Goal: Information Seeking & Learning: Learn about a topic

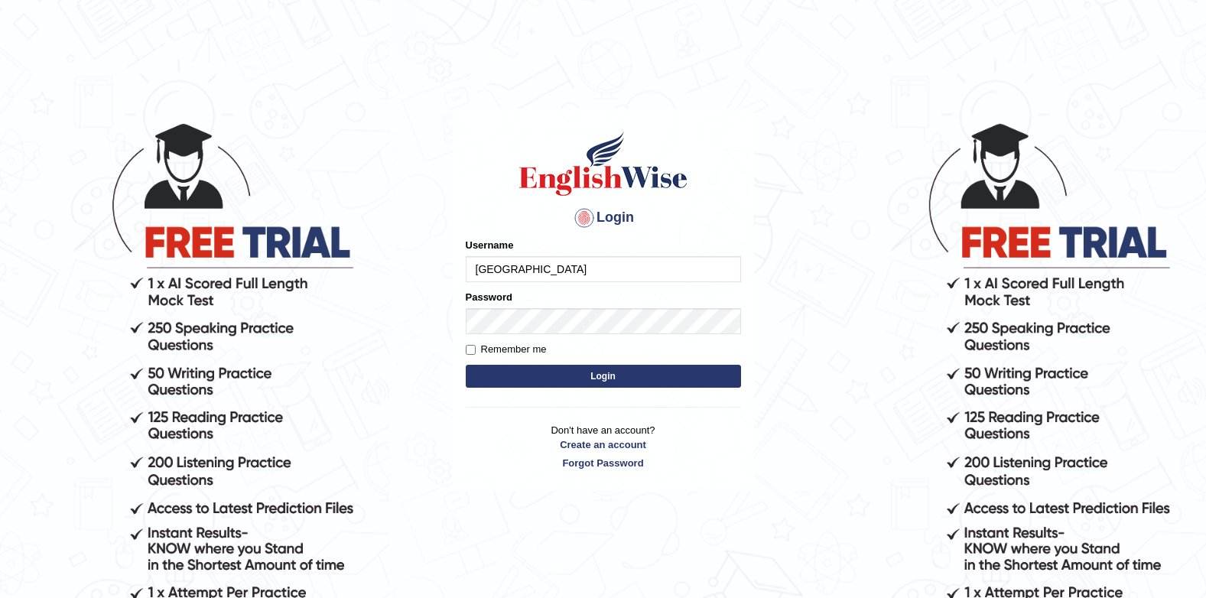
click at [573, 281] on input "Jenishdahal" at bounding box center [603, 269] width 275 height 26
type input "J"
type input "successgrg"
click at [751, 203] on div "Login Please fix the following errors: Username successgrg Password Remember me…" at bounding box center [603, 300] width 301 height 383
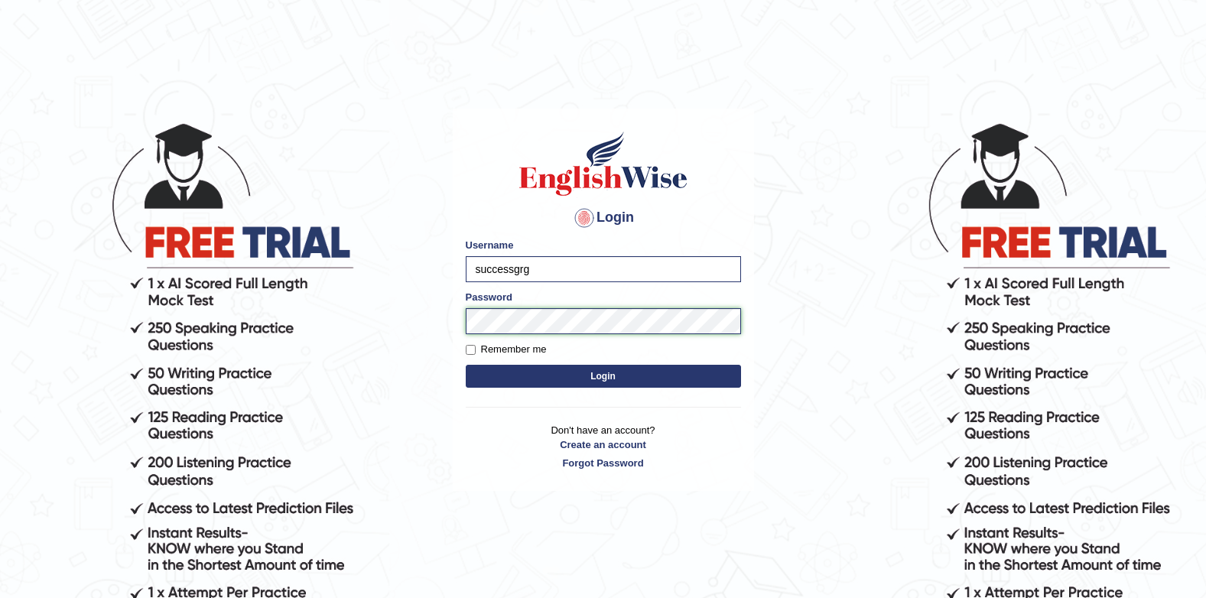
click at [466, 365] on button "Login" at bounding box center [603, 376] width 275 height 23
drag, startPoint x: 922, startPoint y: 284, endPoint x: 825, endPoint y: 333, distance: 108.7
click at [922, 284] on body "Login Please fix the following errors: Username successgrg Password Remember me…" at bounding box center [603, 359] width 1206 height 598
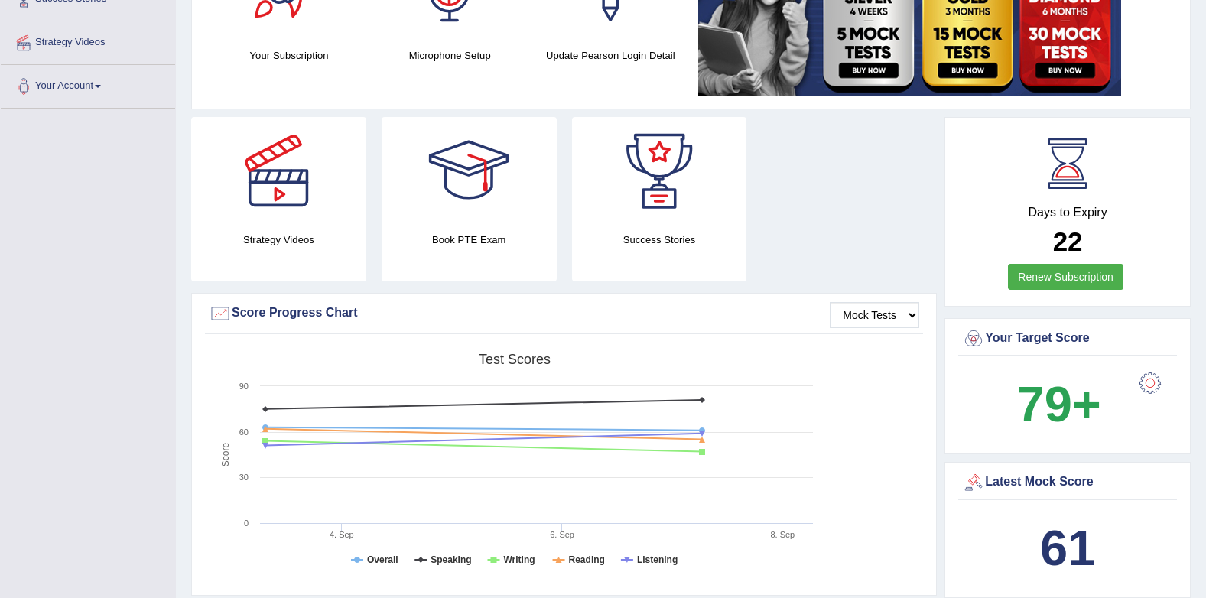
scroll to position [382, 0]
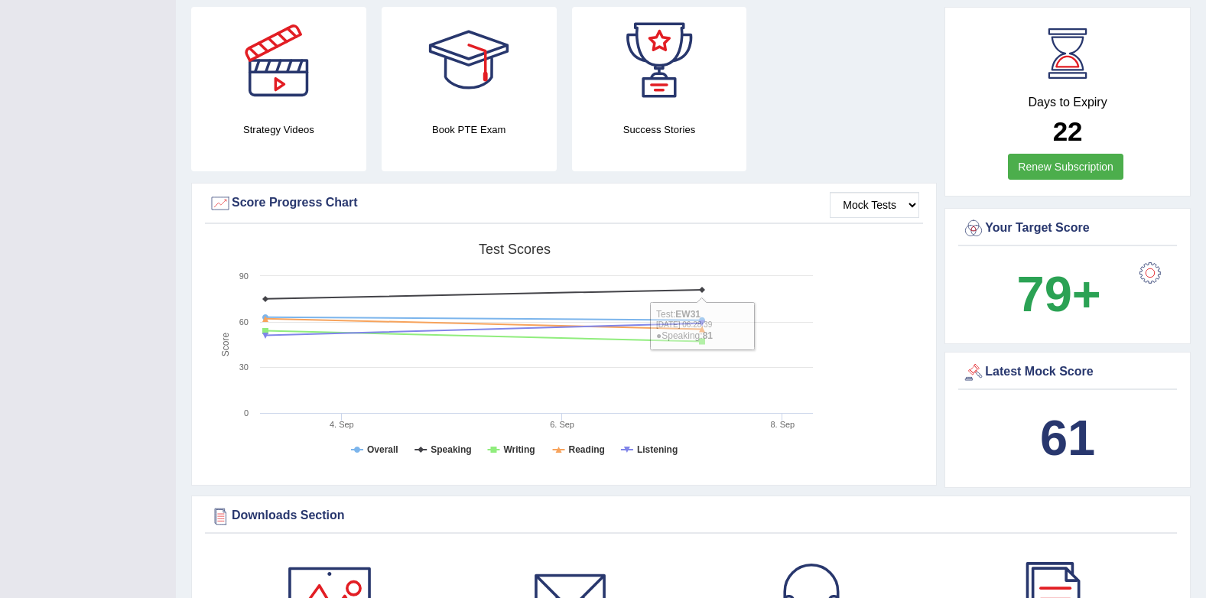
click at [944, 293] on div "Your Target Score 79+" at bounding box center [1067, 276] width 246 height 136
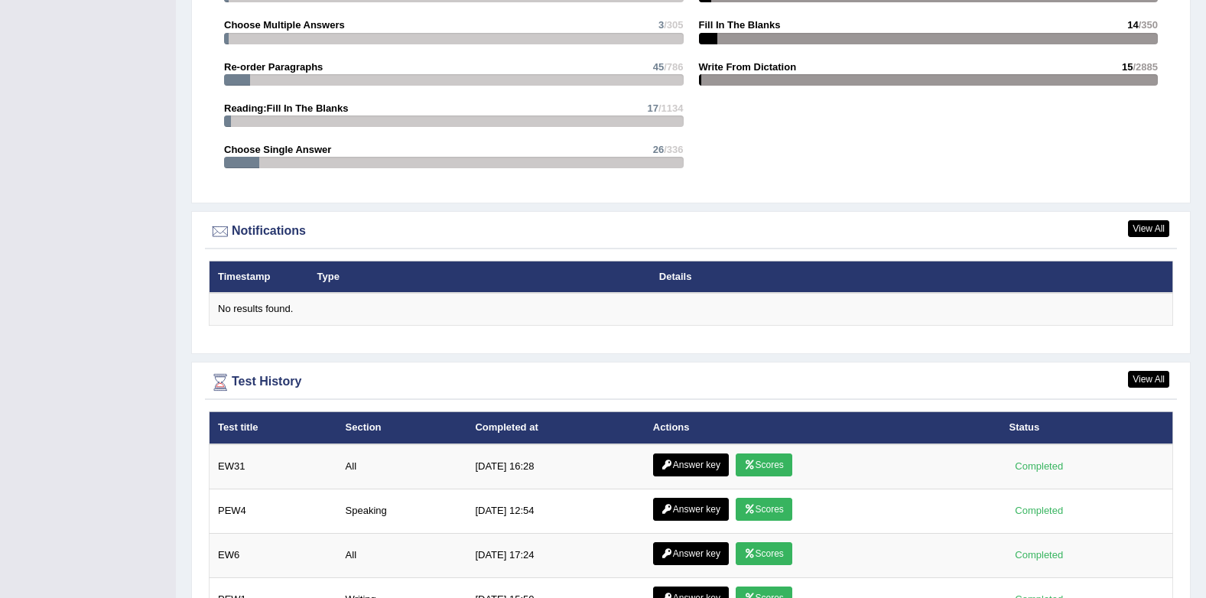
scroll to position [1990, 0]
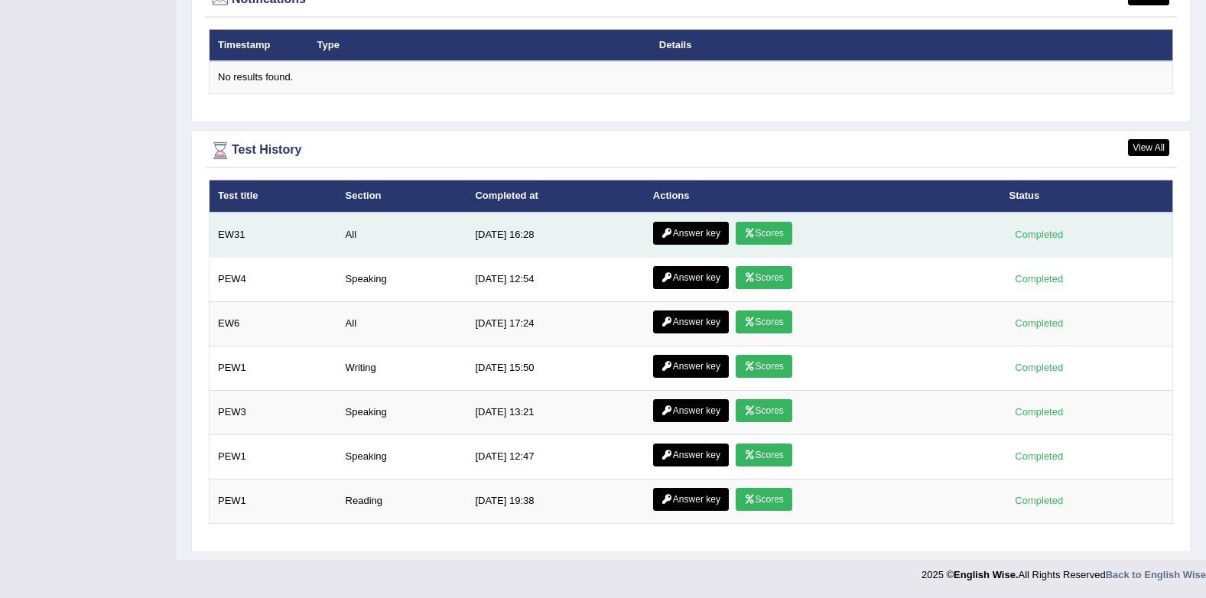
click at [676, 229] on link "Answer key" at bounding box center [691, 233] width 76 height 23
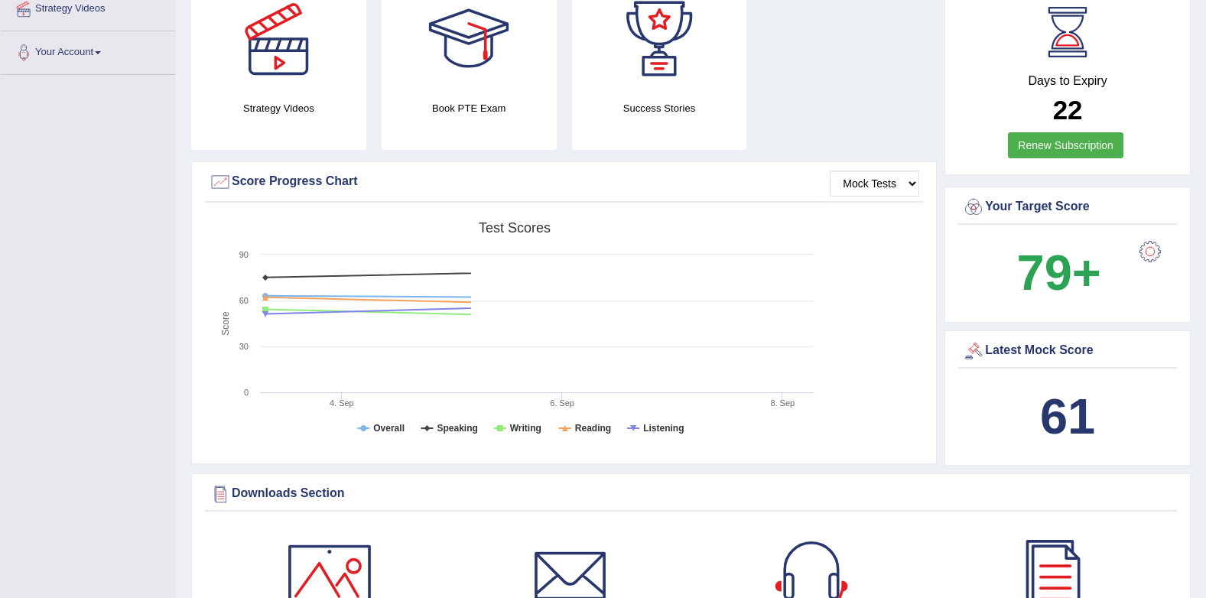
drag, startPoint x: 0, startPoint y: 0, endPoint x: 713, endPoint y: 365, distance: 801.2
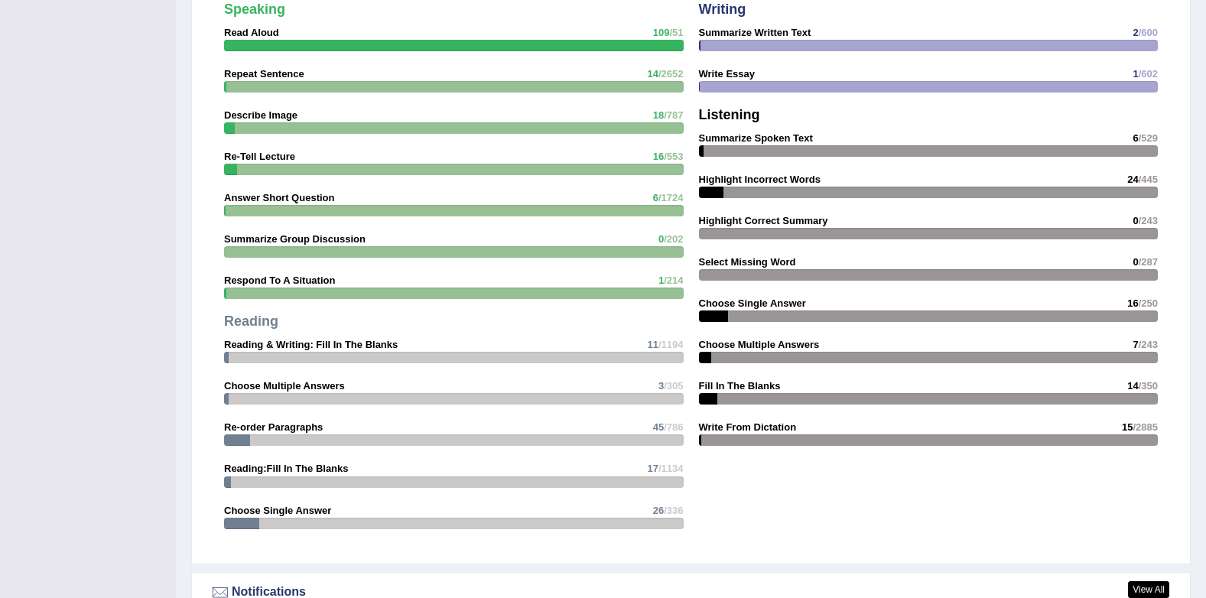
scroll to position [1682, 0]
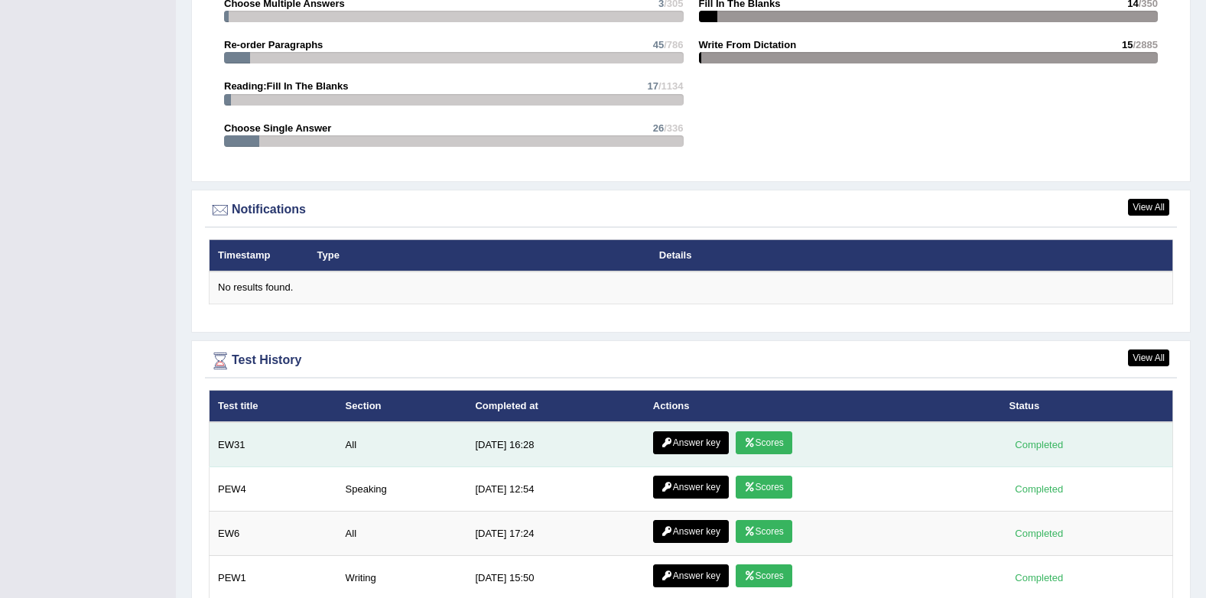
click at [744, 440] on icon at bounding box center [749, 442] width 11 height 9
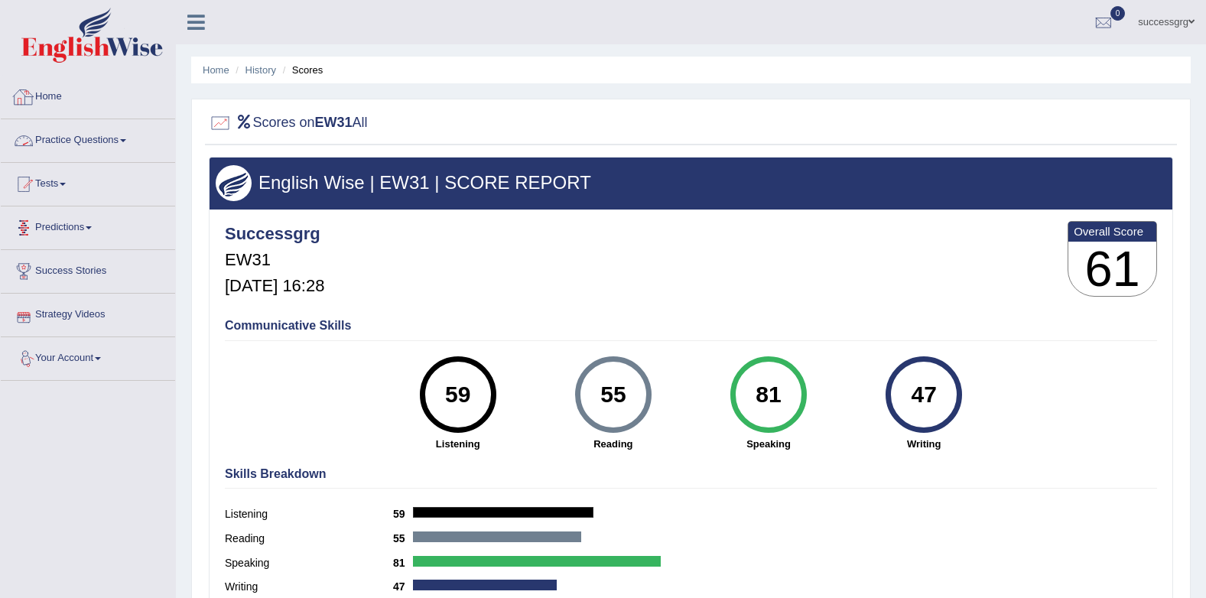
click at [117, 139] on link "Practice Questions" at bounding box center [88, 138] width 174 height 38
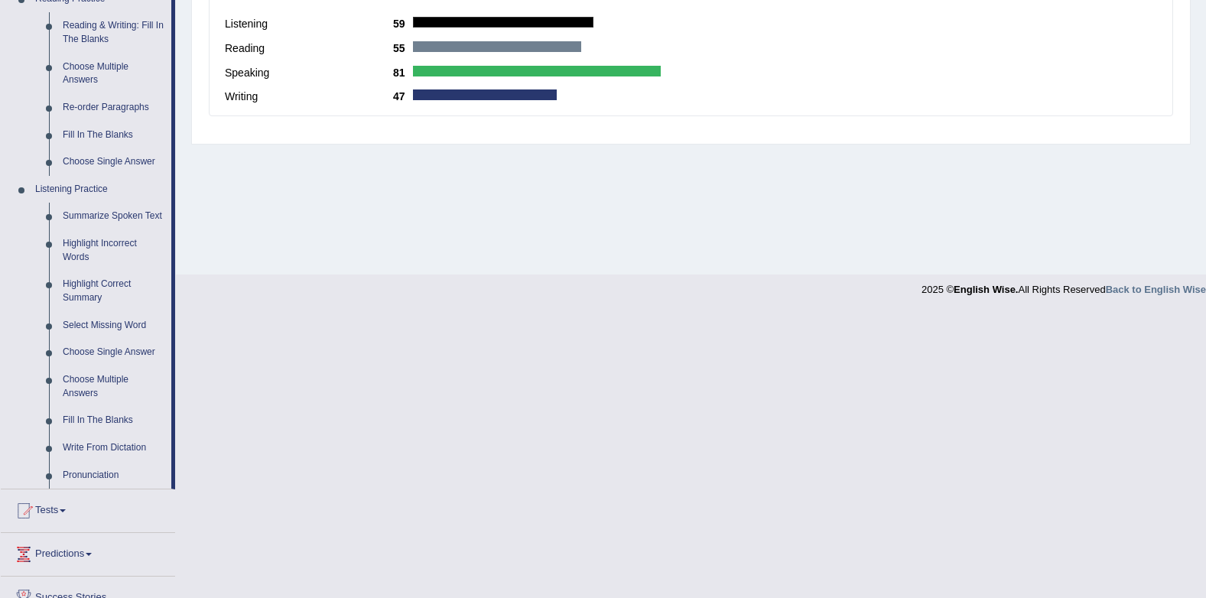
scroll to position [306, 0]
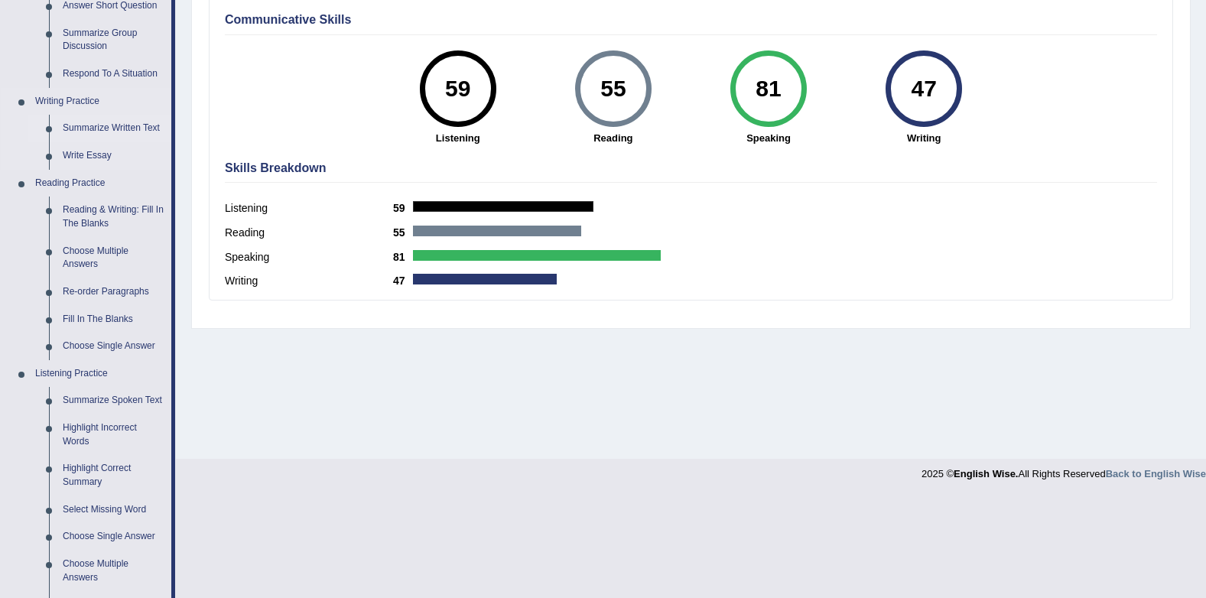
click at [93, 123] on link "Summarize Written Text" at bounding box center [113, 129] width 115 height 28
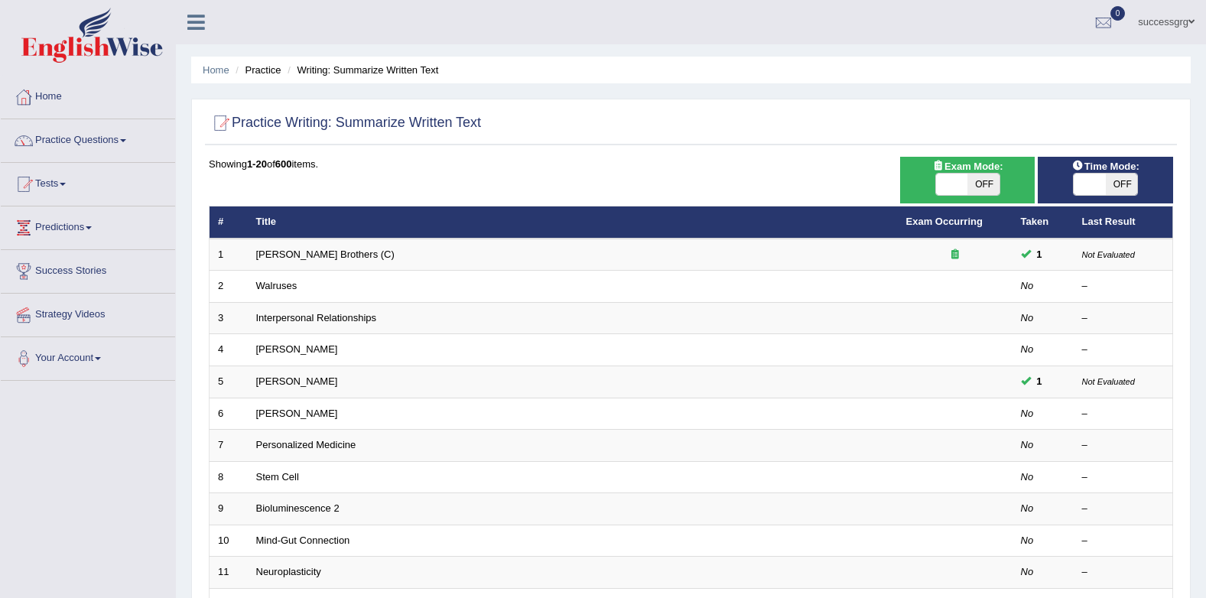
click at [1098, 182] on span at bounding box center [1089, 184] width 32 height 21
checkbox input "true"
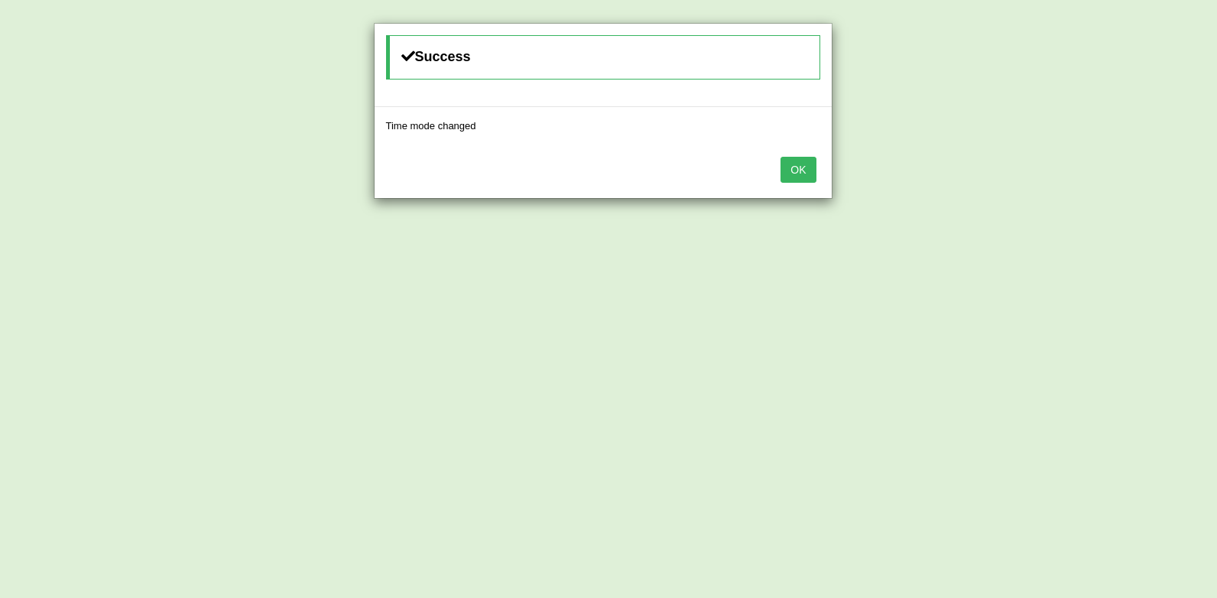
click at [796, 173] on button "OK" at bounding box center [798, 170] width 35 height 26
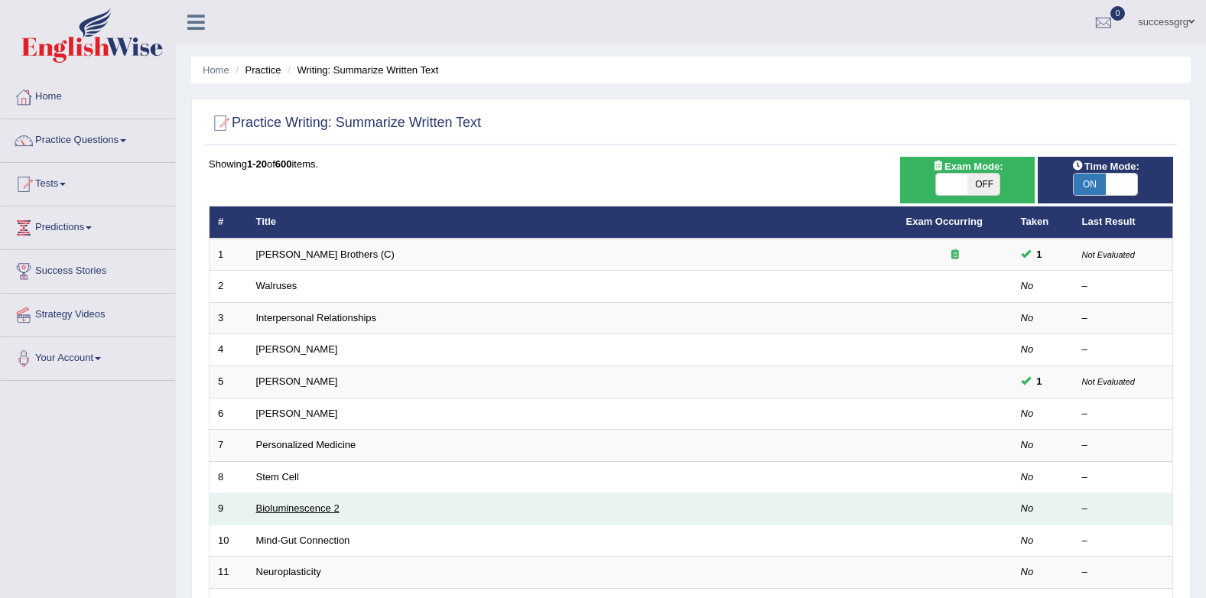
click at [301, 505] on link "Bioluminescence 2" at bounding box center [297, 507] width 83 height 11
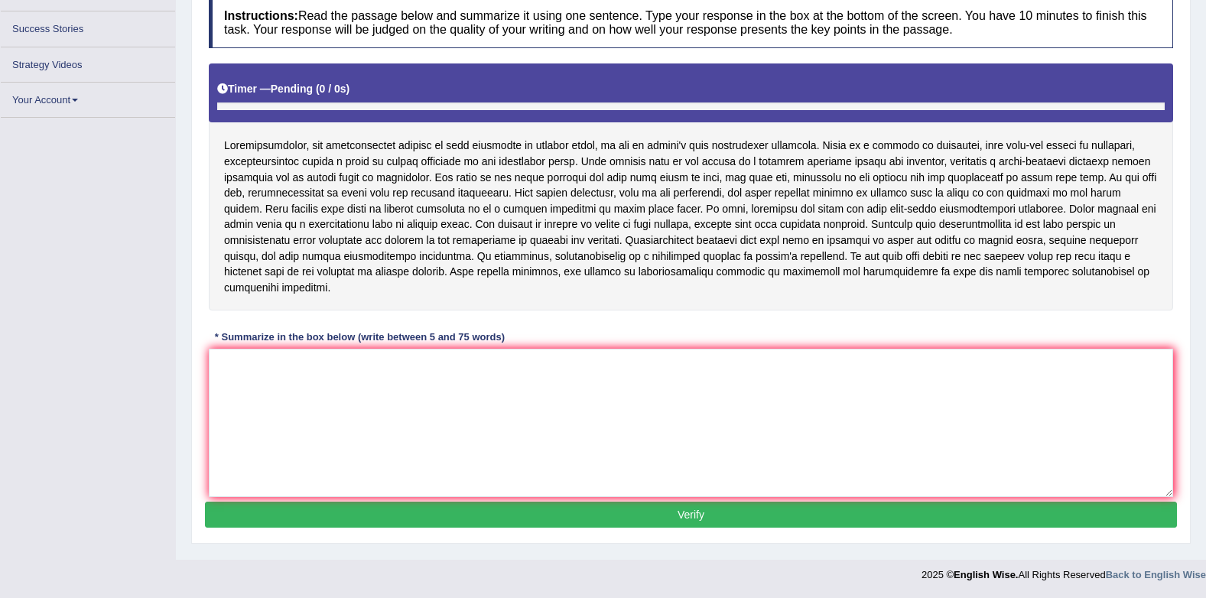
scroll to position [205, 0]
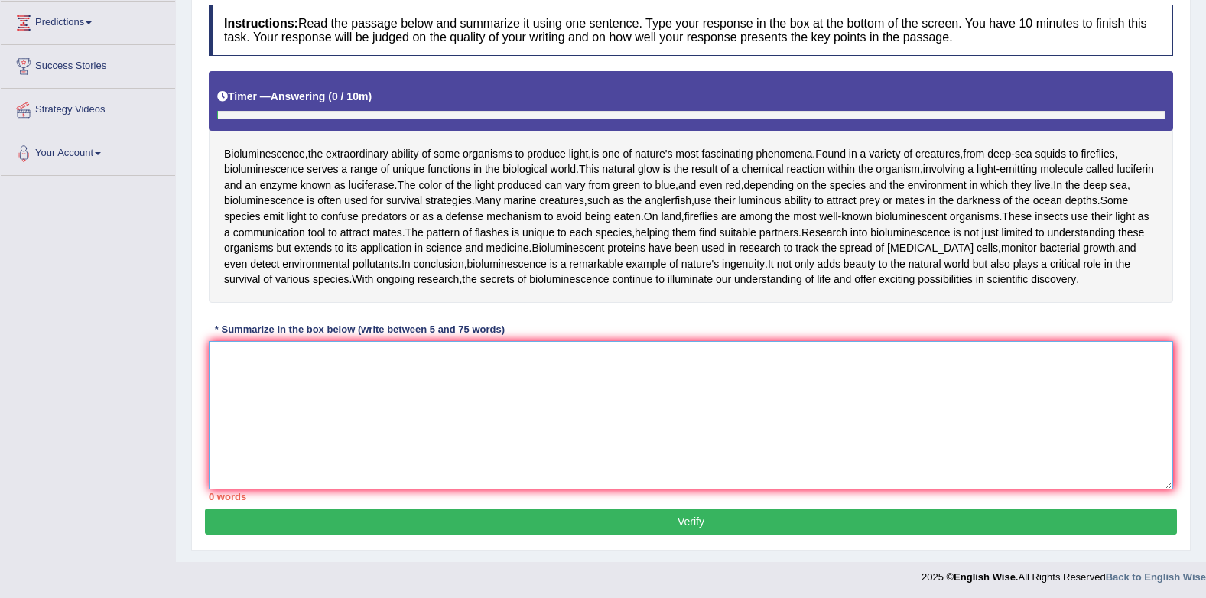
click at [414, 408] on textarea at bounding box center [691, 415] width 964 height 148
click at [560, 370] on textarea "Bioluminescence, the extraordinary ability" at bounding box center [691, 415] width 964 height 148
click at [401, 353] on textarea "Bioluminescence, the extraordinary ability" at bounding box center [691, 415] width 964 height 148
click at [388, 360] on textarea "Bioluminescence, the extraordinary ability" at bounding box center [691, 415] width 964 height 148
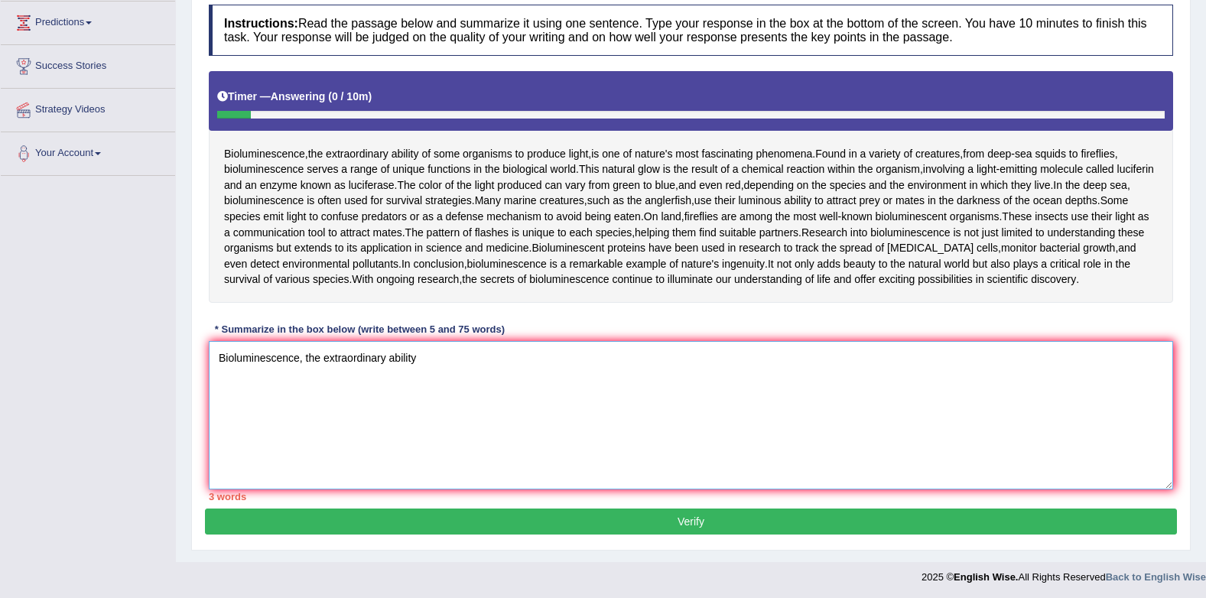
click at [388, 360] on textarea "Bioluminescence, the extraordinary ability" at bounding box center [691, 415] width 964 height 148
click at [391, 359] on textarea "Bioluminescence, the extraordinary ability" at bounding box center [691, 415] width 964 height 148
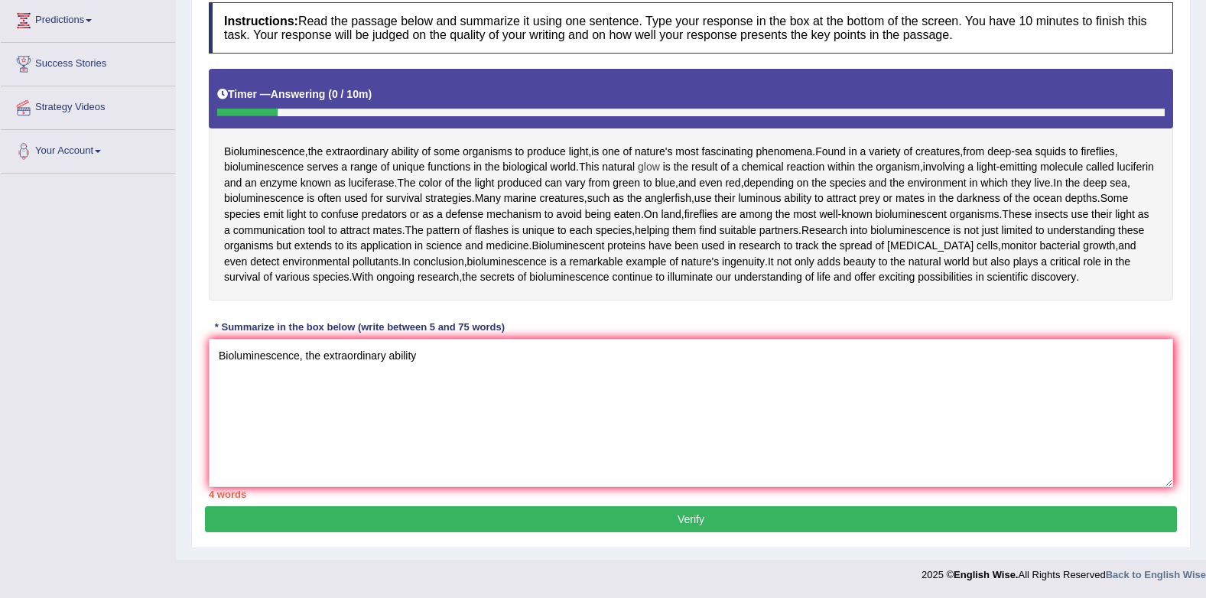
click at [648, 159] on span "nature's" at bounding box center [653, 152] width 37 height 16
click at [637, 369] on textarea "Bioluminescence, the extraordinary ability" at bounding box center [691, 413] width 964 height 148
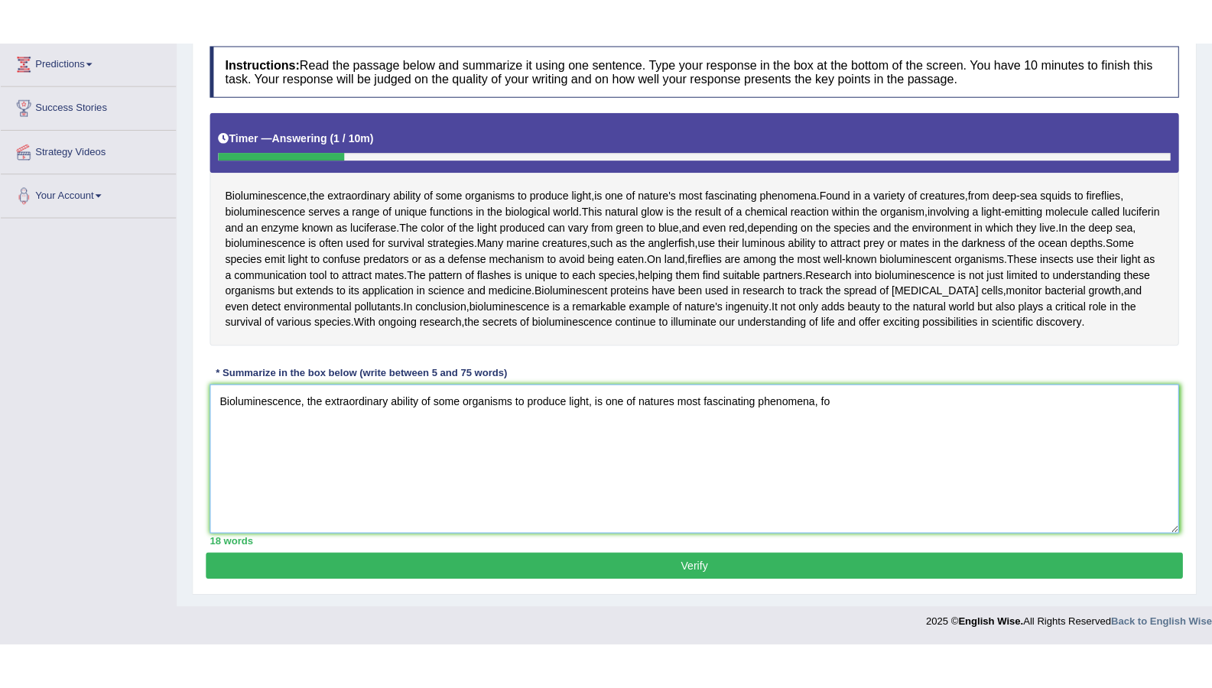
scroll to position [117, 0]
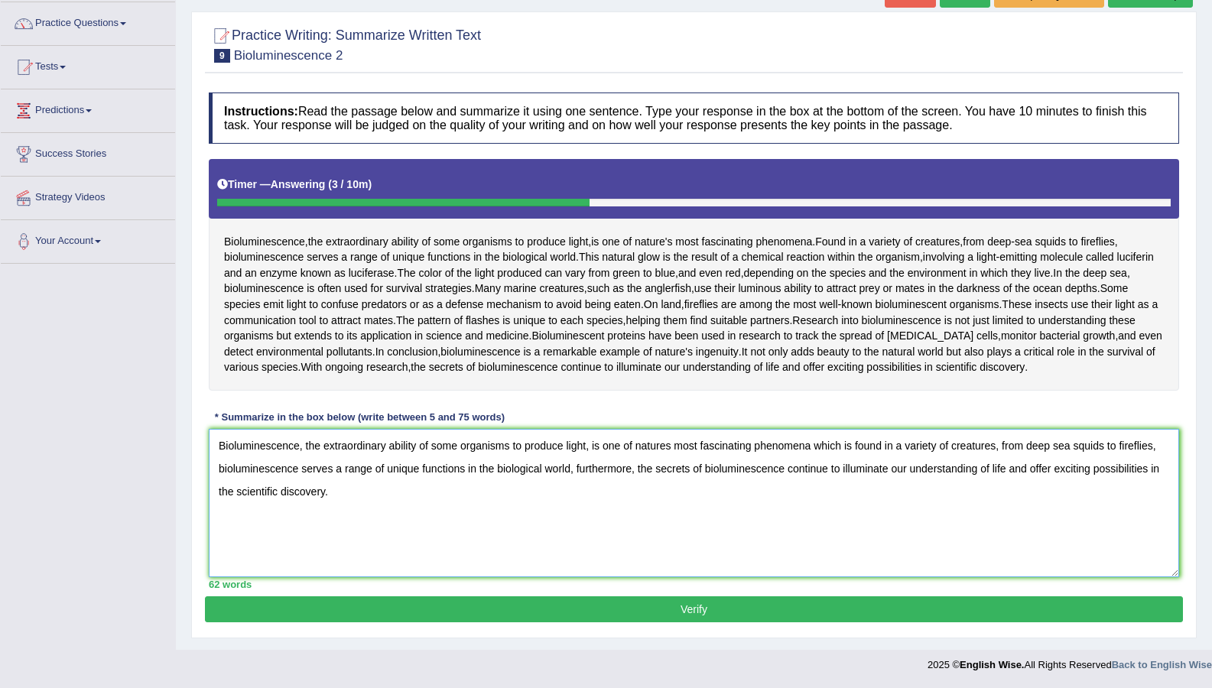
type textarea "Bioluminescence, the extraordinary ability of some organisms to produce light, …"
click at [476, 597] on div "Practice Writing: Summarize Written Text 9 Bioluminescence 2 Instructions: Read…" at bounding box center [693, 324] width 1005 height 627
click at [485, 597] on button "Verify" at bounding box center [694, 609] width 978 height 26
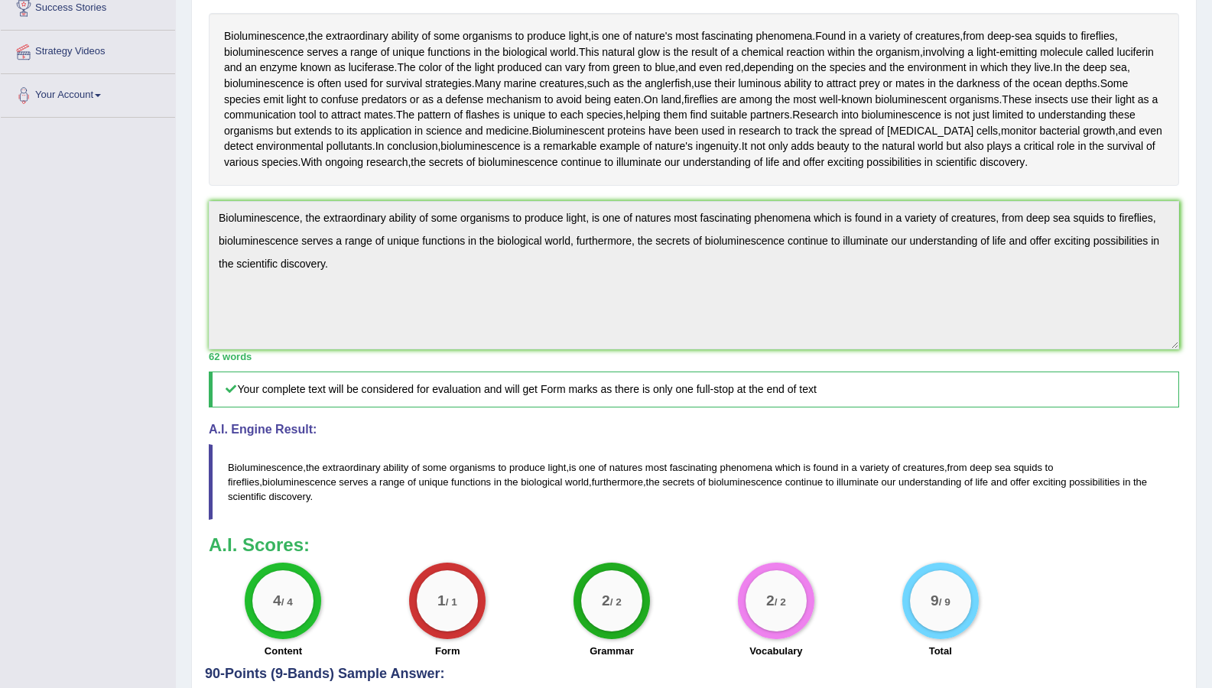
scroll to position [385, 0]
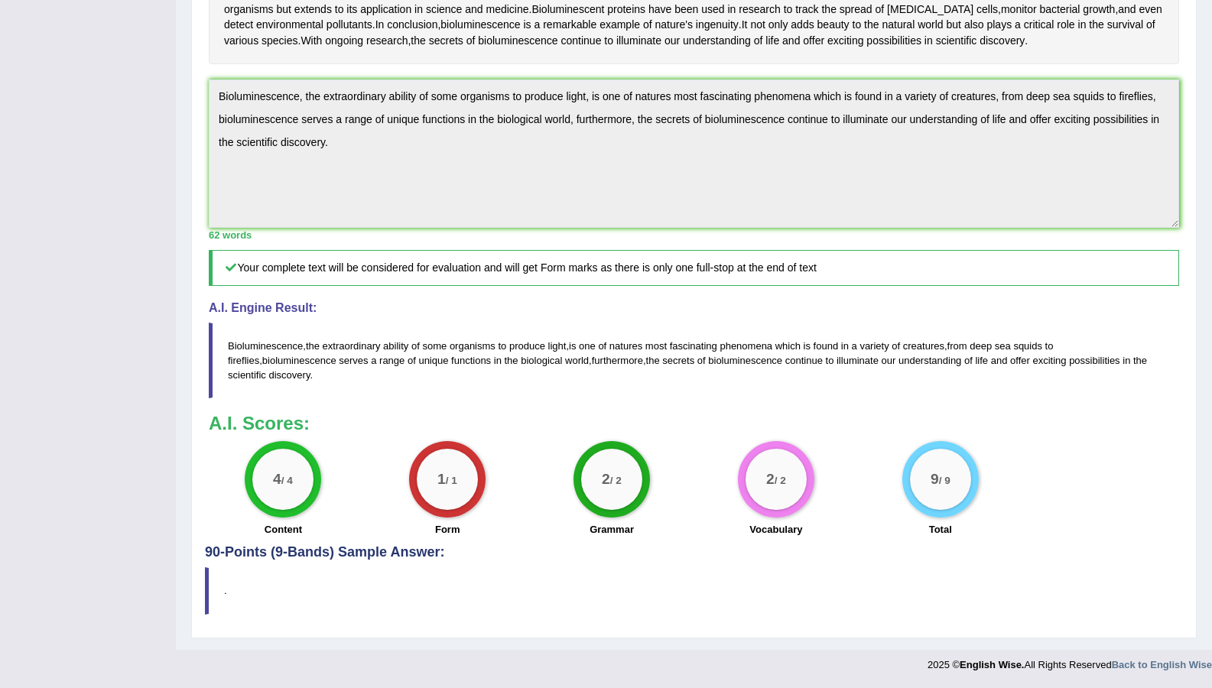
click at [966, 401] on div "Instructions: Read the passage below and summarize it using one sentence. Type …" at bounding box center [694, 181] width 978 height 728
drag, startPoint x: 953, startPoint y: 384, endPoint x: 875, endPoint y: 320, distance: 100.5
click at [937, 372] on blockquote "Bioluminescence , the extraordinary ability of some organisms to produce light …" at bounding box center [694, 361] width 970 height 76
drag, startPoint x: 1070, startPoint y: 524, endPoint x: 1187, endPoint y: 676, distance: 191.3
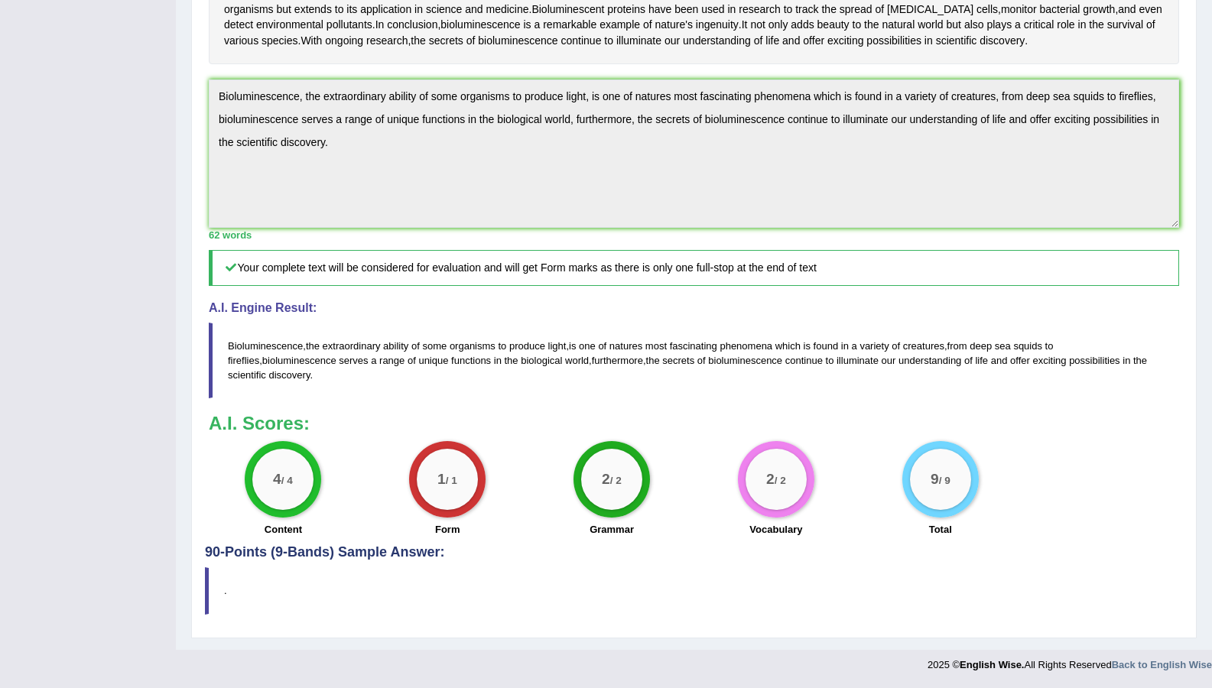
drag, startPoint x: 1178, startPoint y: 684, endPoint x: 1223, endPoint y: 637, distance: 64.4
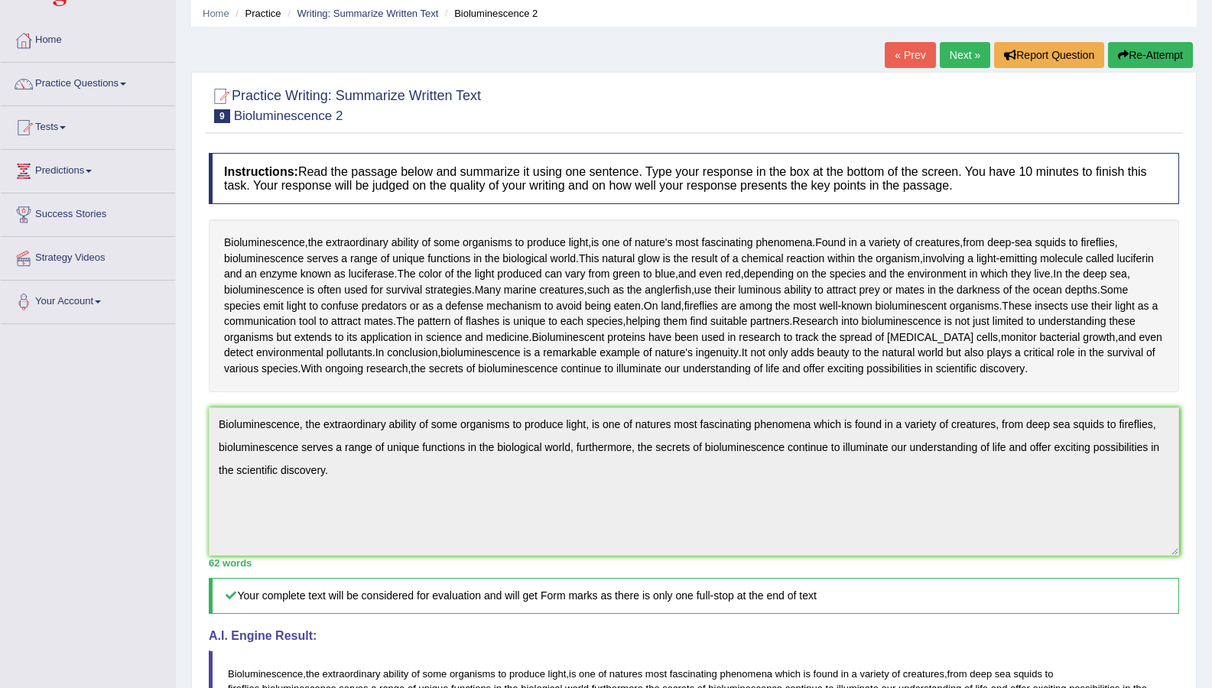
scroll to position [0, 0]
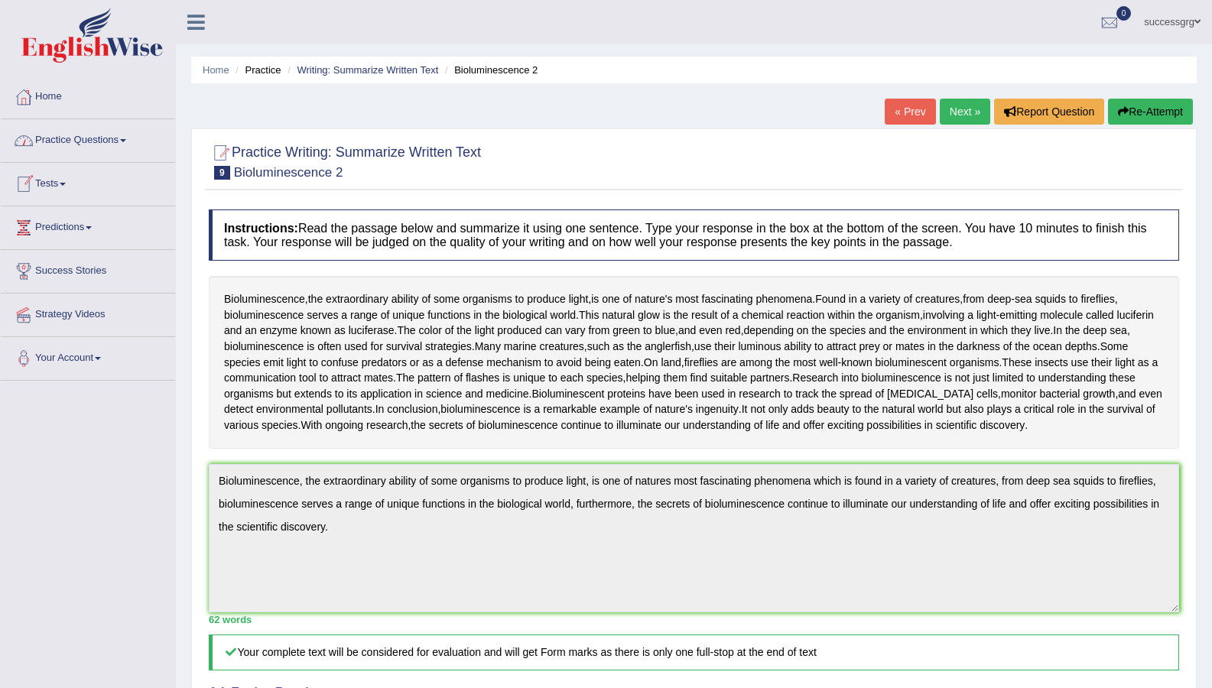
click at [74, 140] on link "Practice Questions" at bounding box center [88, 138] width 174 height 38
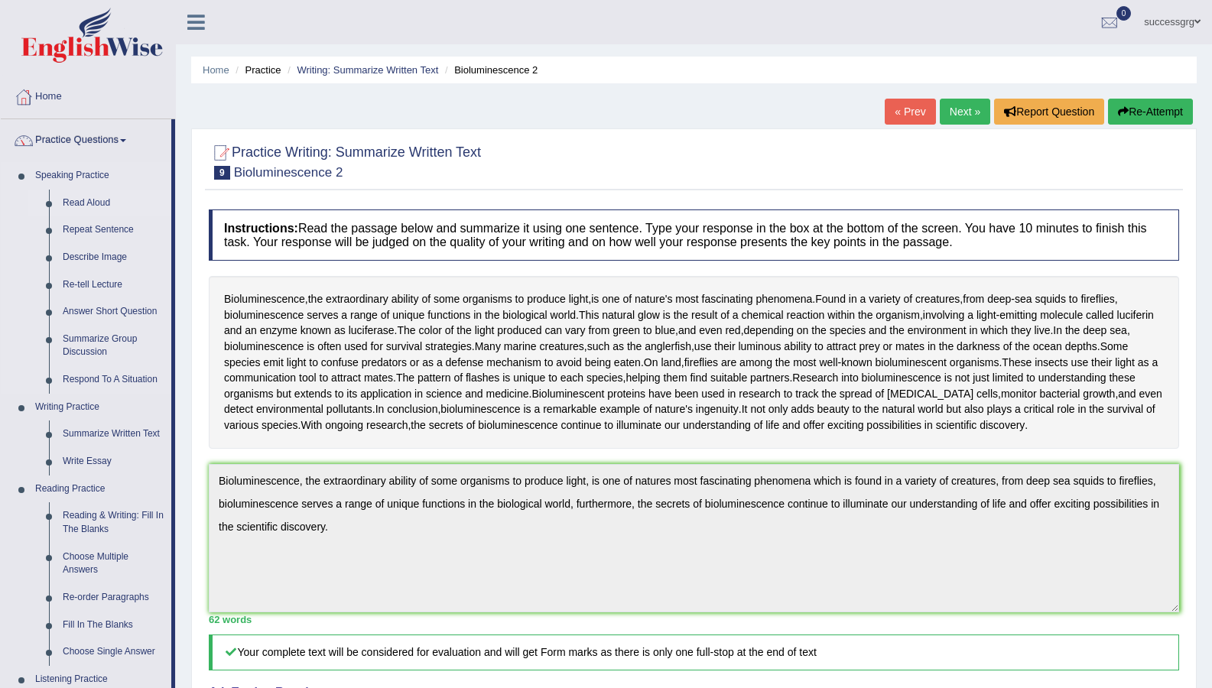
click at [77, 201] on link "Read Aloud" at bounding box center [113, 204] width 115 height 28
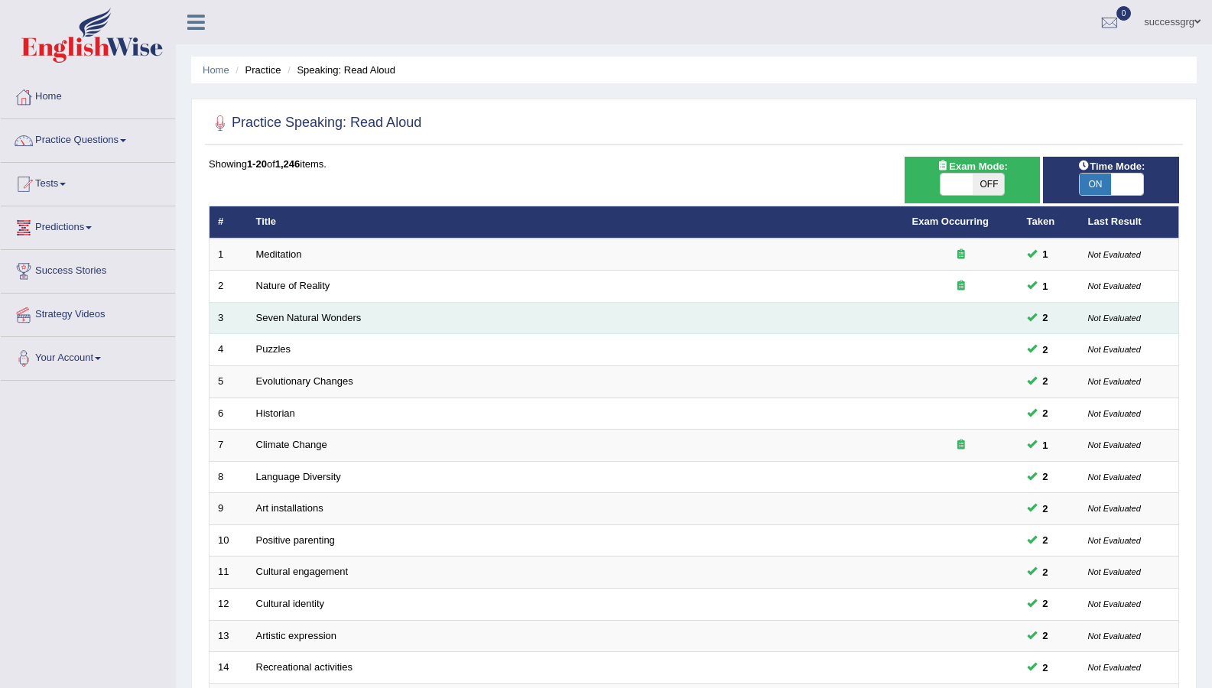
scroll to position [324, 0]
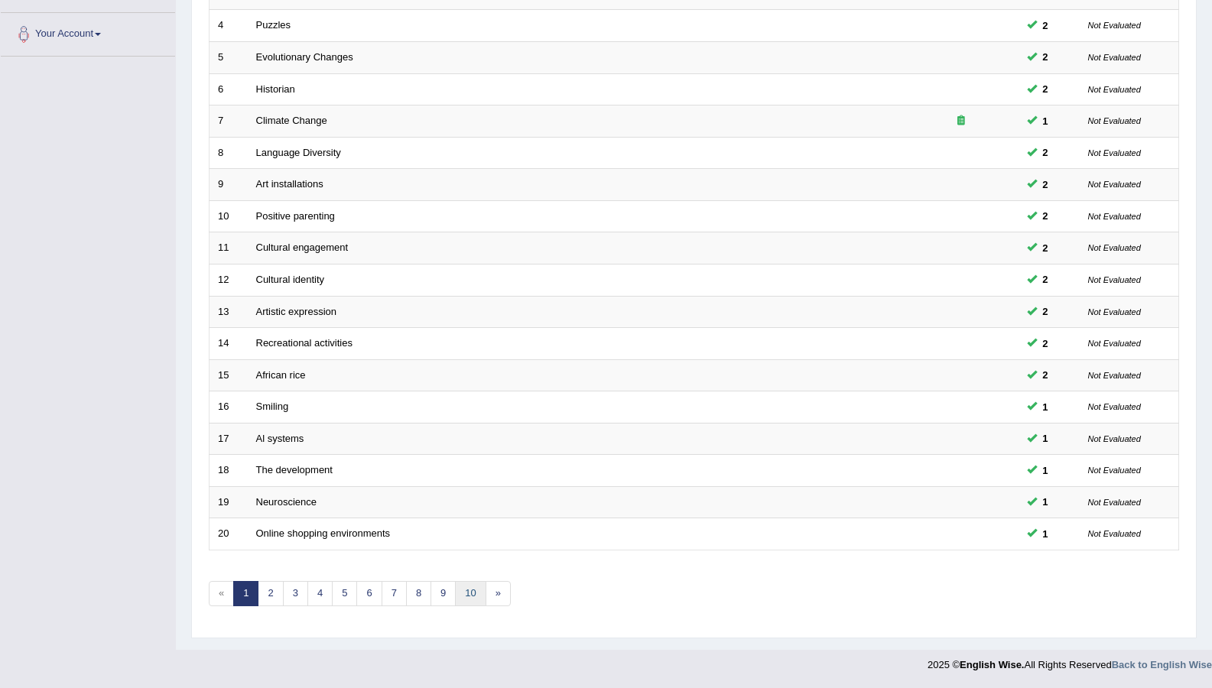
click at [473, 597] on link "10" at bounding box center [470, 593] width 31 height 25
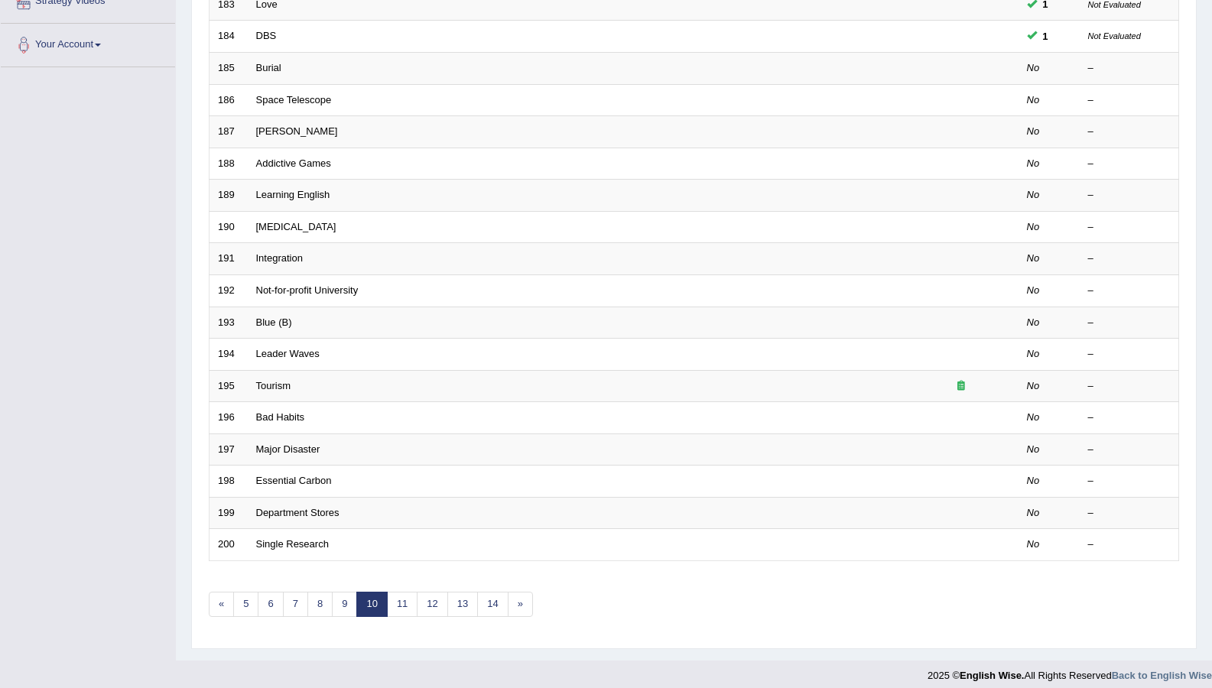
scroll to position [324, 0]
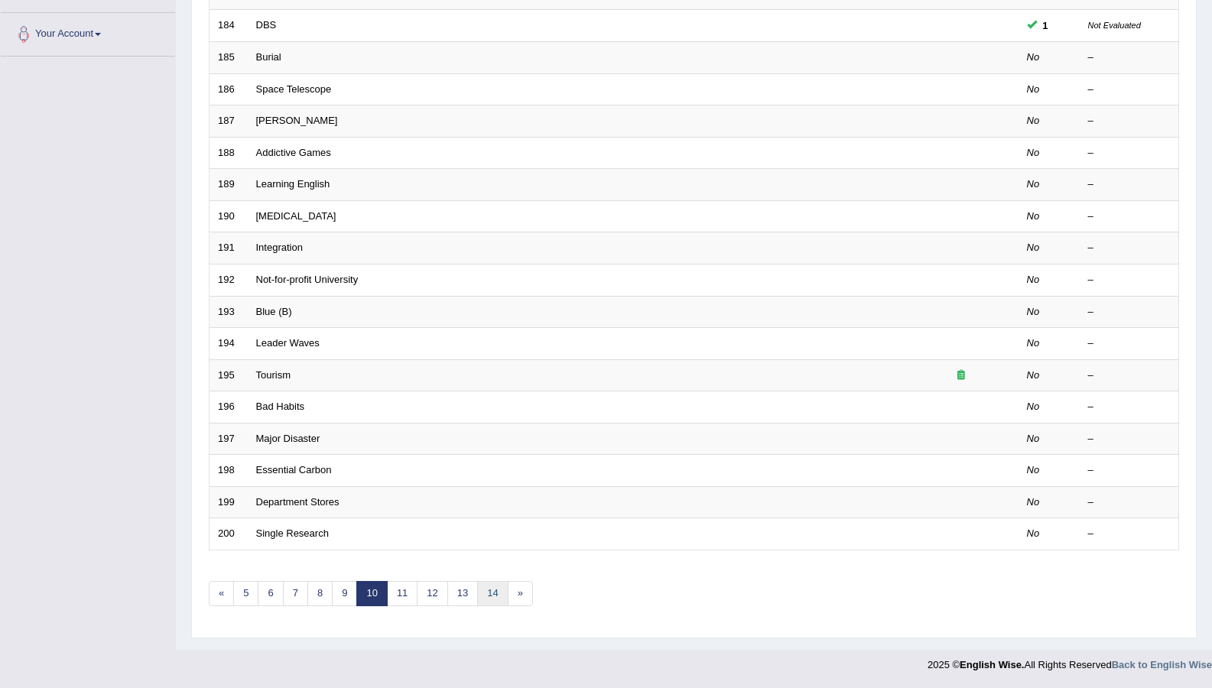
click at [502, 605] on link "14" at bounding box center [492, 593] width 31 height 25
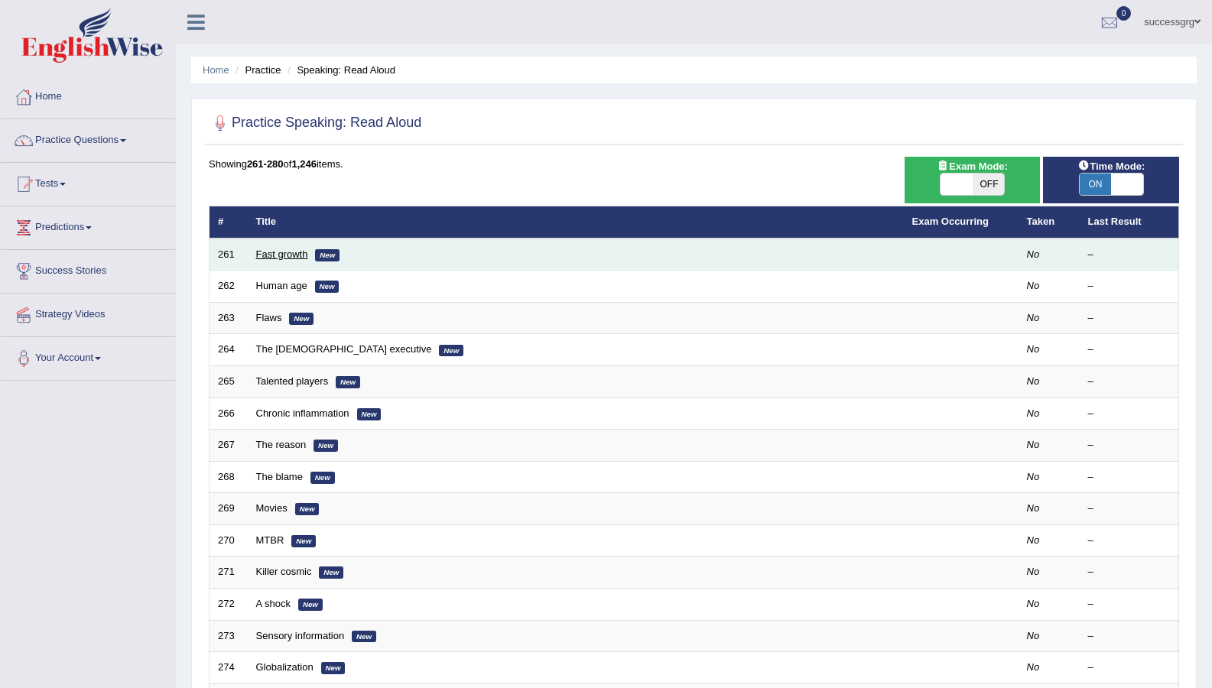
click at [291, 254] on link "Fast growth" at bounding box center [282, 253] width 52 height 11
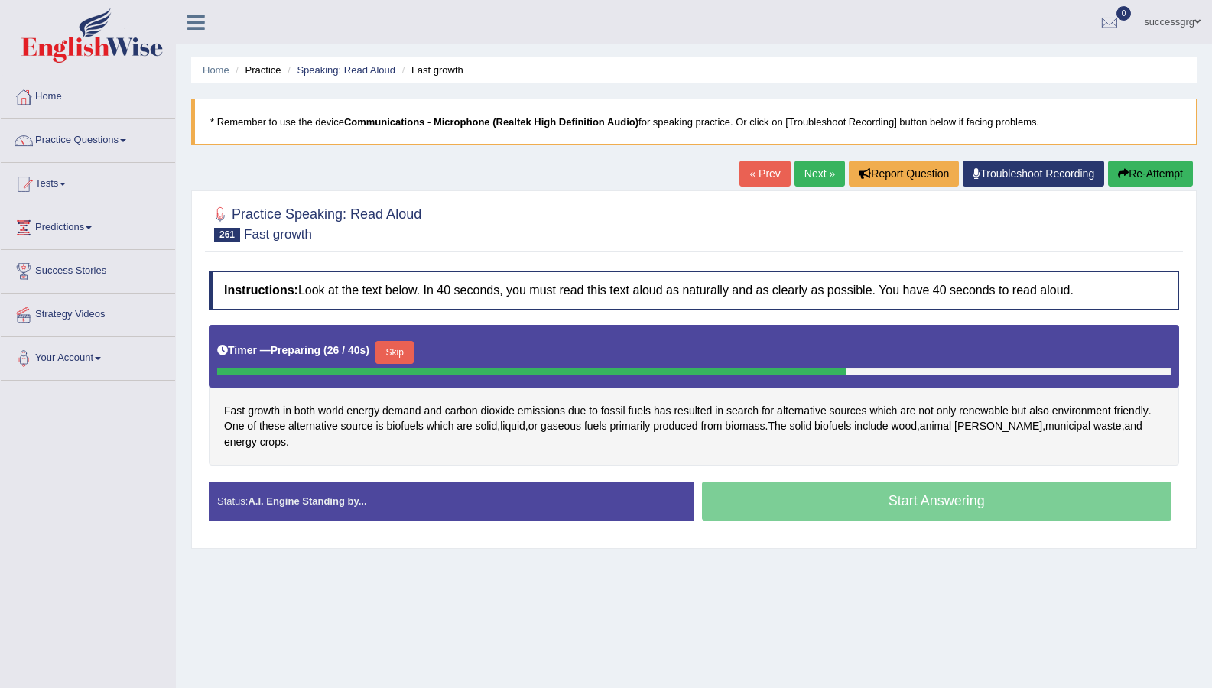
click at [407, 352] on button "Skip" at bounding box center [394, 352] width 38 height 23
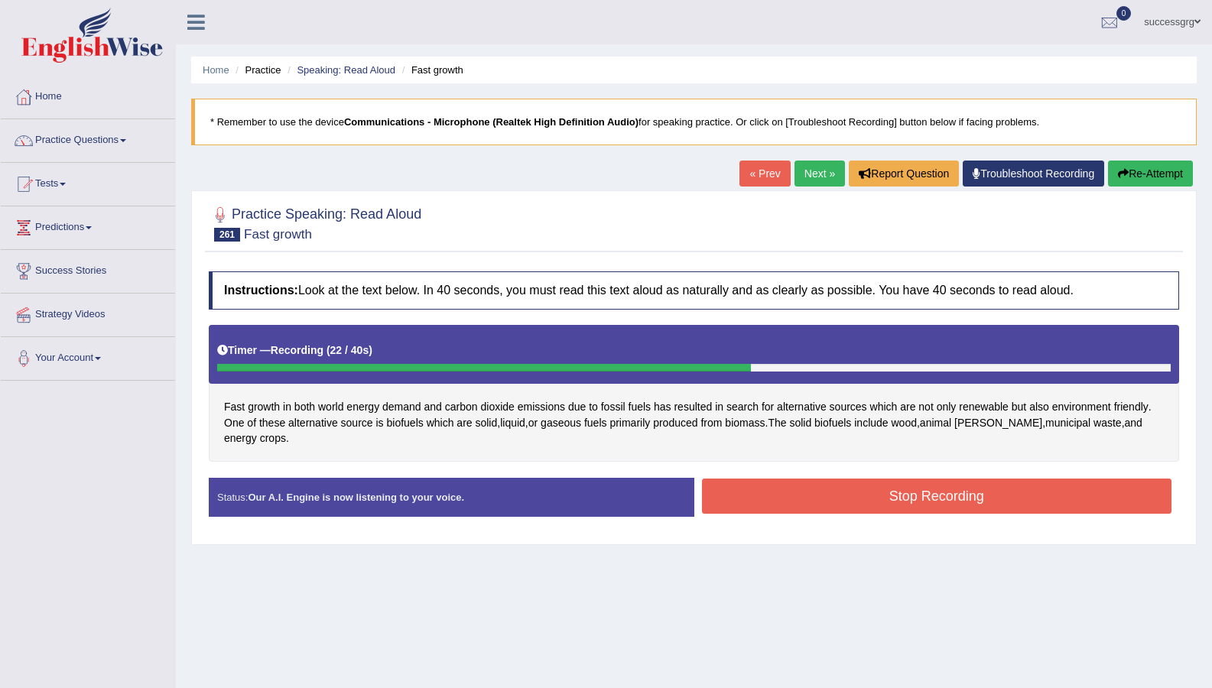
click at [782, 481] on button "Stop Recording" at bounding box center [937, 496] width 470 height 35
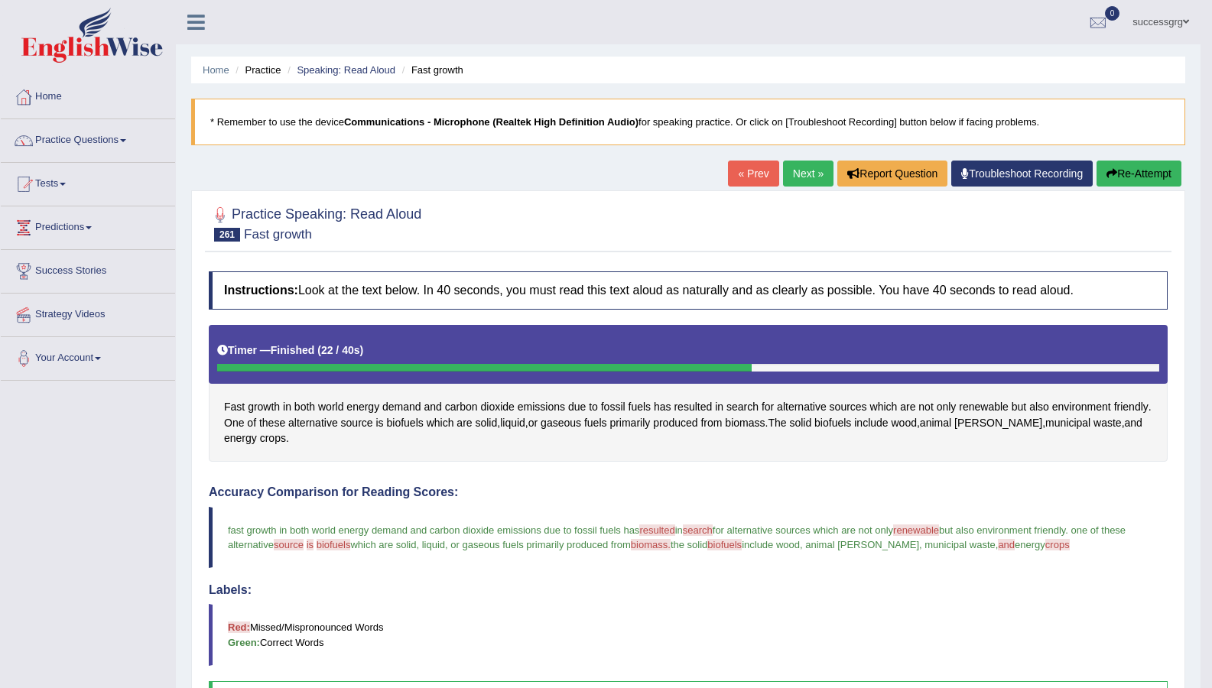
click at [790, 173] on link "Next »" at bounding box center [808, 174] width 50 height 26
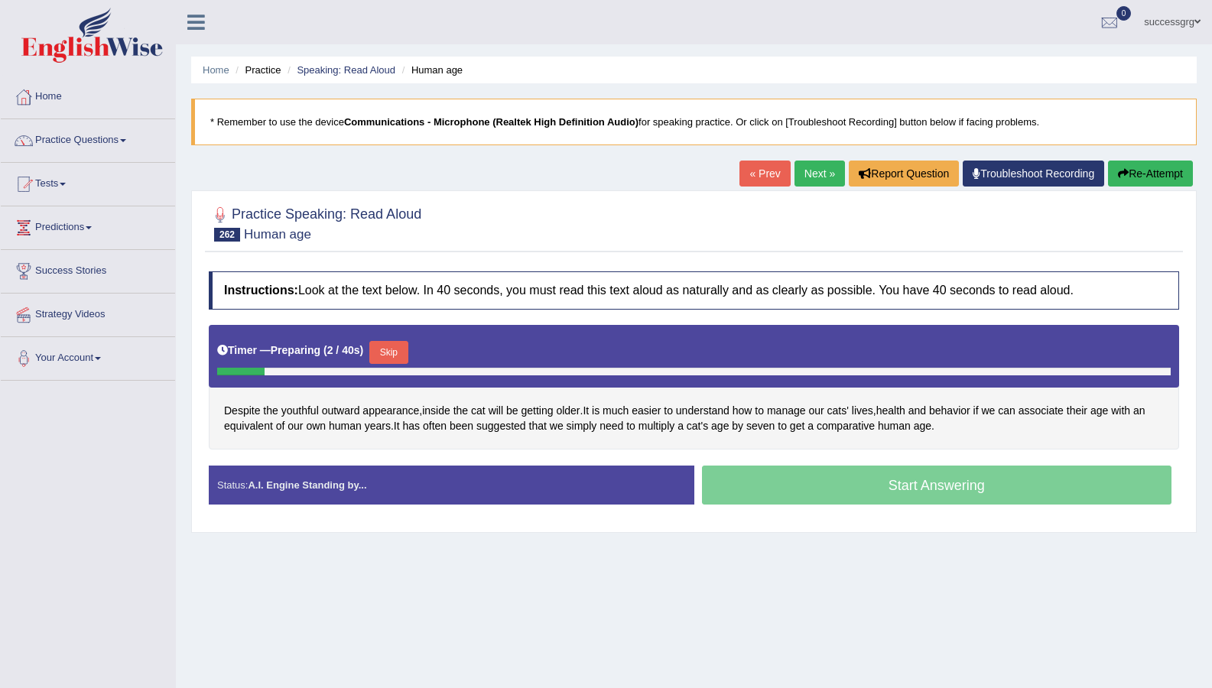
click at [390, 354] on button "Skip" at bounding box center [388, 352] width 38 height 23
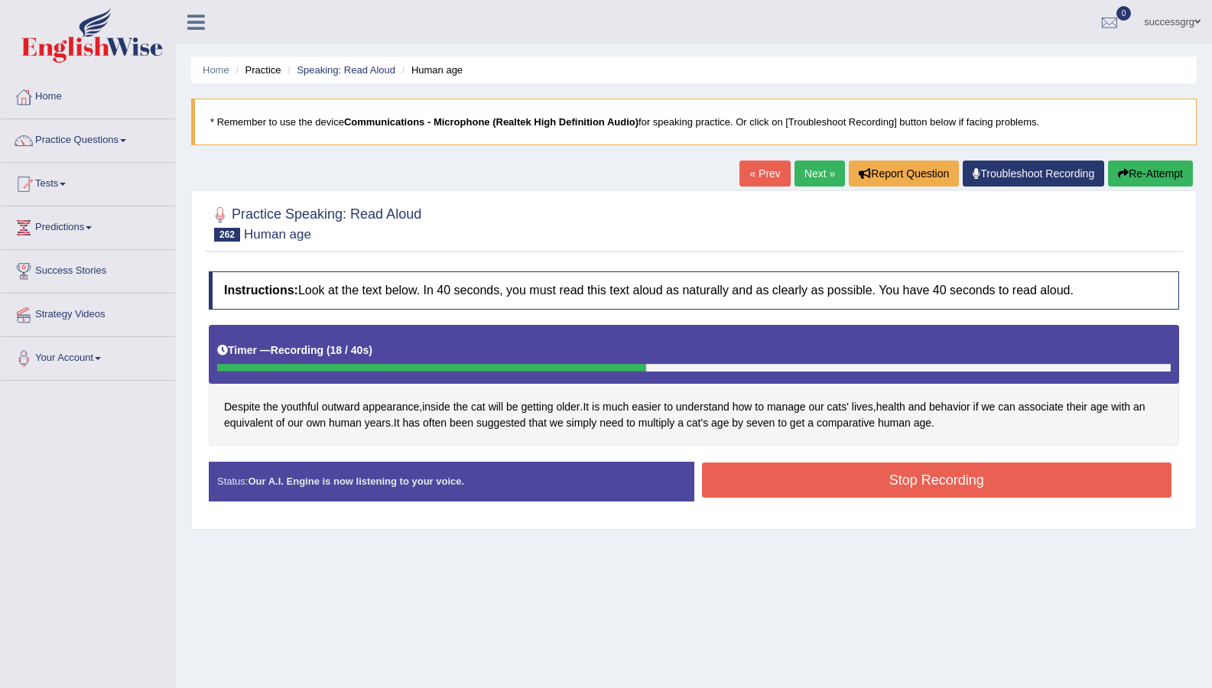
click at [752, 484] on button "Stop Recording" at bounding box center [937, 480] width 470 height 35
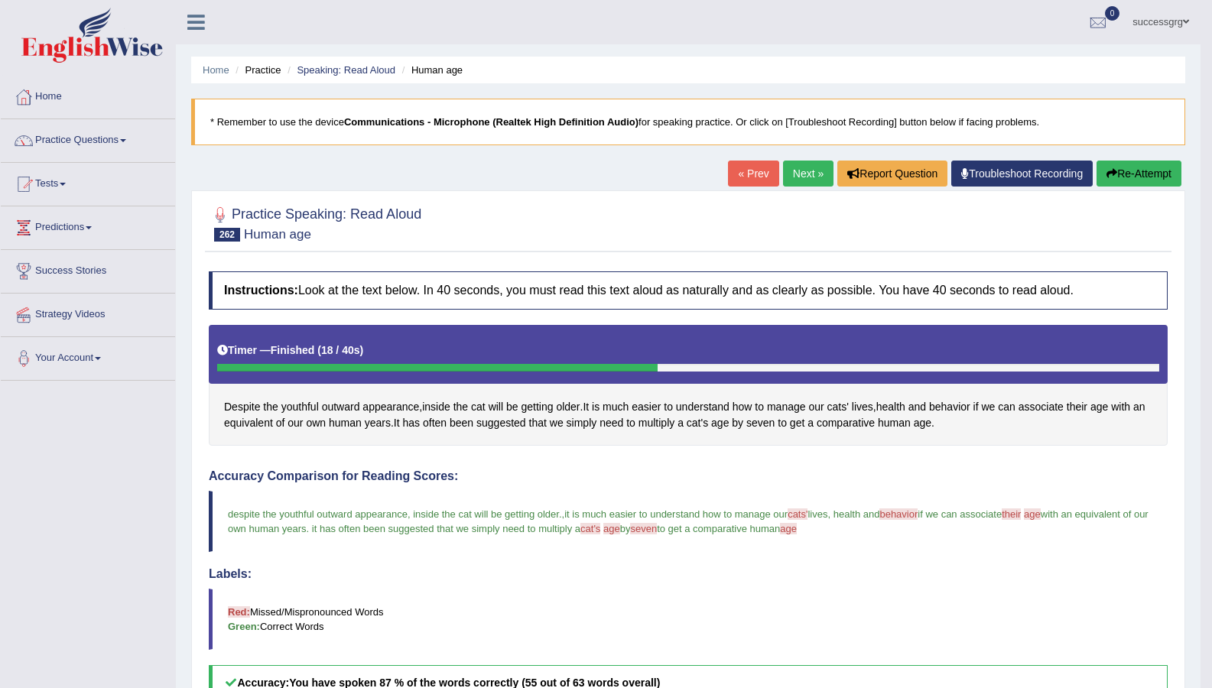
click at [797, 181] on link "Next »" at bounding box center [808, 174] width 50 height 26
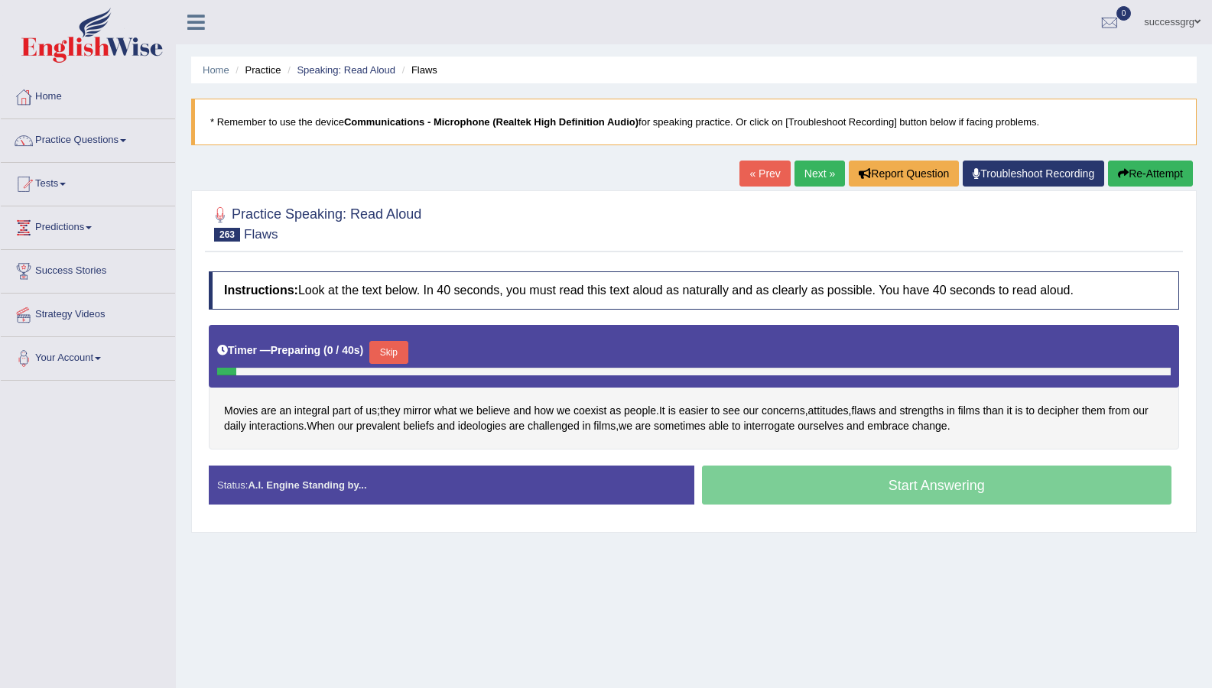
click at [377, 341] on button "Skip" at bounding box center [388, 352] width 38 height 23
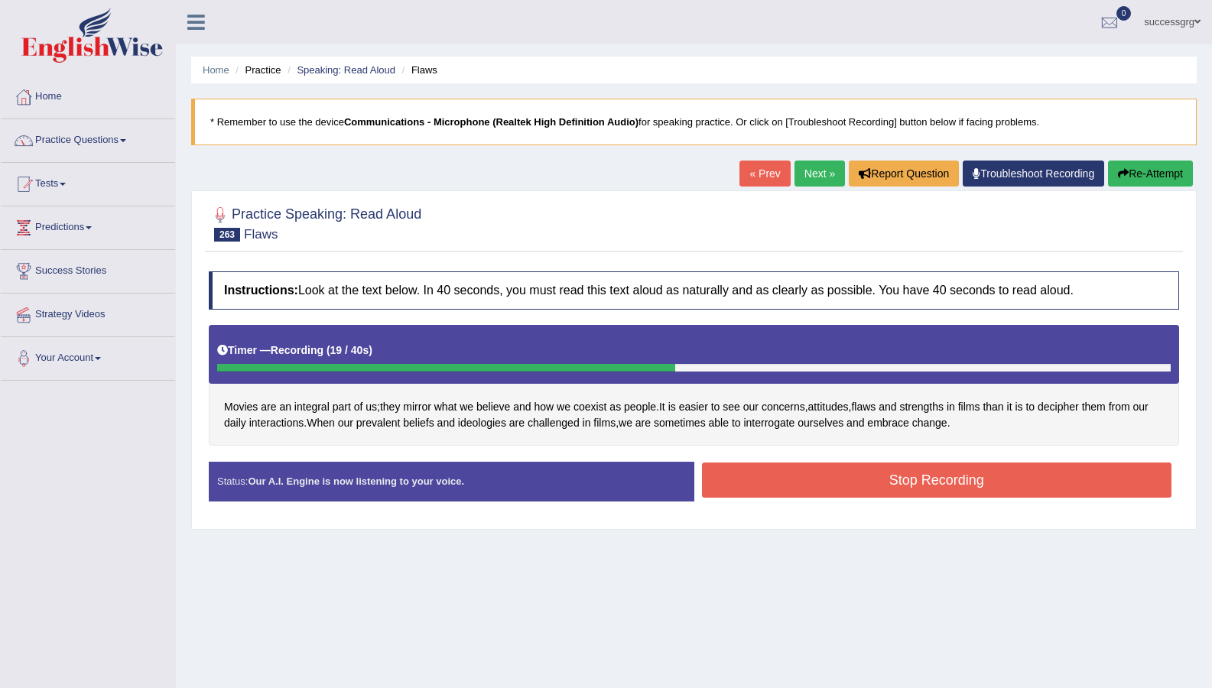
click at [789, 471] on button "Stop Recording" at bounding box center [937, 480] width 470 height 35
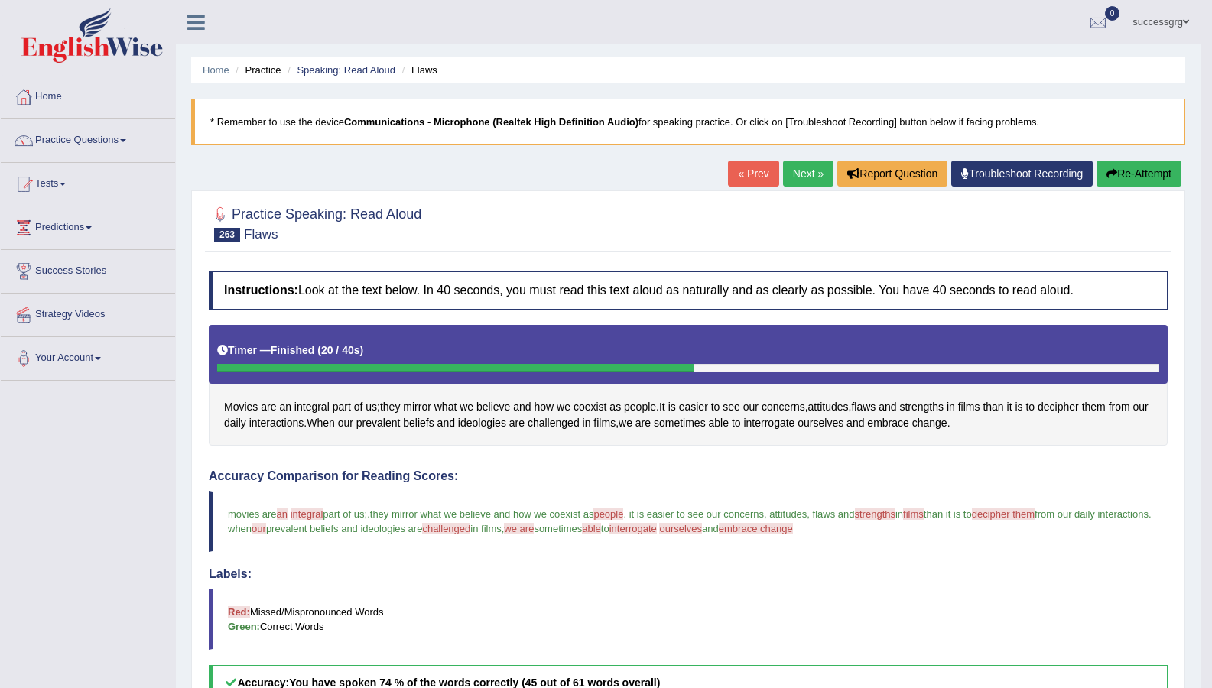
click at [798, 180] on link "Next »" at bounding box center [808, 174] width 50 height 26
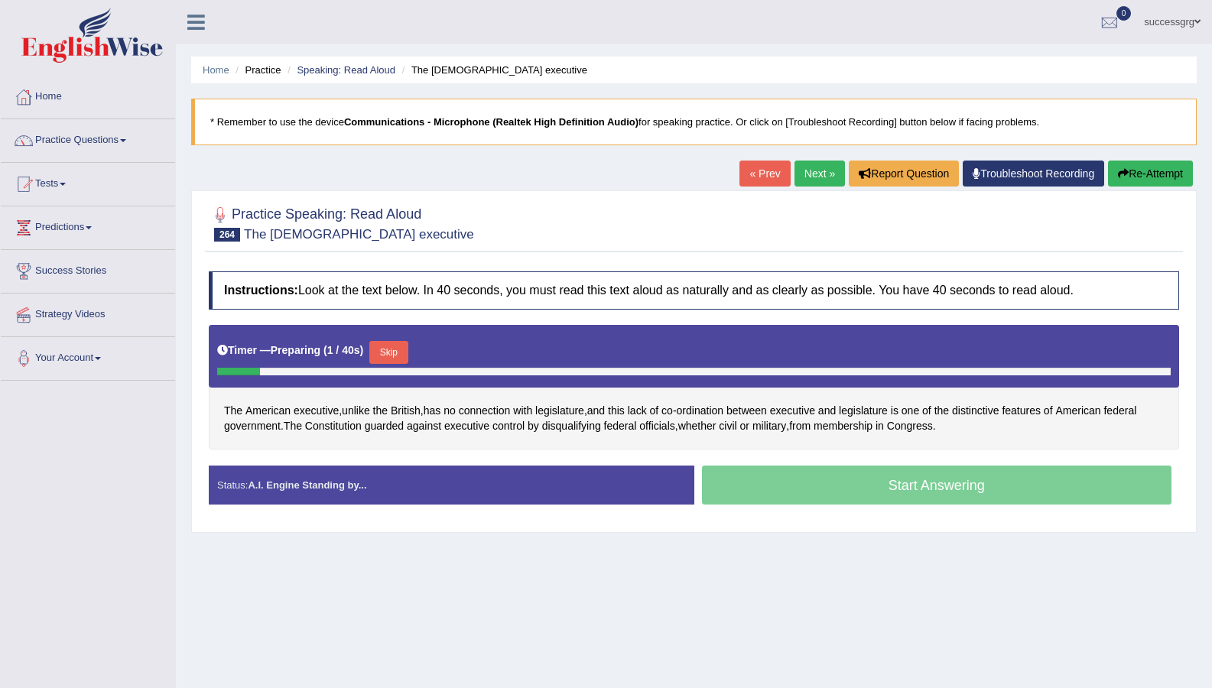
click at [382, 346] on button "Skip" at bounding box center [388, 352] width 38 height 23
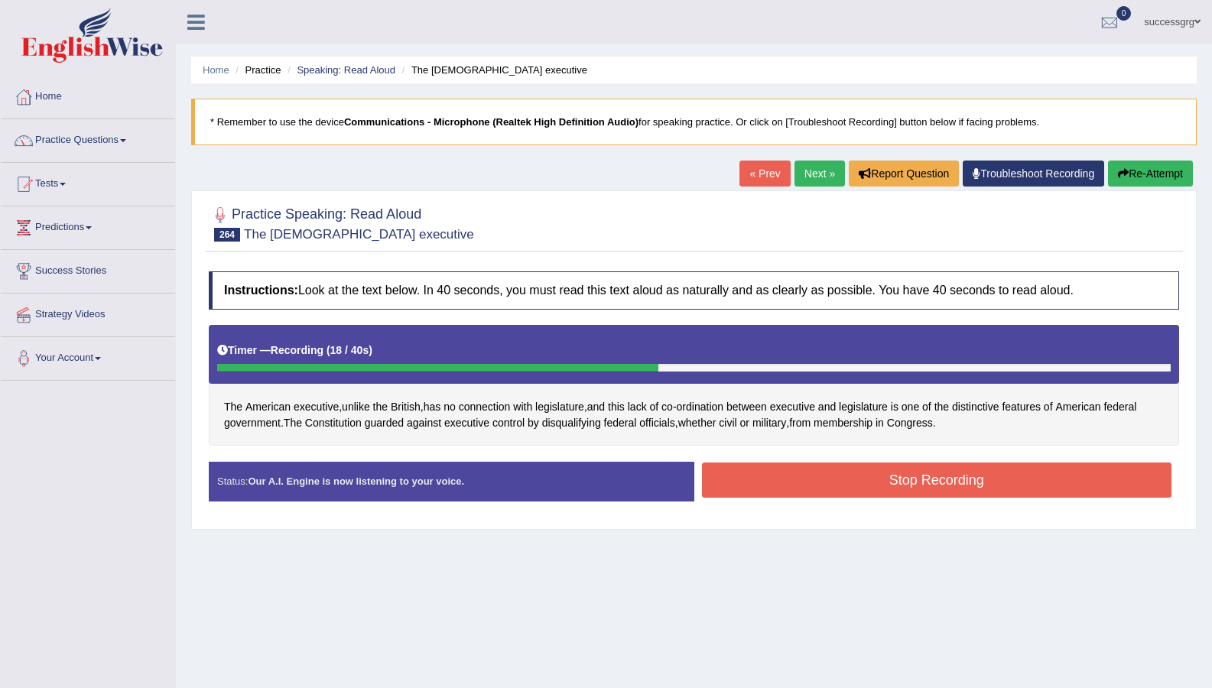
click at [1018, 486] on button "Stop Recording" at bounding box center [937, 480] width 470 height 35
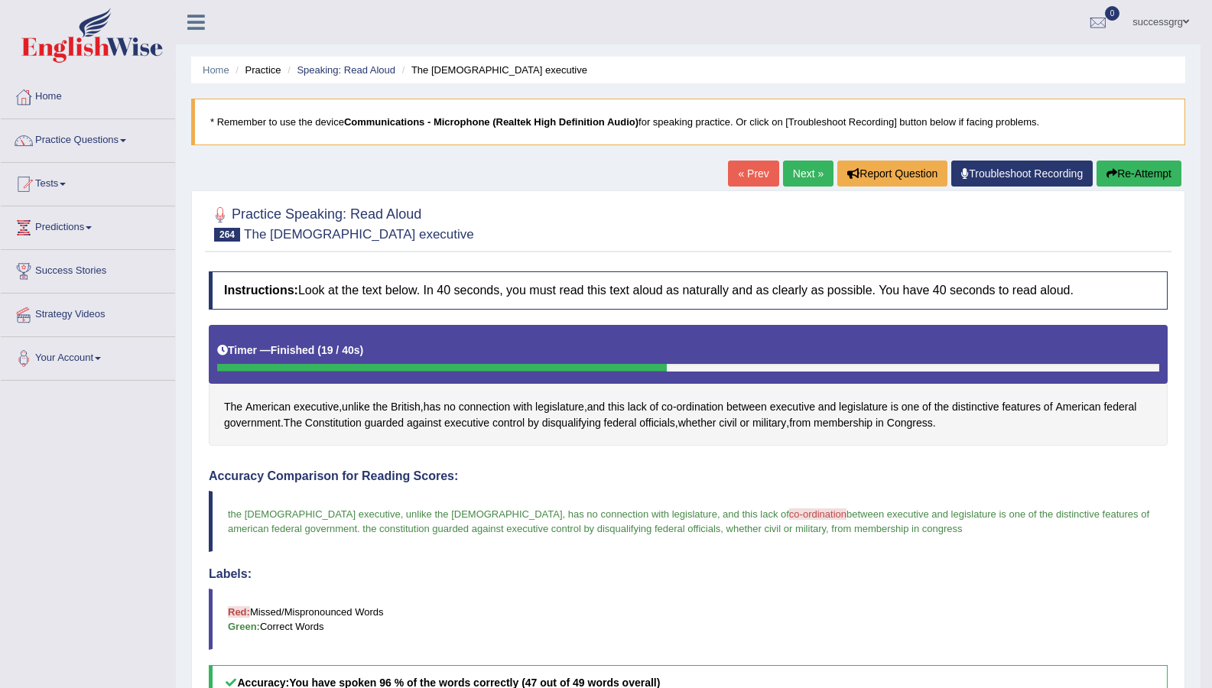
click at [801, 175] on link "Next »" at bounding box center [808, 174] width 50 height 26
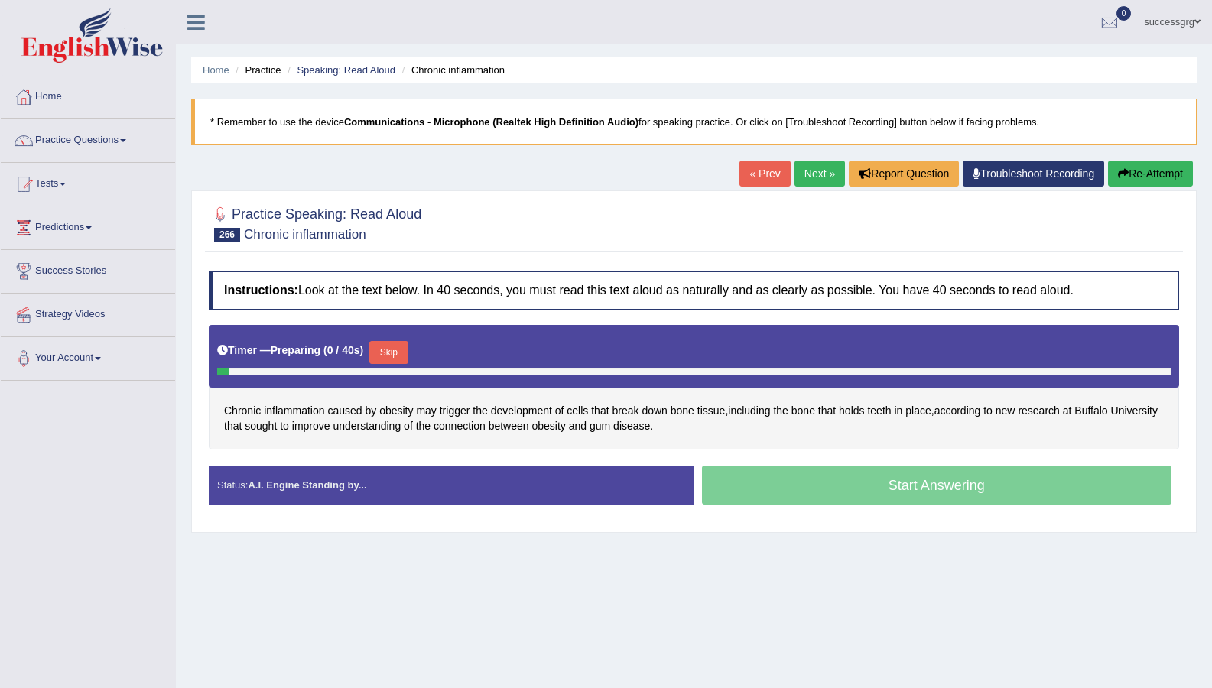
click at [375, 349] on button "Skip" at bounding box center [388, 352] width 38 height 23
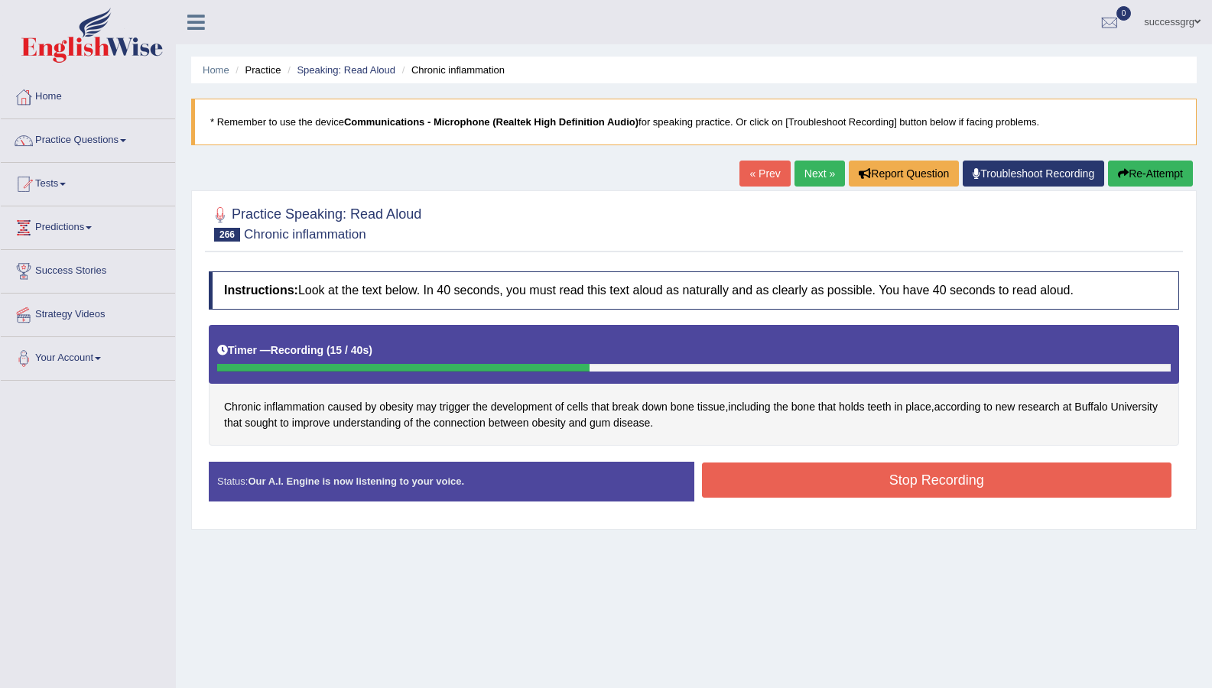
click at [823, 491] on button "Stop Recording" at bounding box center [937, 480] width 470 height 35
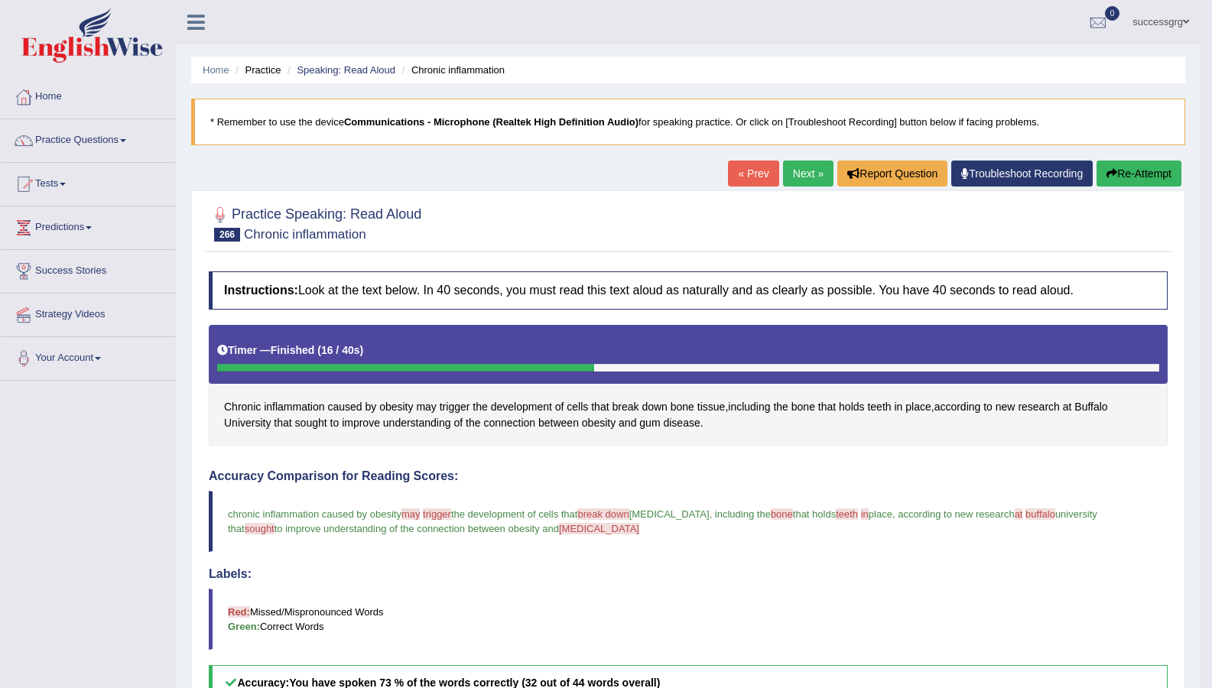
click at [801, 178] on link "Next »" at bounding box center [808, 174] width 50 height 26
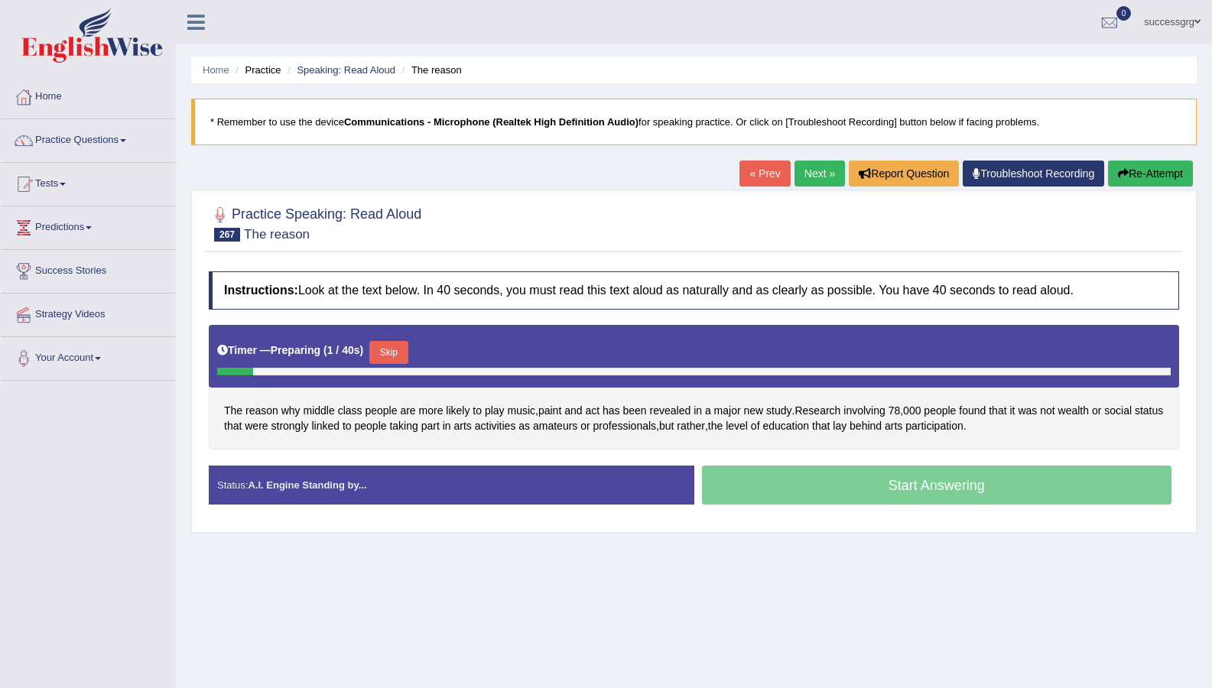
click at [391, 346] on button "Skip" at bounding box center [388, 352] width 38 height 23
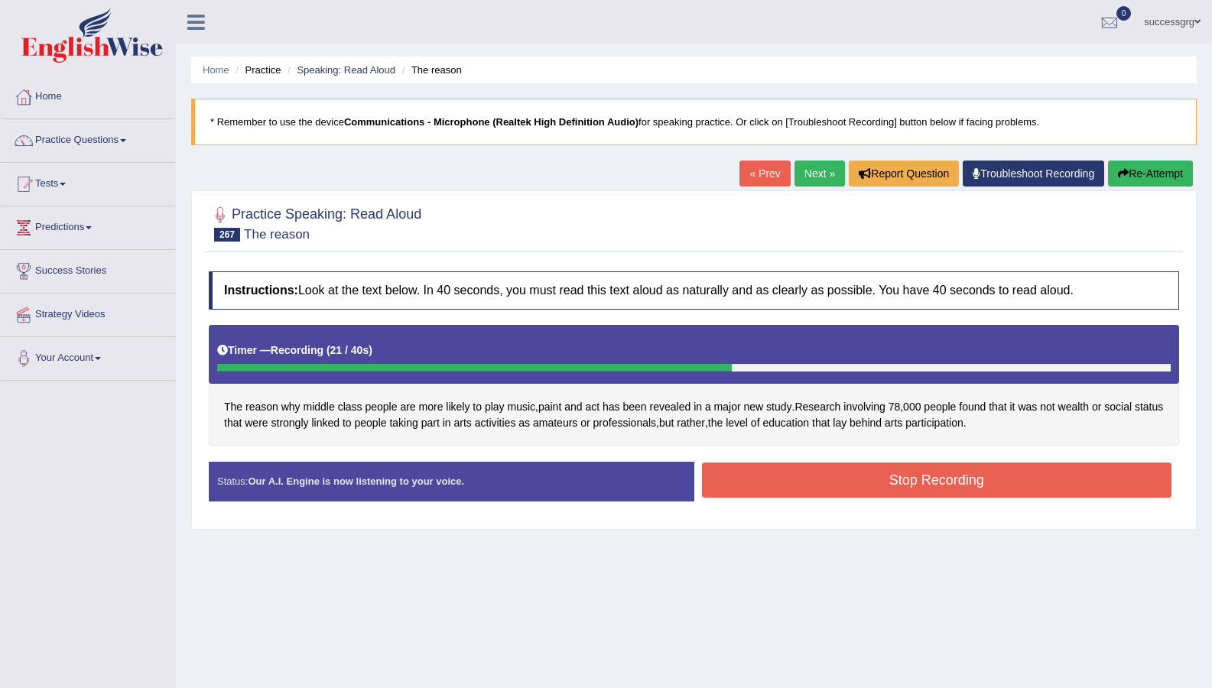
click at [925, 489] on button "Stop Recording" at bounding box center [937, 480] width 470 height 35
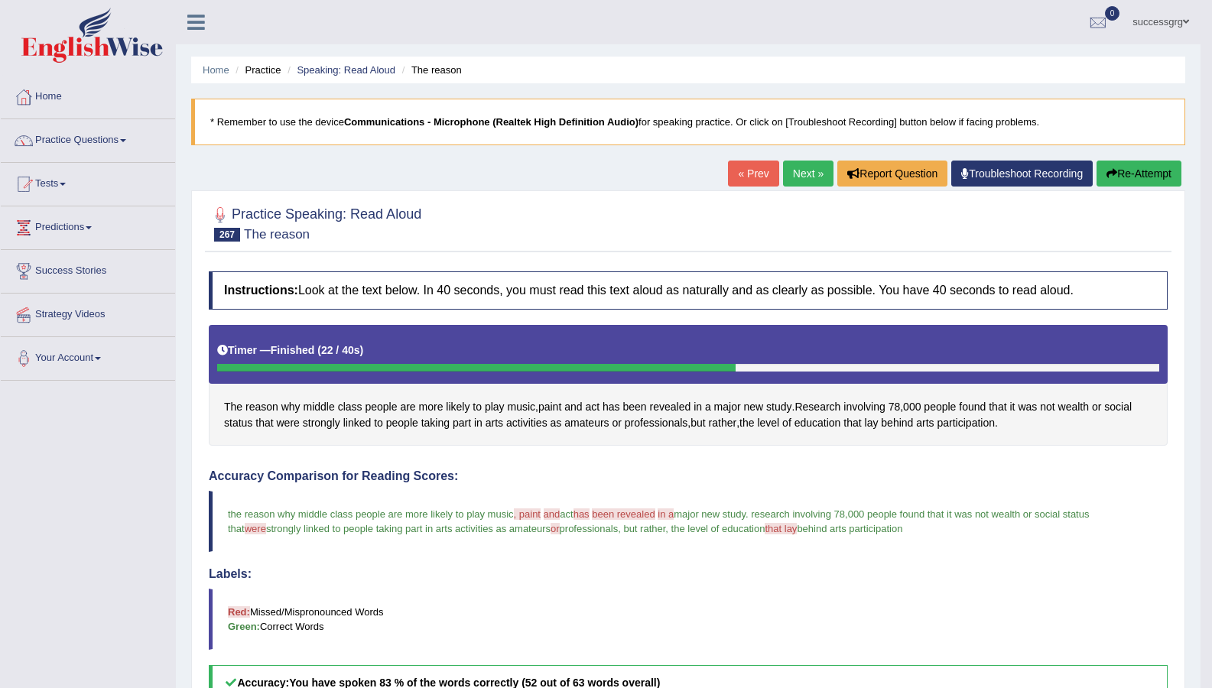
click at [800, 178] on link "Next »" at bounding box center [808, 174] width 50 height 26
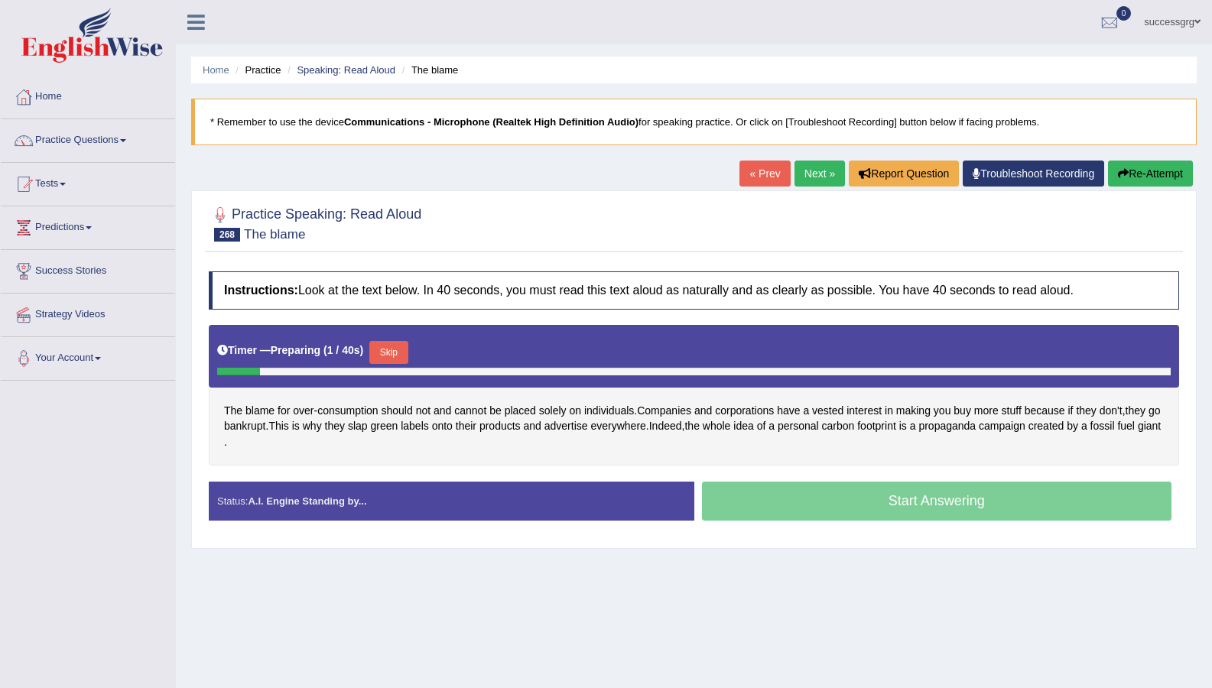
click at [376, 348] on button "Skip" at bounding box center [388, 352] width 38 height 23
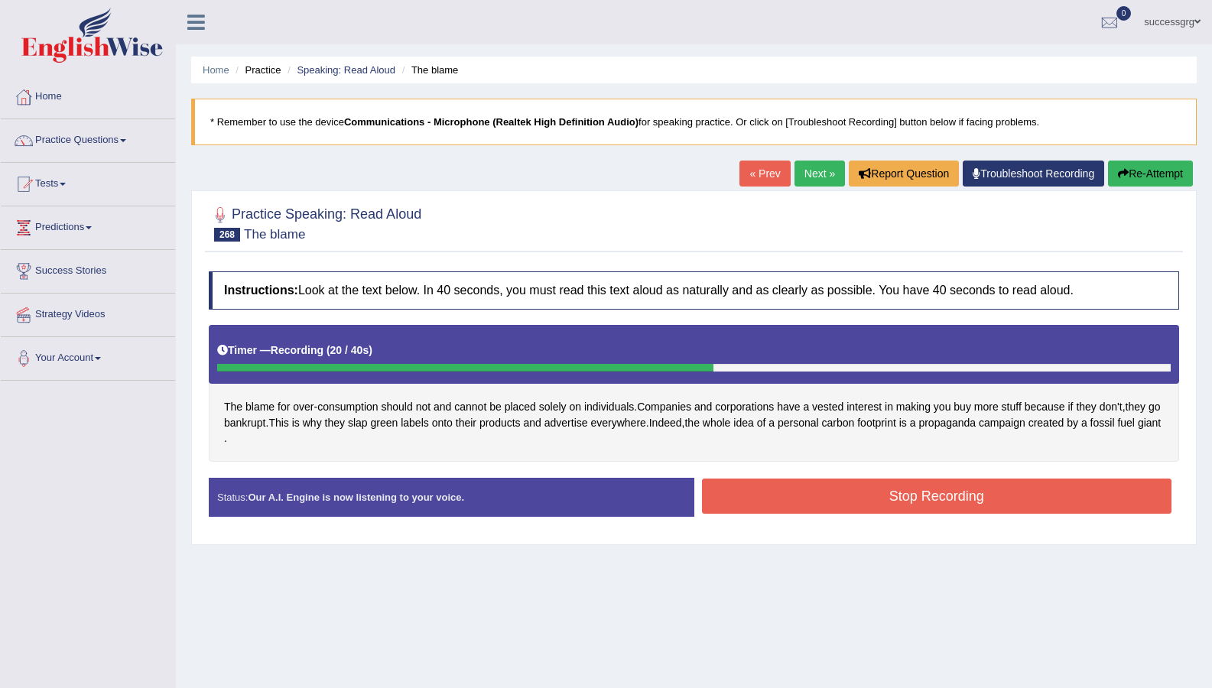
click at [752, 514] on div "Stop Recording" at bounding box center [937, 498] width 486 height 39
click at [755, 504] on button "Stop Recording" at bounding box center [937, 496] width 470 height 35
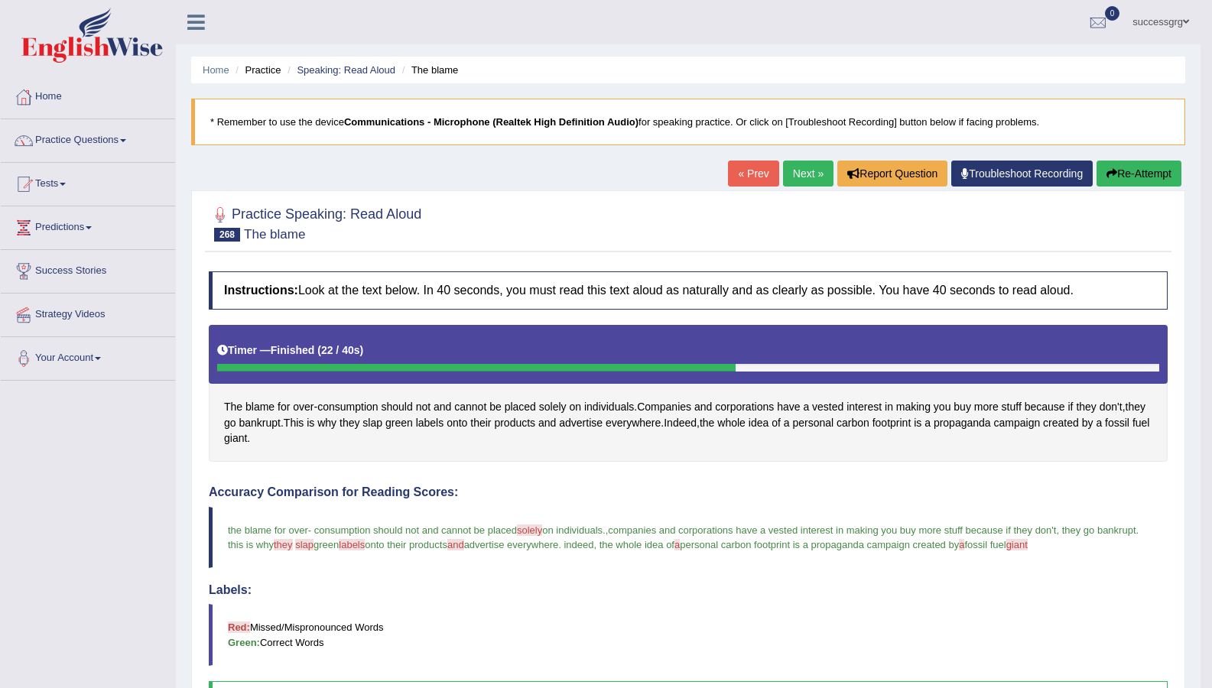
click at [791, 174] on link "Next »" at bounding box center [808, 174] width 50 height 26
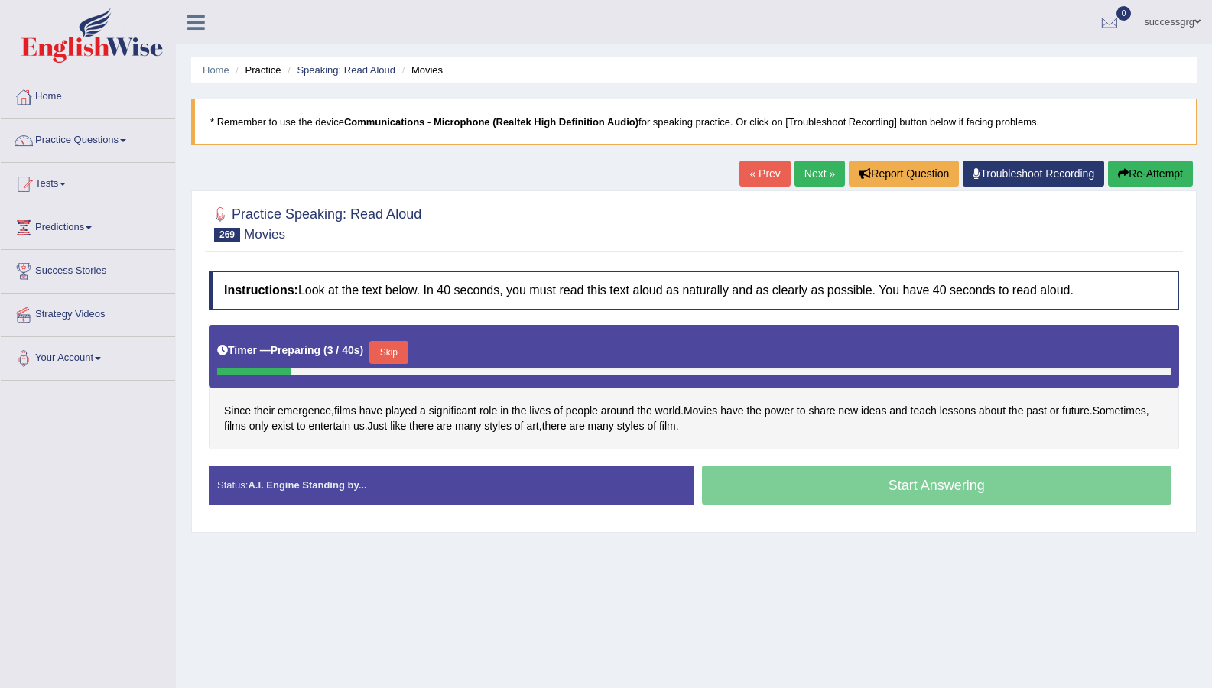
click at [396, 349] on button "Skip" at bounding box center [388, 352] width 38 height 23
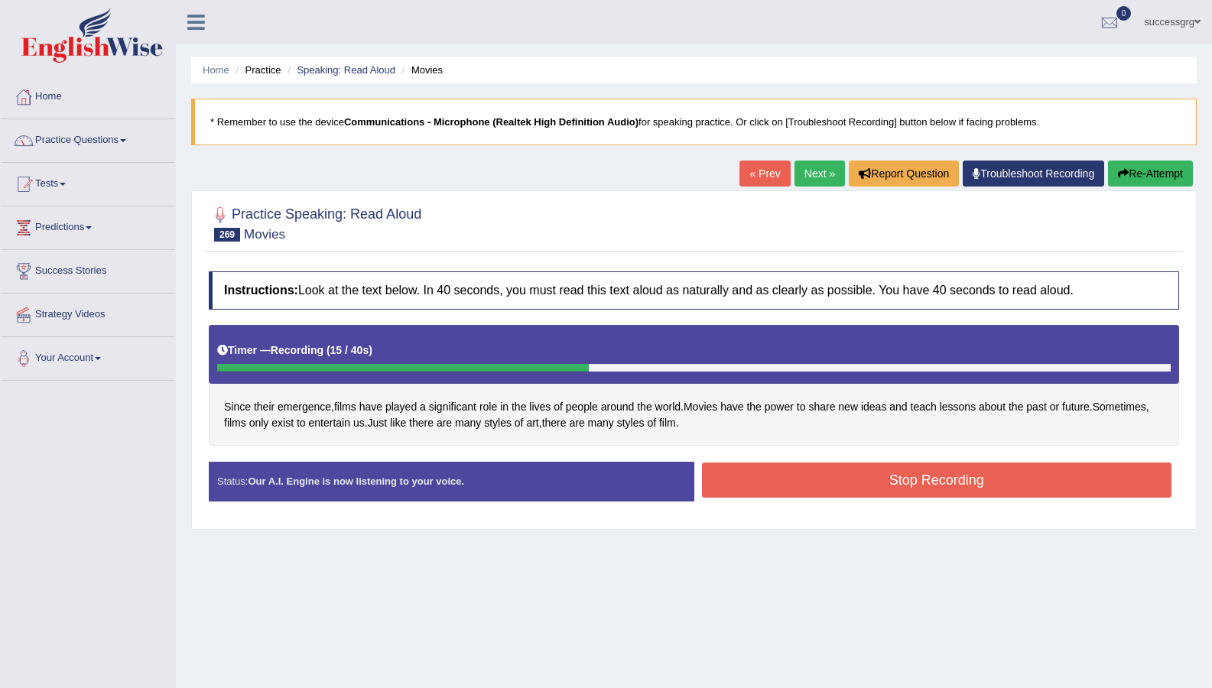
click at [770, 470] on button "Stop Recording" at bounding box center [937, 480] width 470 height 35
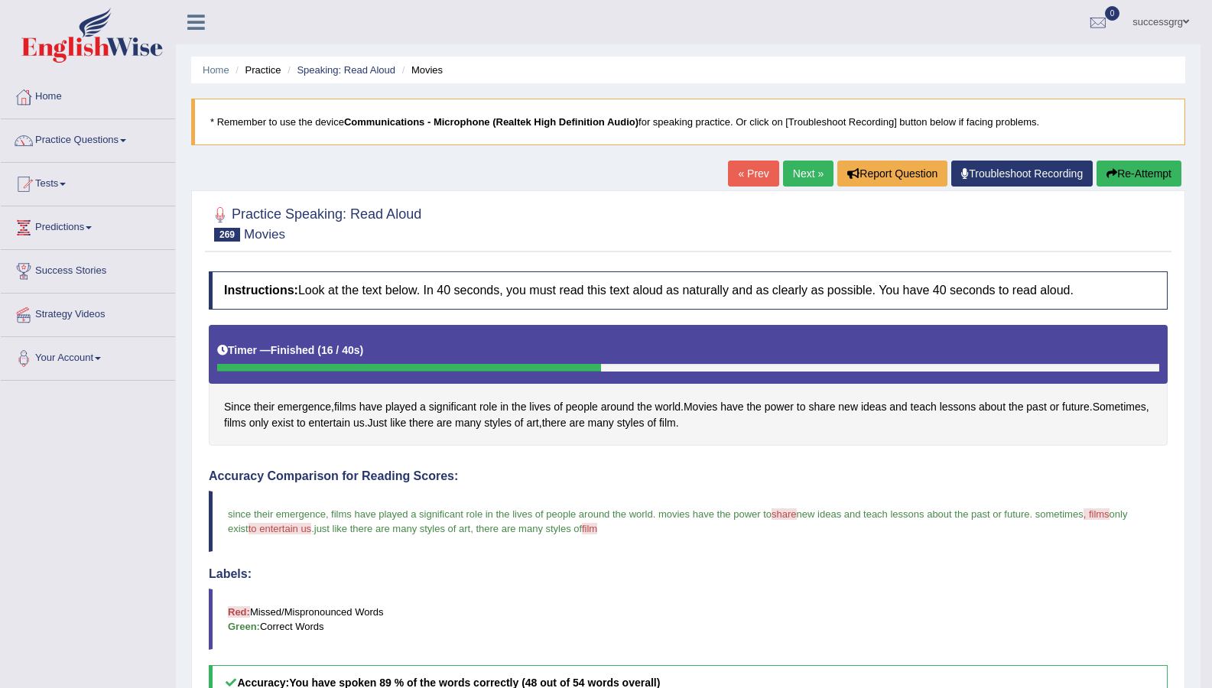
click at [797, 172] on link "Next »" at bounding box center [808, 174] width 50 height 26
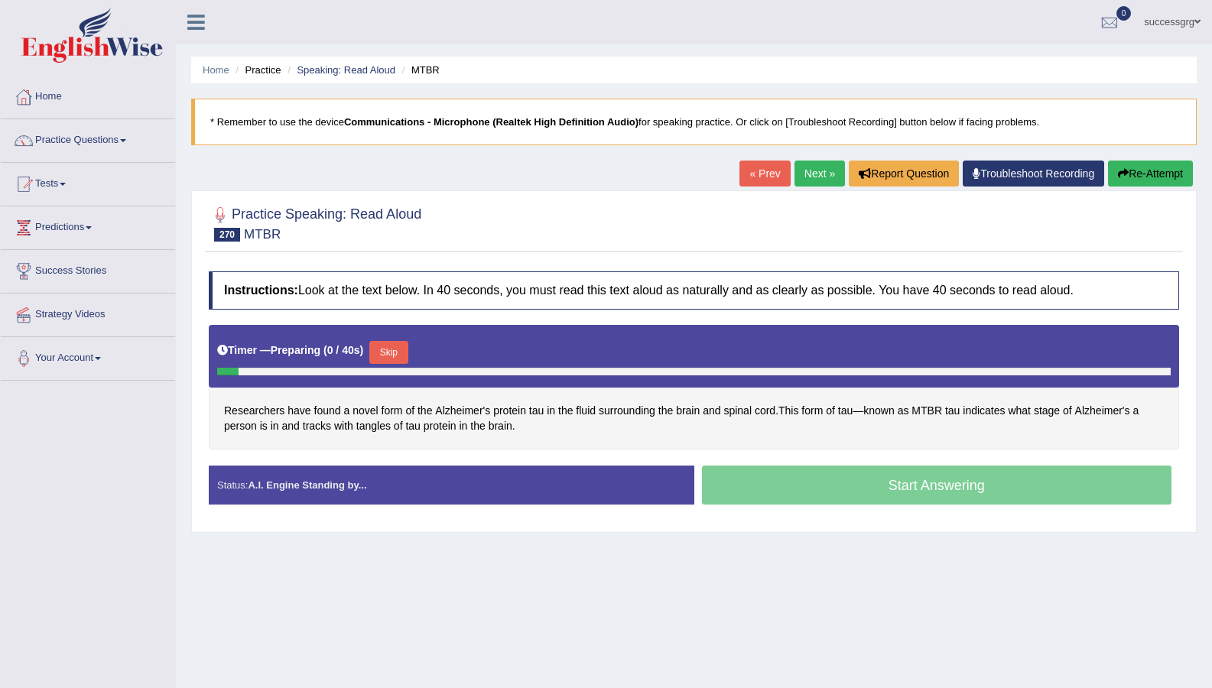
click at [396, 342] on button "Skip" at bounding box center [388, 352] width 38 height 23
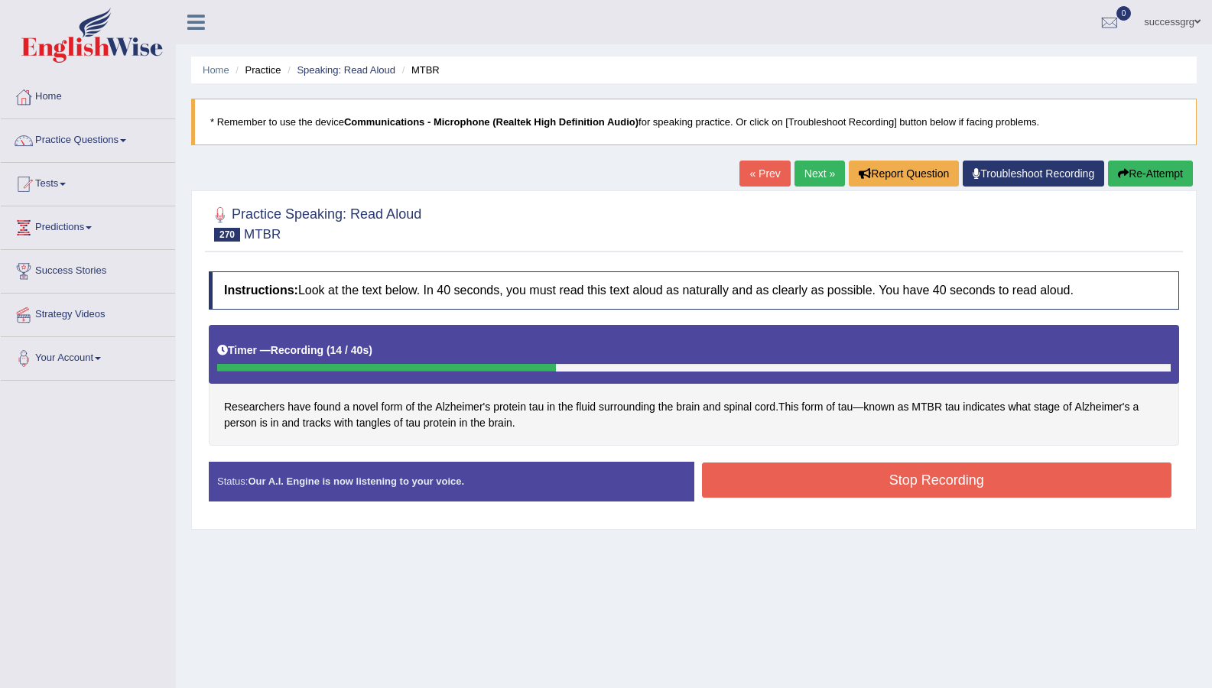
click at [804, 473] on button "Stop Recording" at bounding box center [937, 480] width 470 height 35
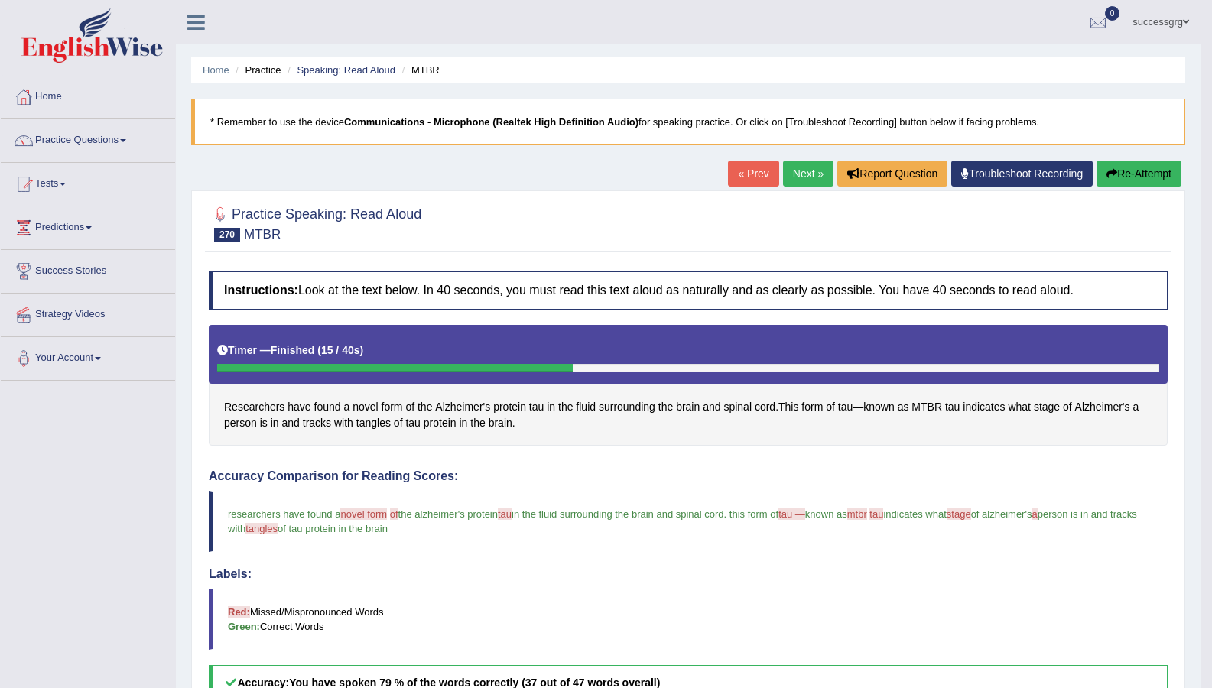
click at [792, 179] on link "Next »" at bounding box center [808, 174] width 50 height 26
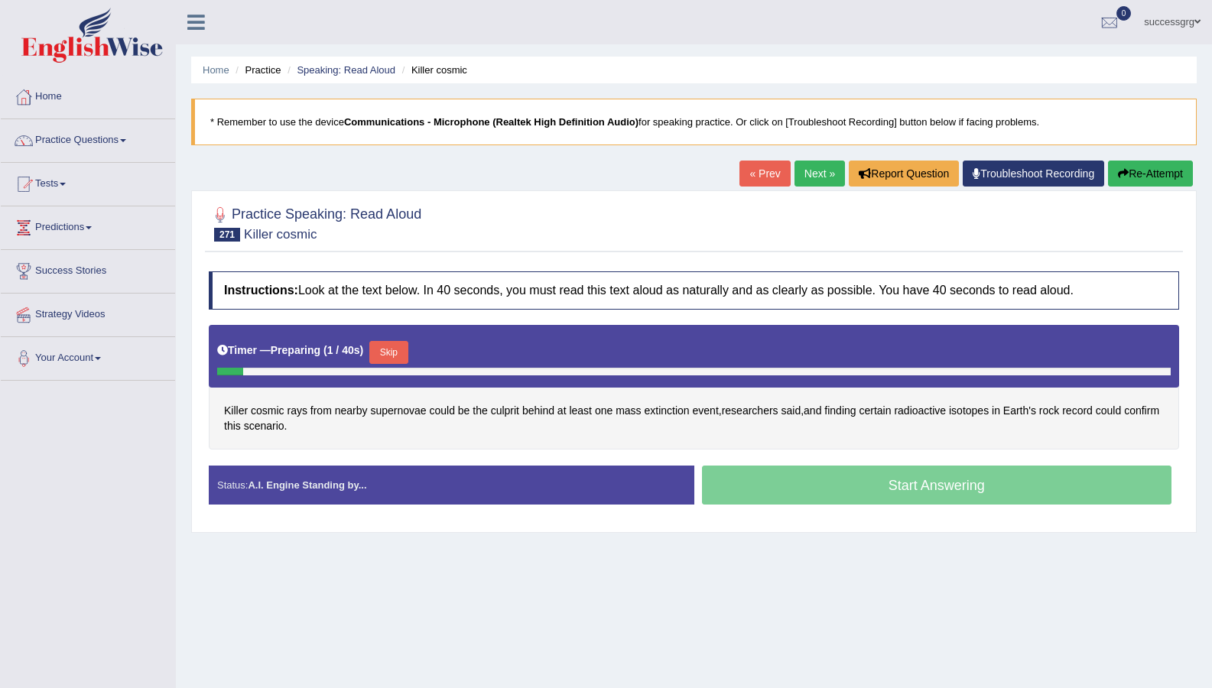
click at [385, 351] on button "Skip" at bounding box center [388, 352] width 38 height 23
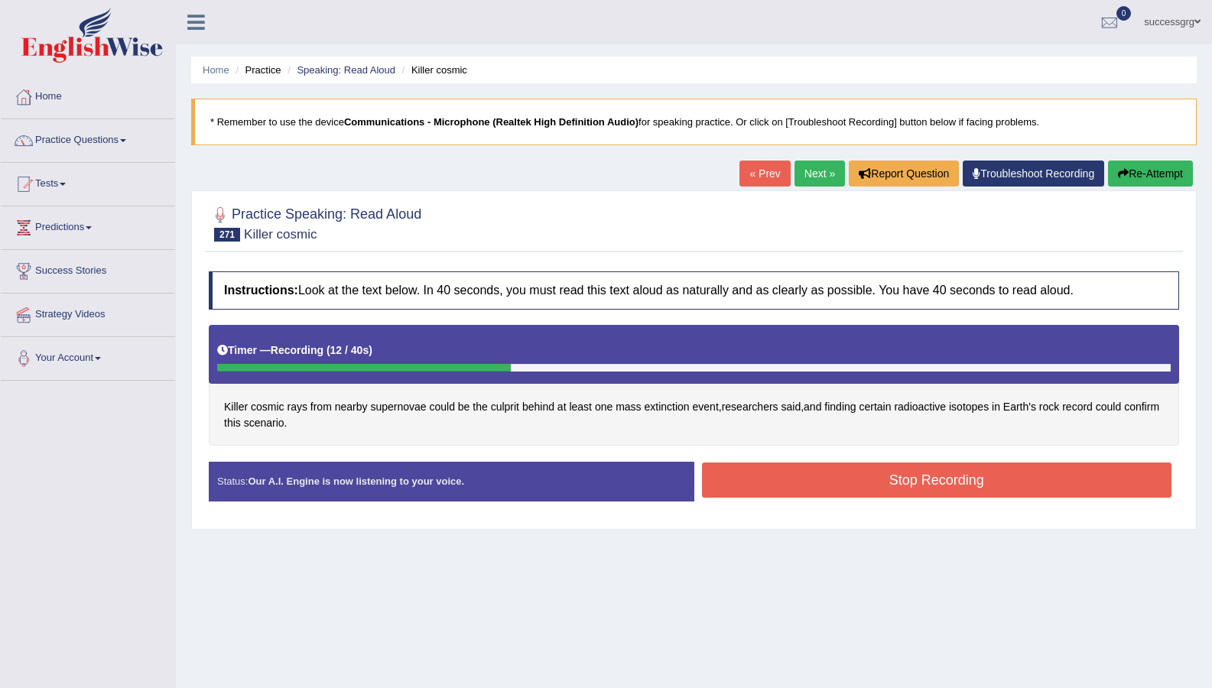
click at [775, 492] on button "Stop Recording" at bounding box center [937, 480] width 470 height 35
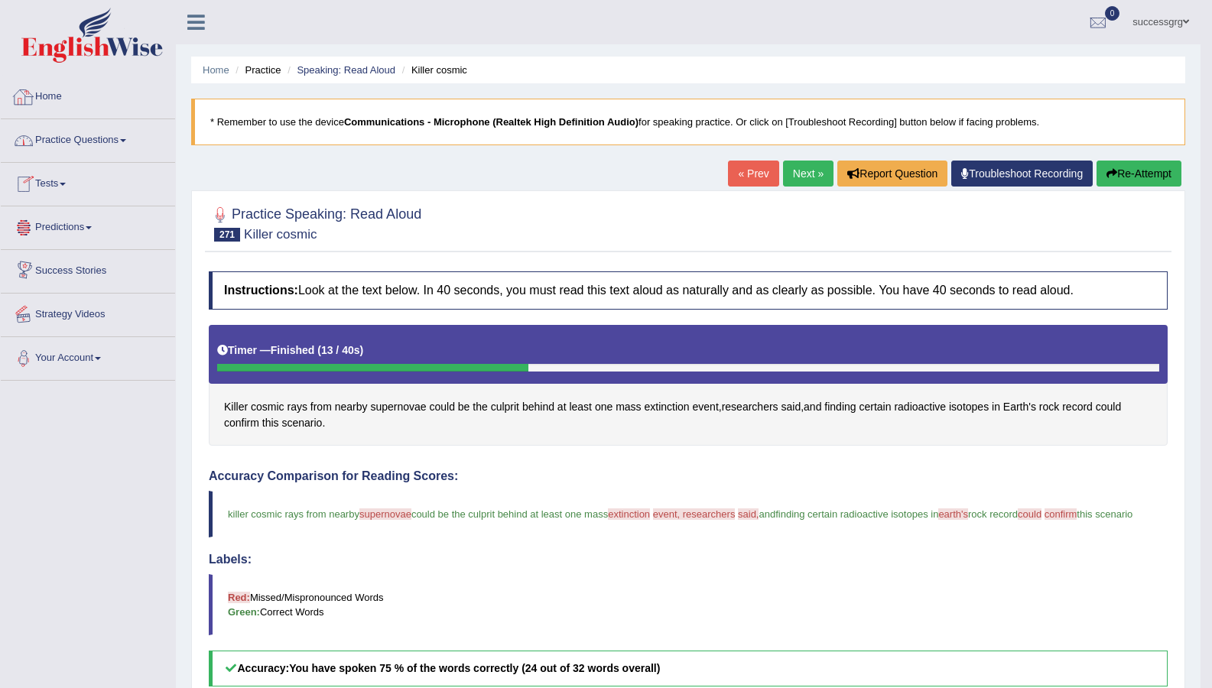
click at [69, 146] on link "Practice Questions" at bounding box center [88, 138] width 174 height 38
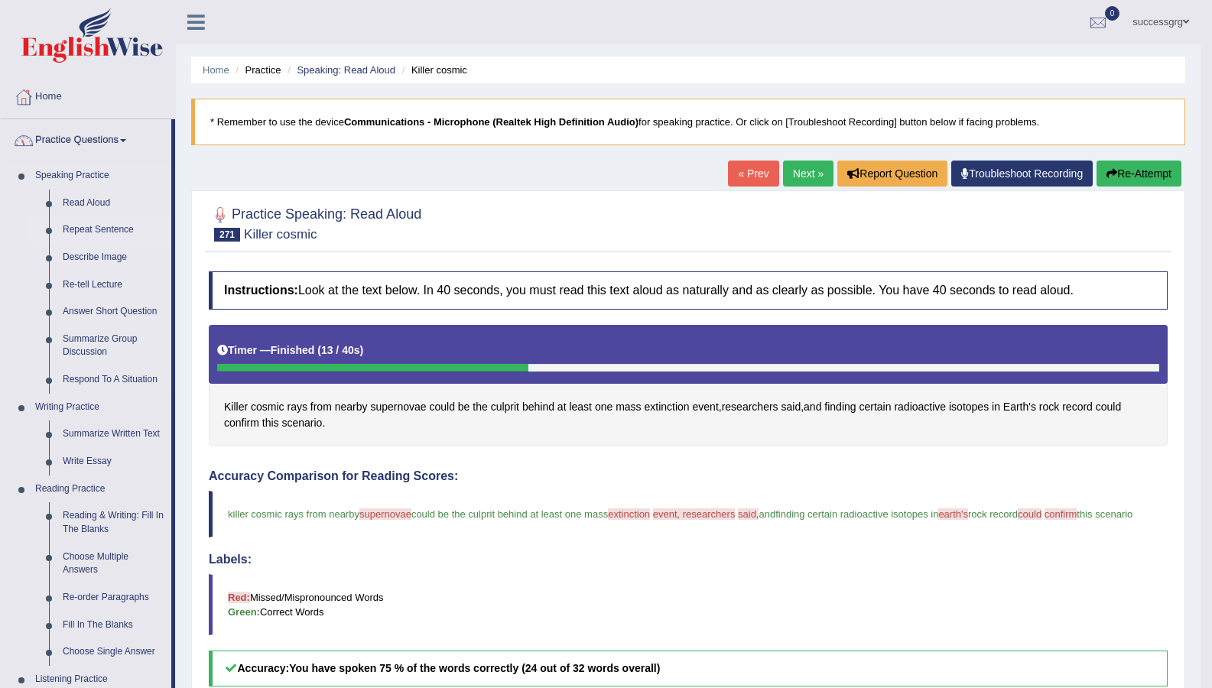
click at [103, 223] on link "Repeat Sentence" at bounding box center [113, 230] width 115 height 28
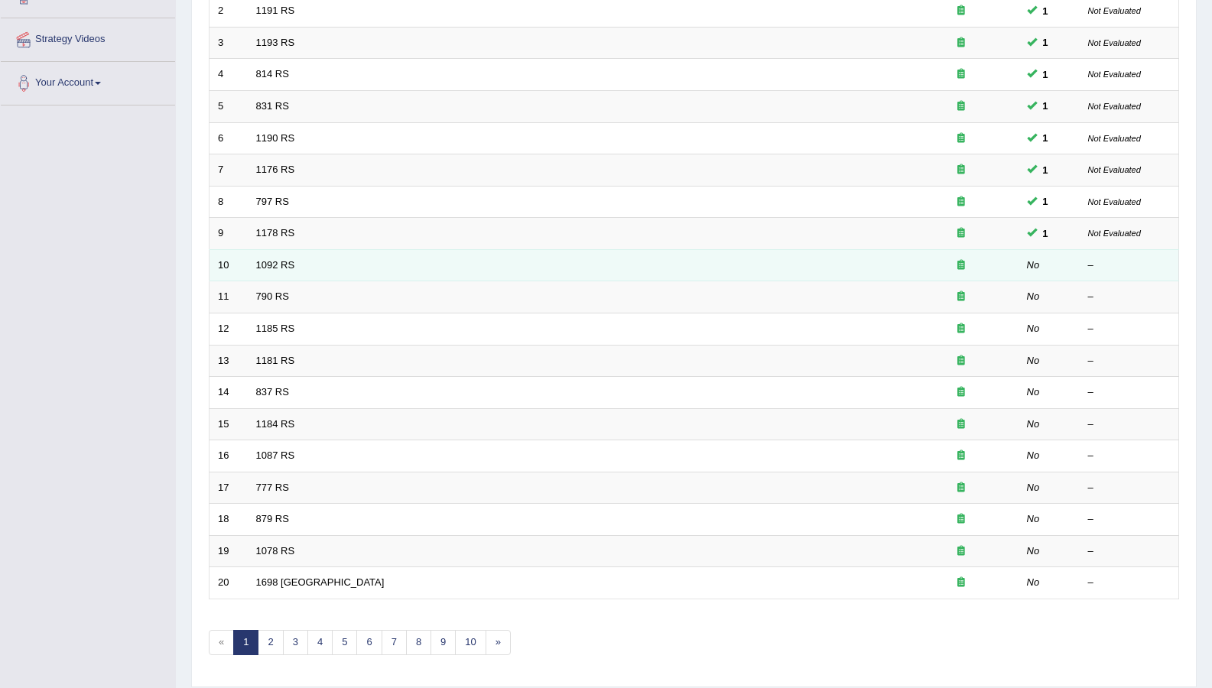
scroll to position [324, 0]
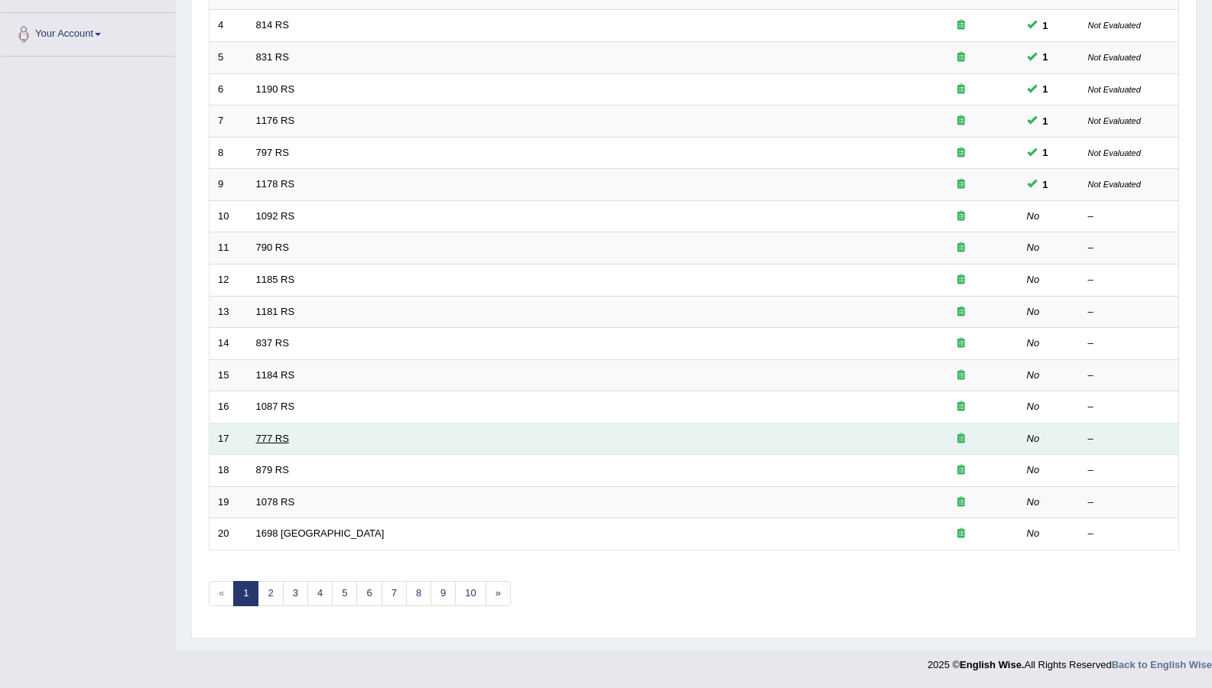
click at [268, 436] on link "777 RS" at bounding box center [272, 438] width 33 height 11
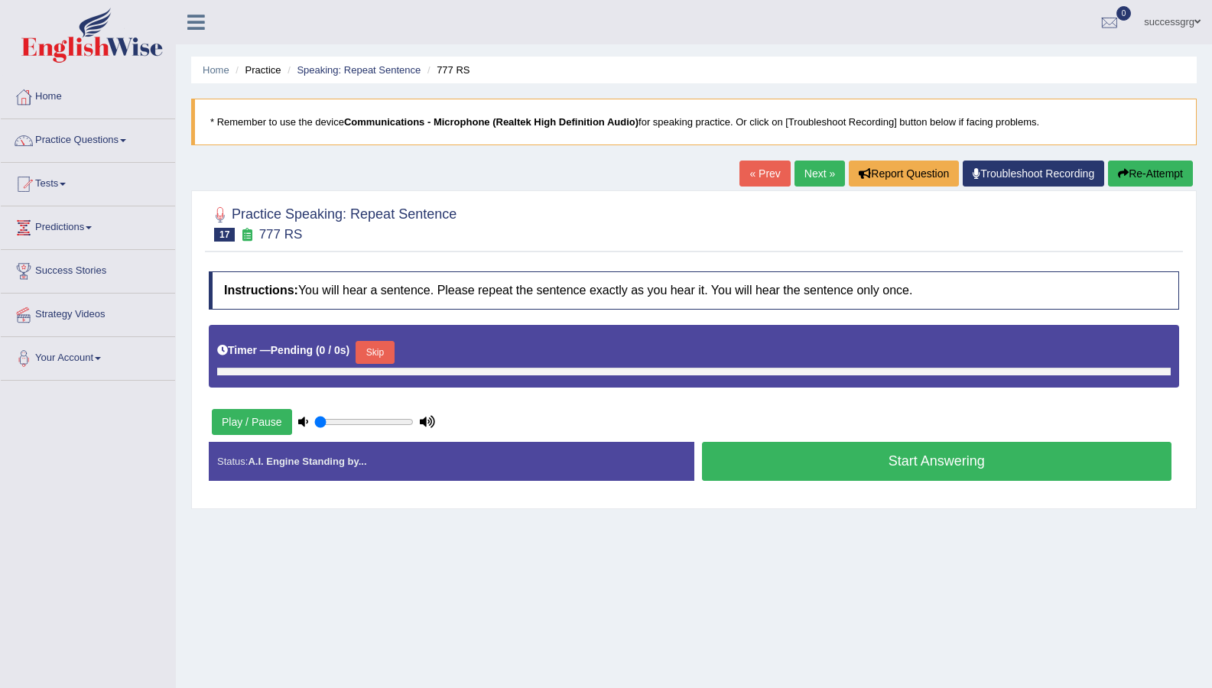
type input "1"
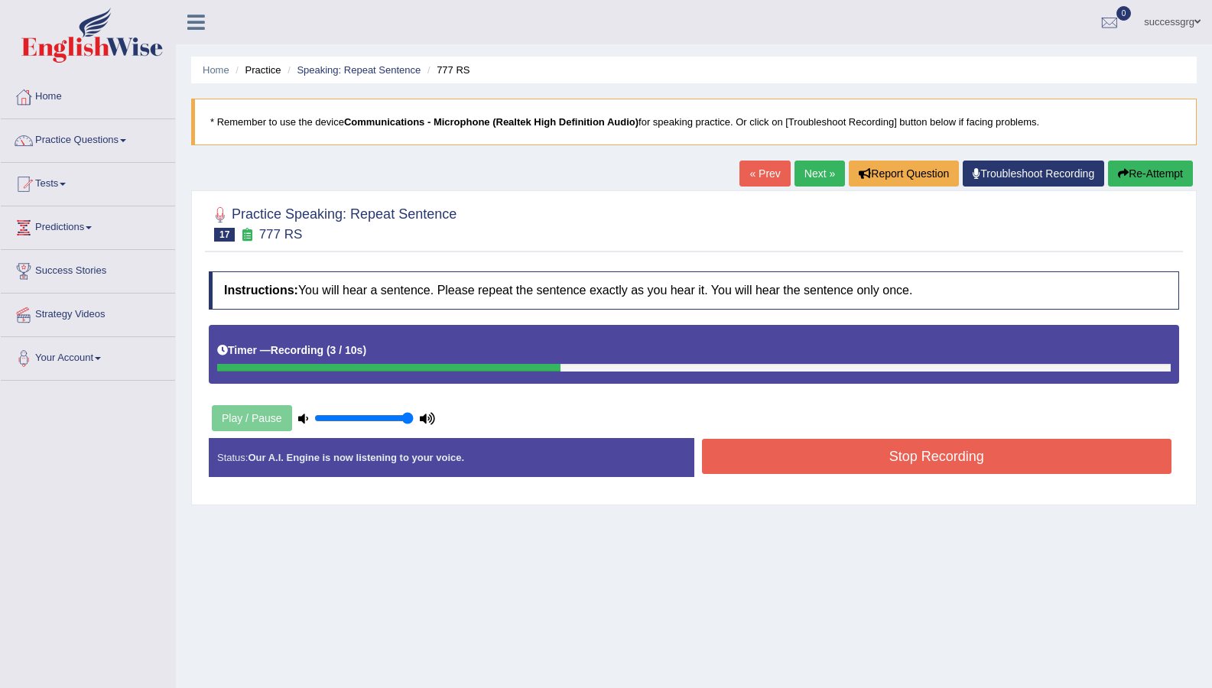
click at [868, 459] on button "Stop Recording" at bounding box center [937, 456] width 470 height 35
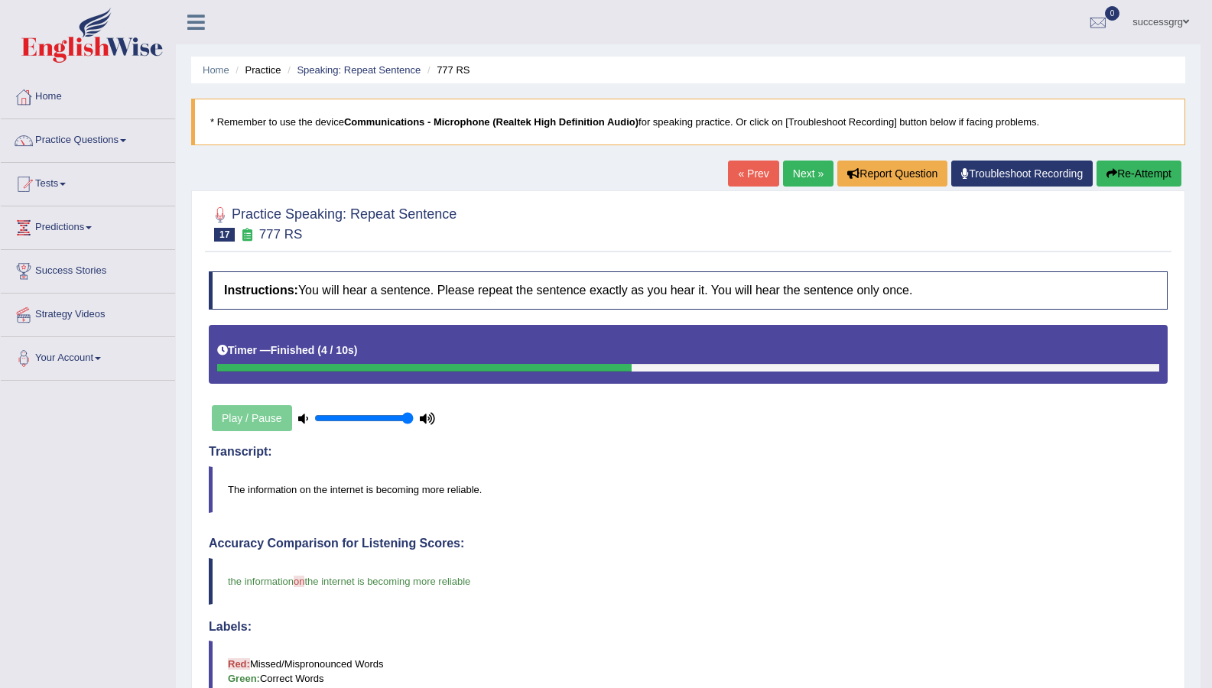
click at [806, 163] on link "Next »" at bounding box center [808, 174] width 50 height 26
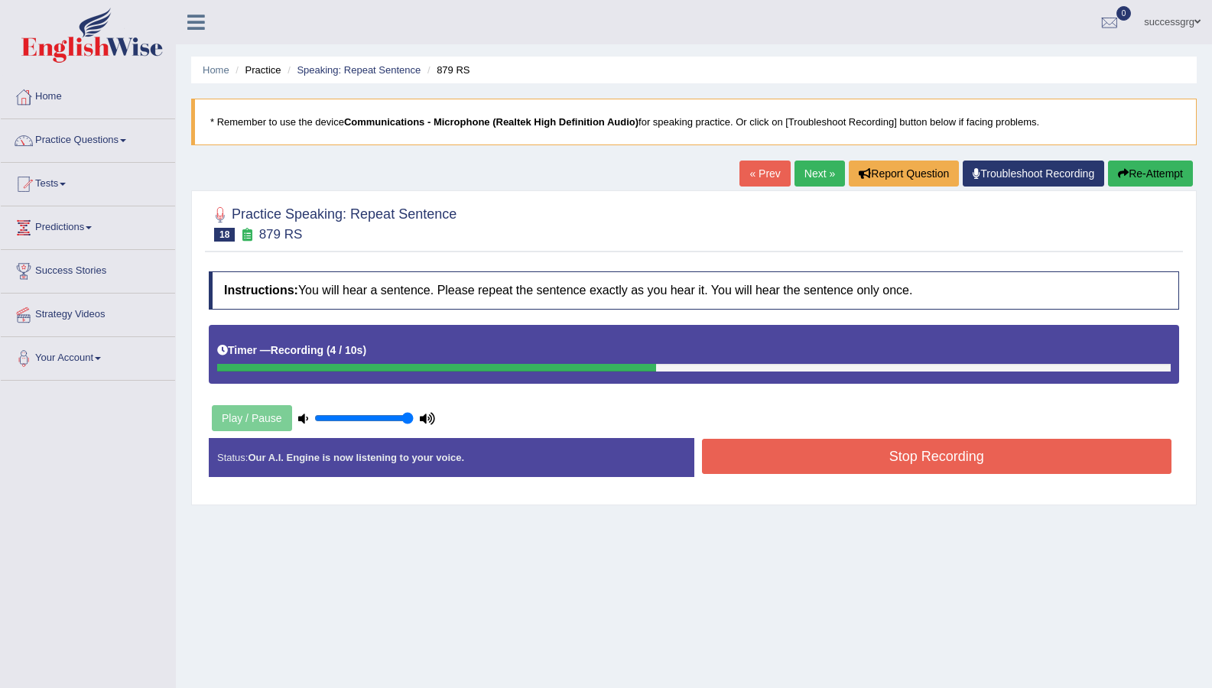
click at [818, 469] on button "Stop Recording" at bounding box center [937, 456] width 470 height 35
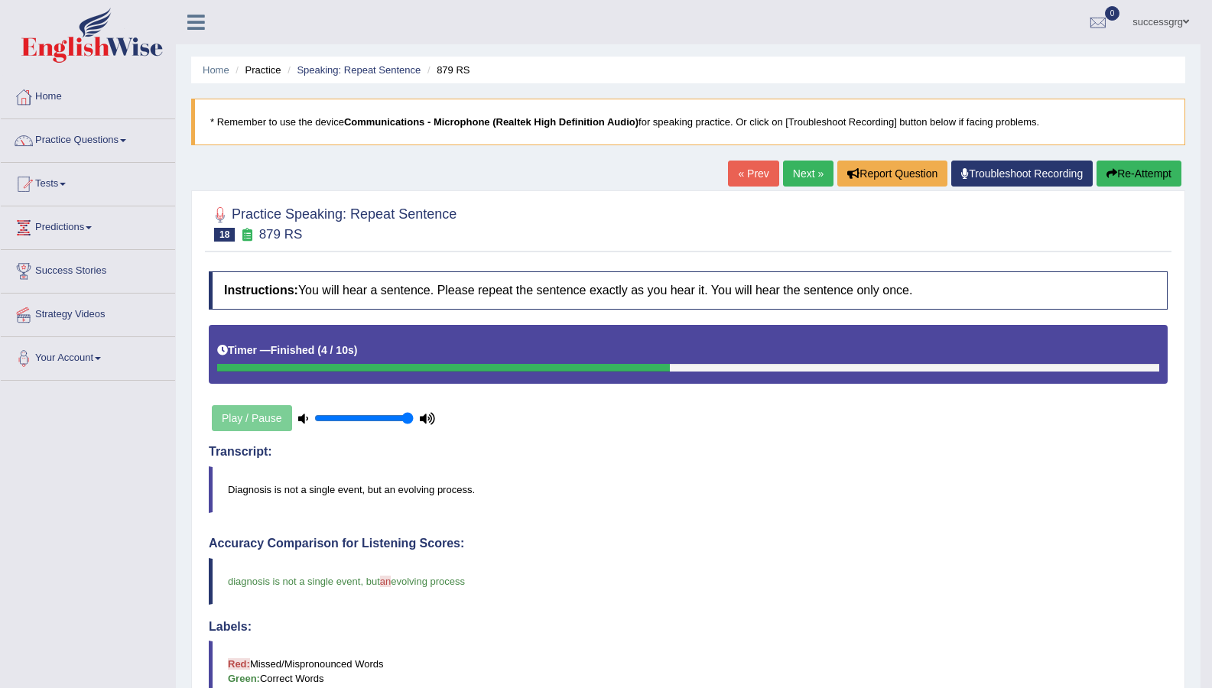
click at [800, 177] on link "Next »" at bounding box center [808, 174] width 50 height 26
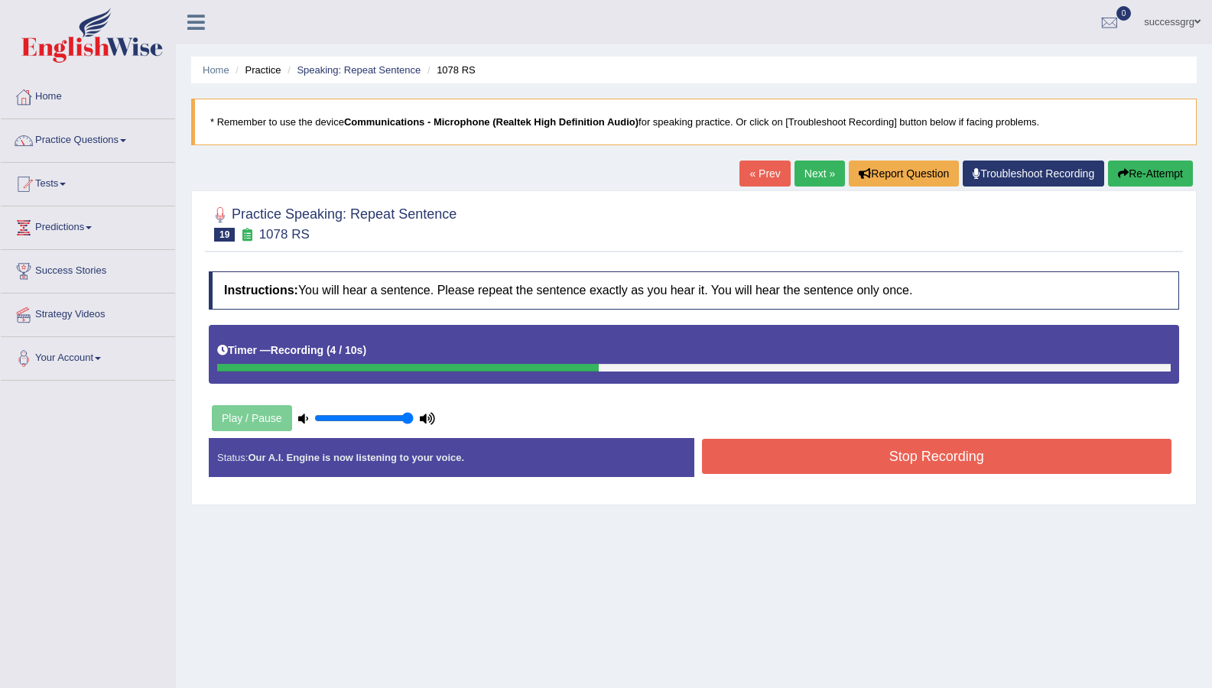
click at [768, 444] on button "Stop Recording" at bounding box center [937, 456] width 470 height 35
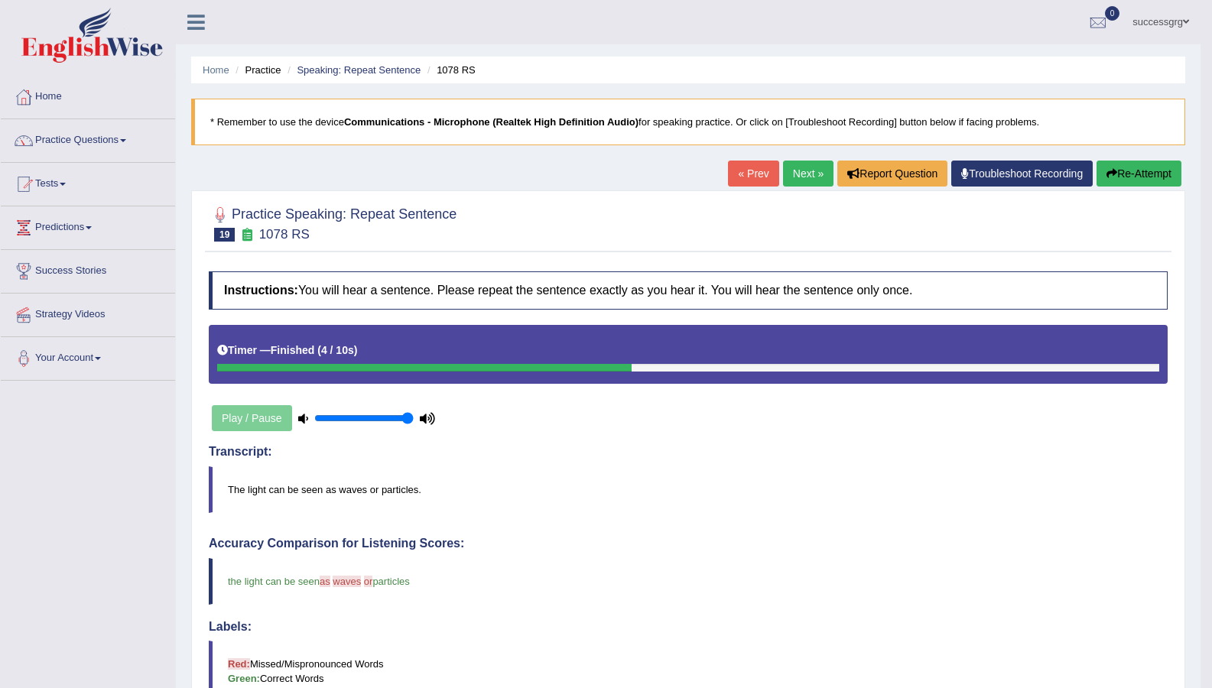
click at [807, 178] on link "Next »" at bounding box center [808, 174] width 50 height 26
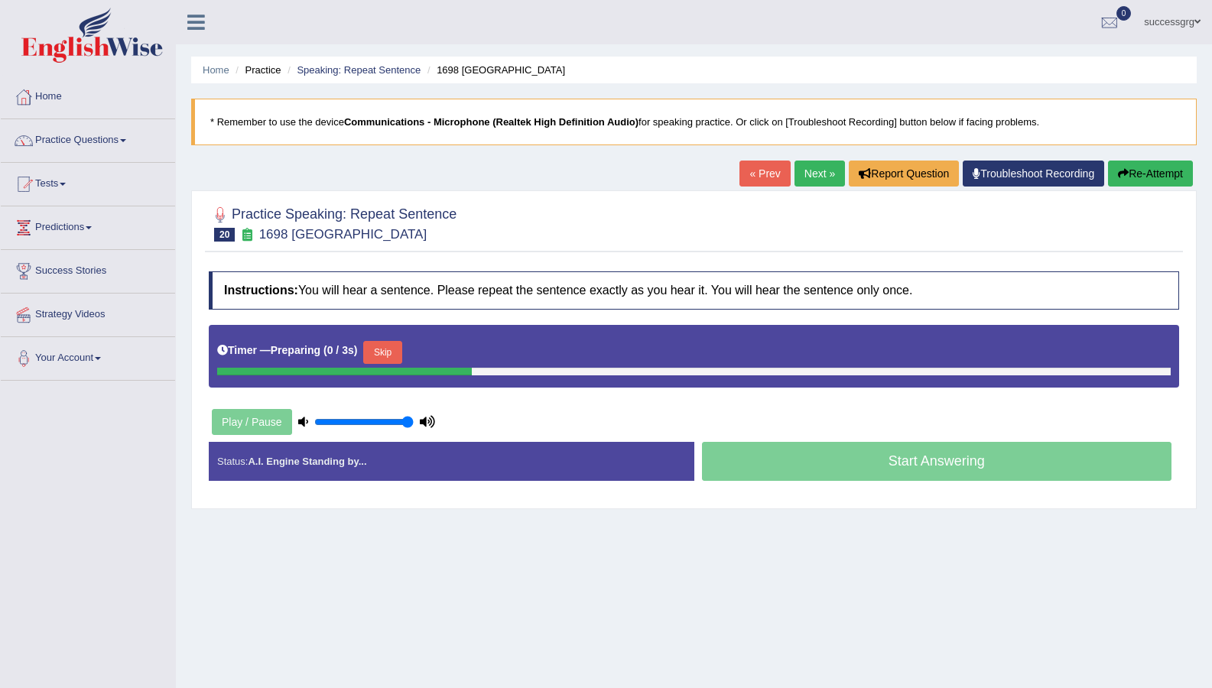
click at [386, 342] on button "Skip" at bounding box center [382, 352] width 38 height 23
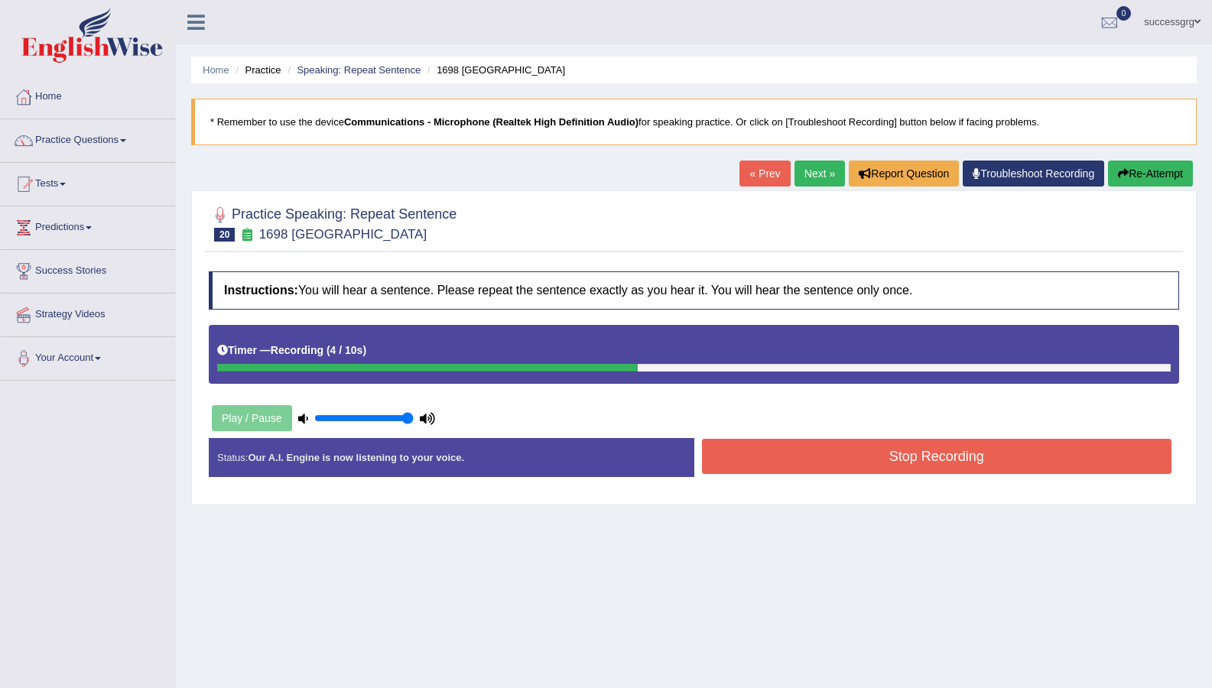
click at [739, 440] on button "Stop Recording" at bounding box center [937, 456] width 470 height 35
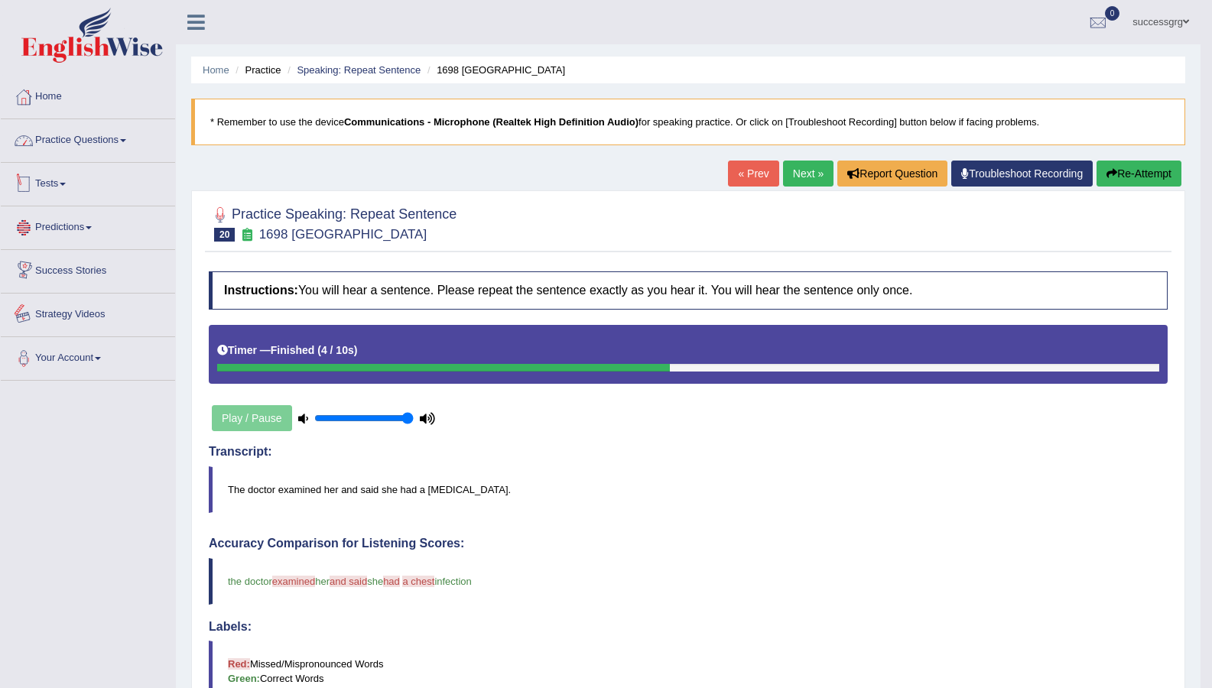
click at [68, 135] on link "Practice Questions" at bounding box center [88, 138] width 174 height 38
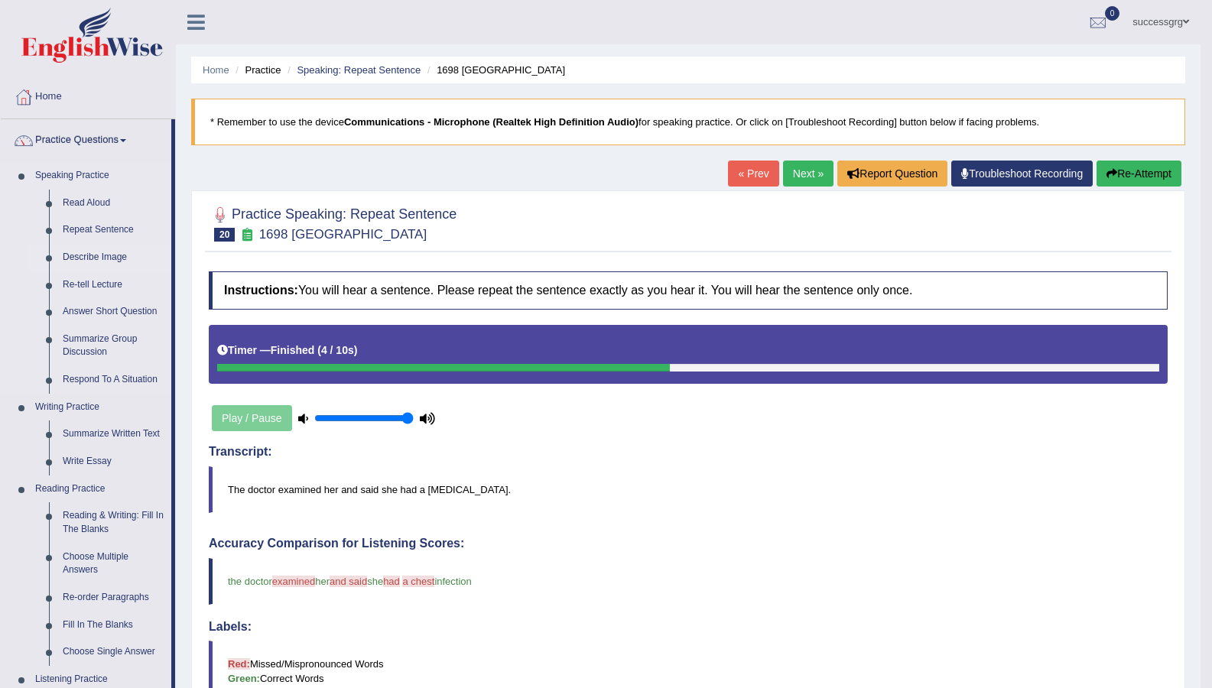
click at [91, 252] on link "Describe Image" at bounding box center [113, 258] width 115 height 28
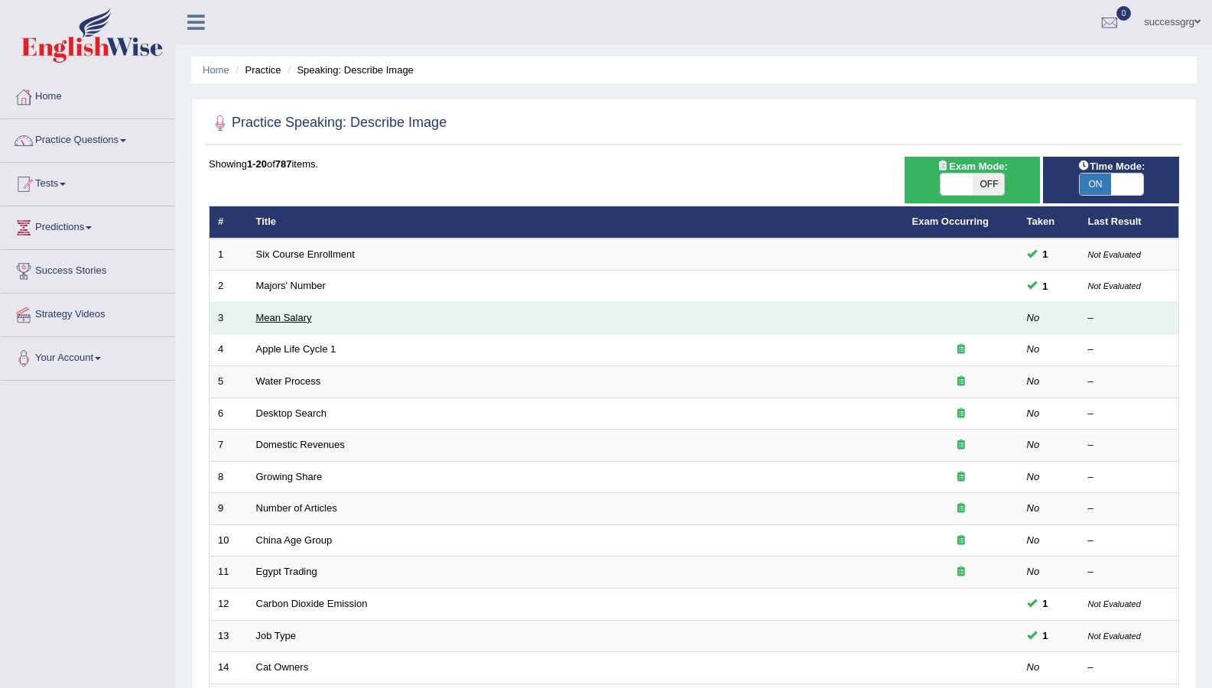
click at [283, 319] on link "Mean Salary" at bounding box center [284, 317] width 56 height 11
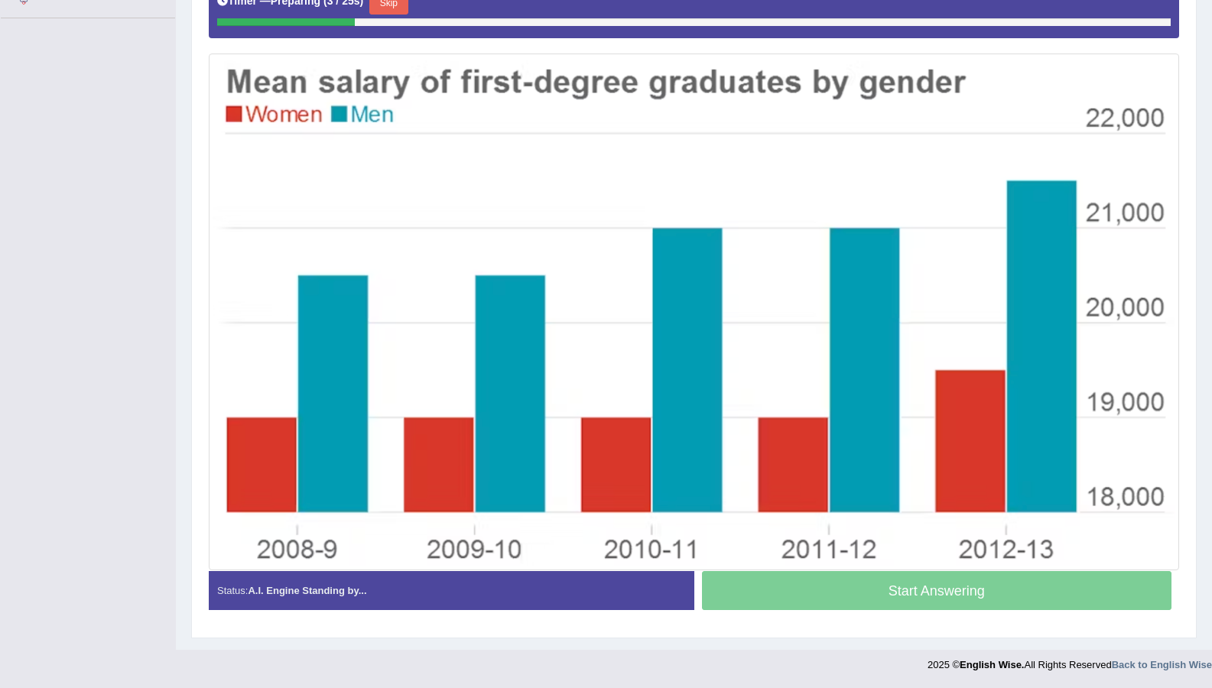
scroll to position [286, 0]
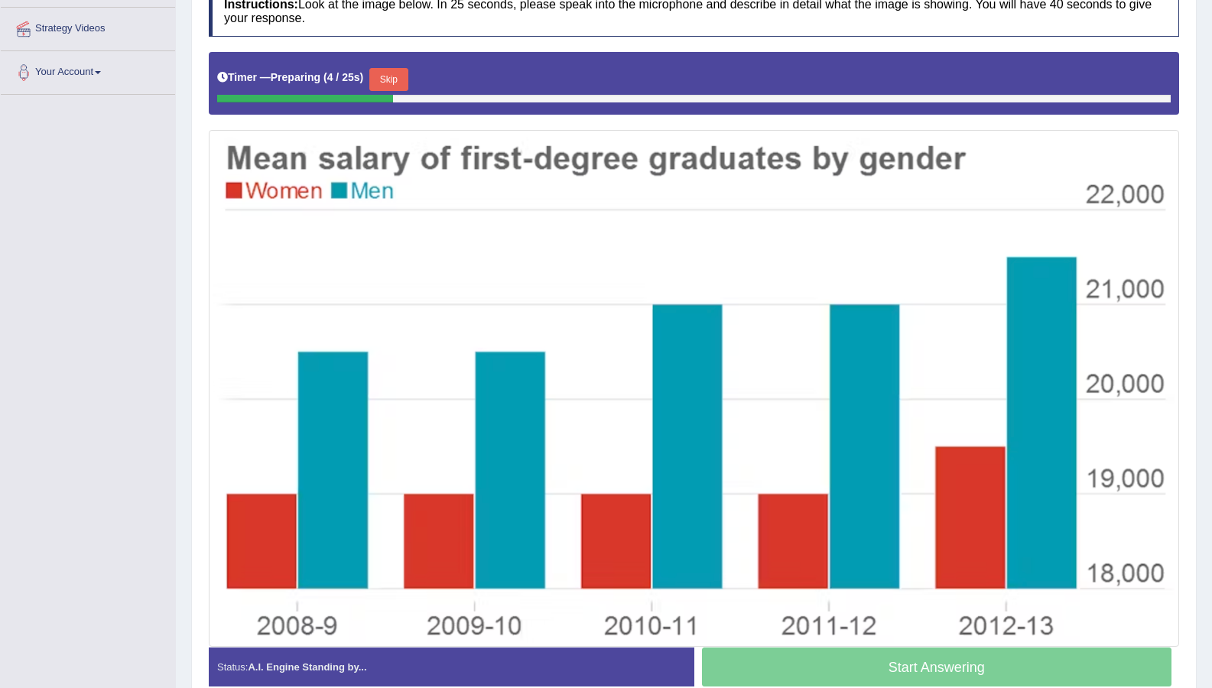
click at [394, 78] on button "Skip" at bounding box center [388, 79] width 38 height 23
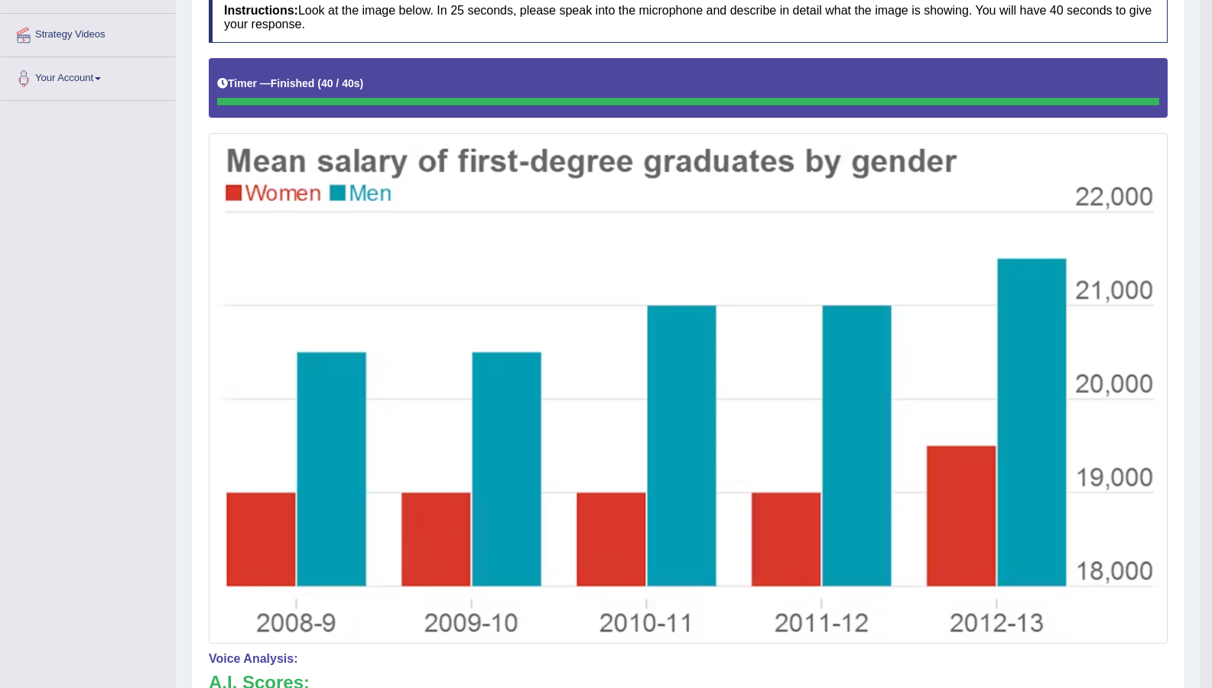
scroll to position [0, 0]
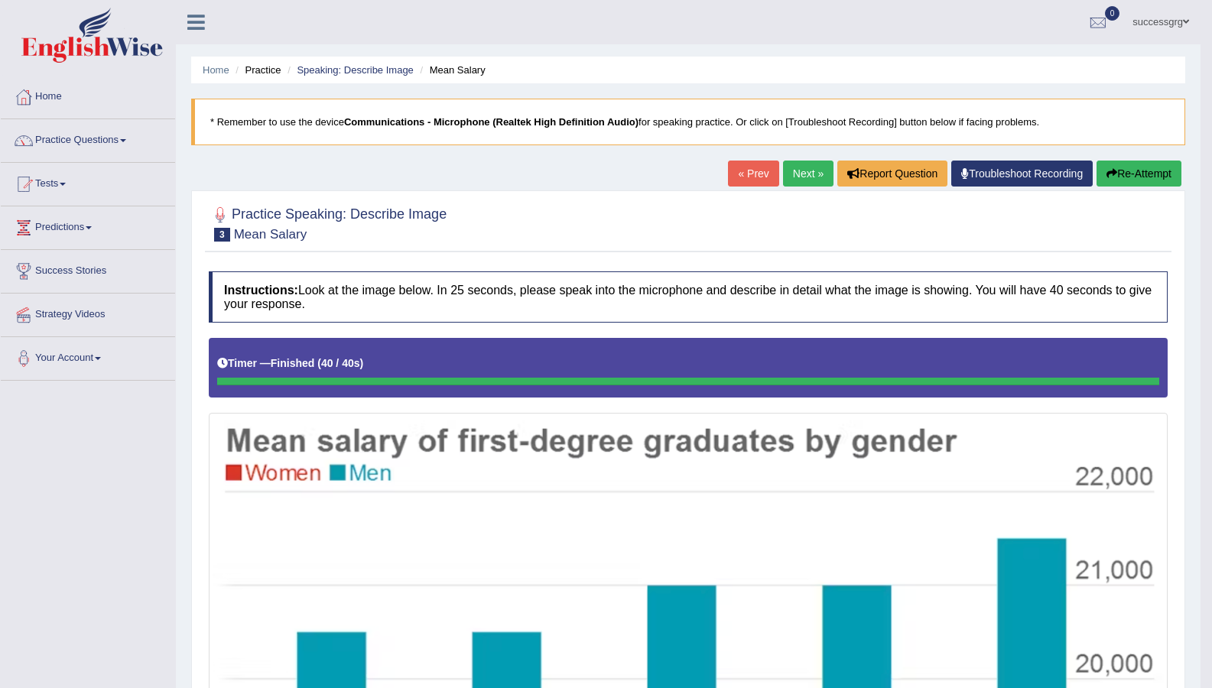
click at [793, 179] on link "Next »" at bounding box center [808, 174] width 50 height 26
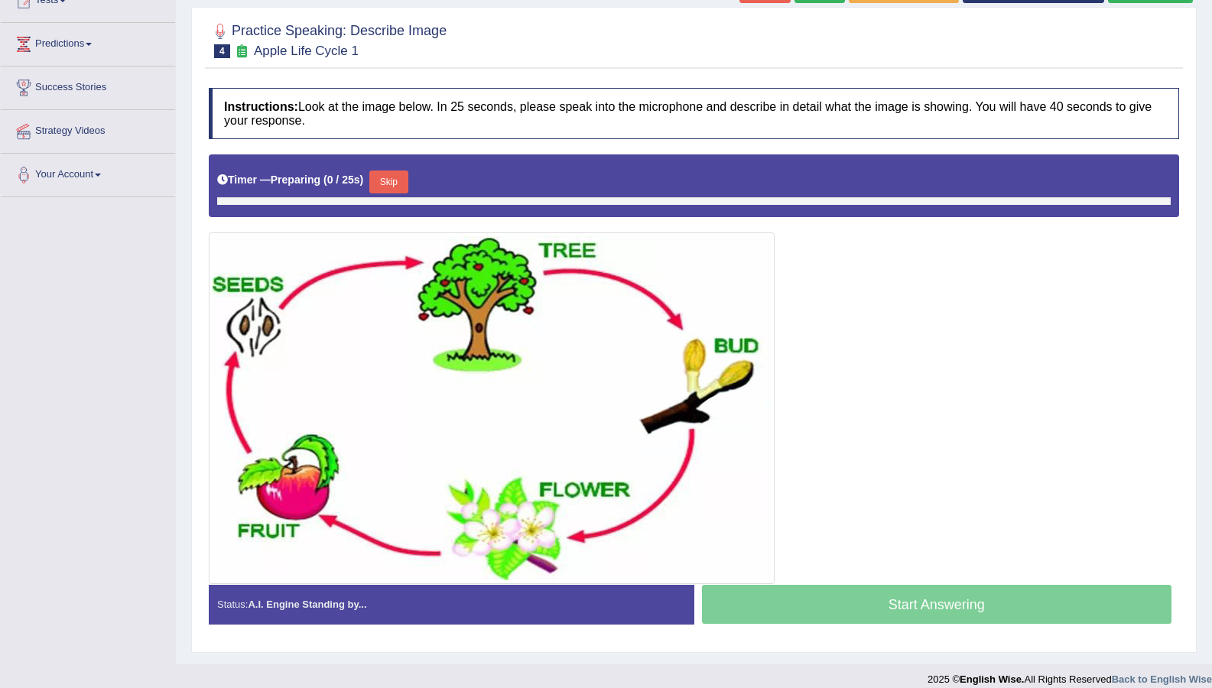
scroll to position [198, 0]
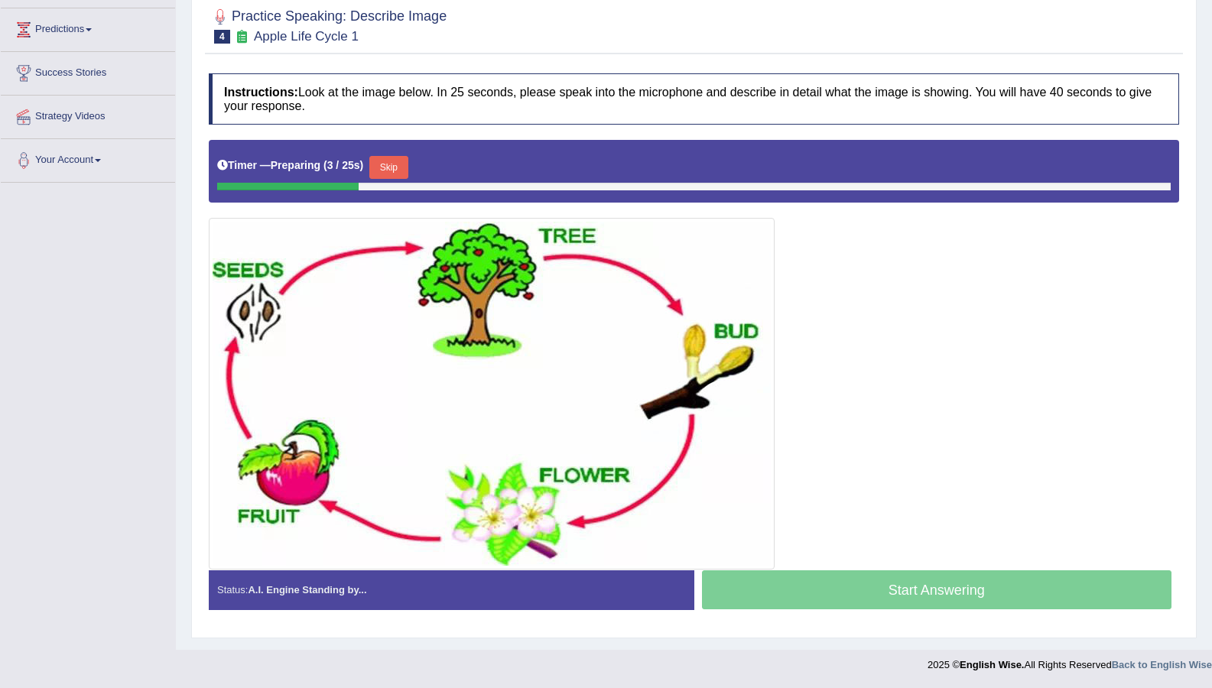
click at [387, 164] on button "Skip" at bounding box center [388, 167] width 38 height 23
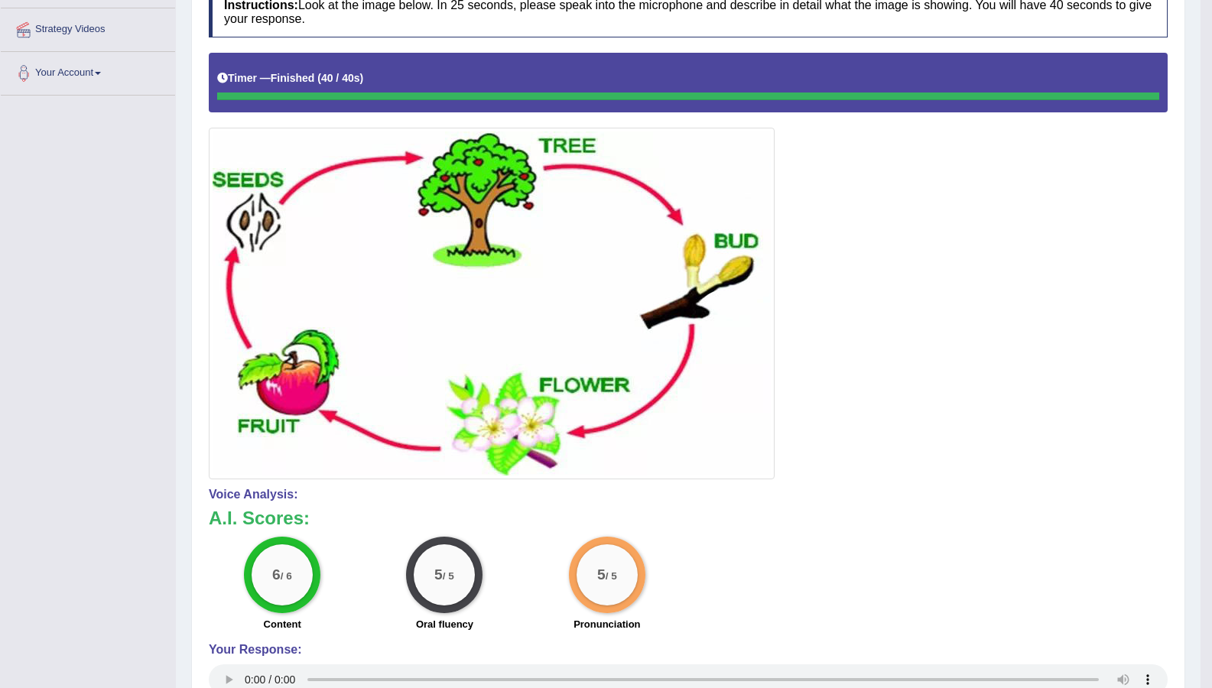
scroll to position [0, 0]
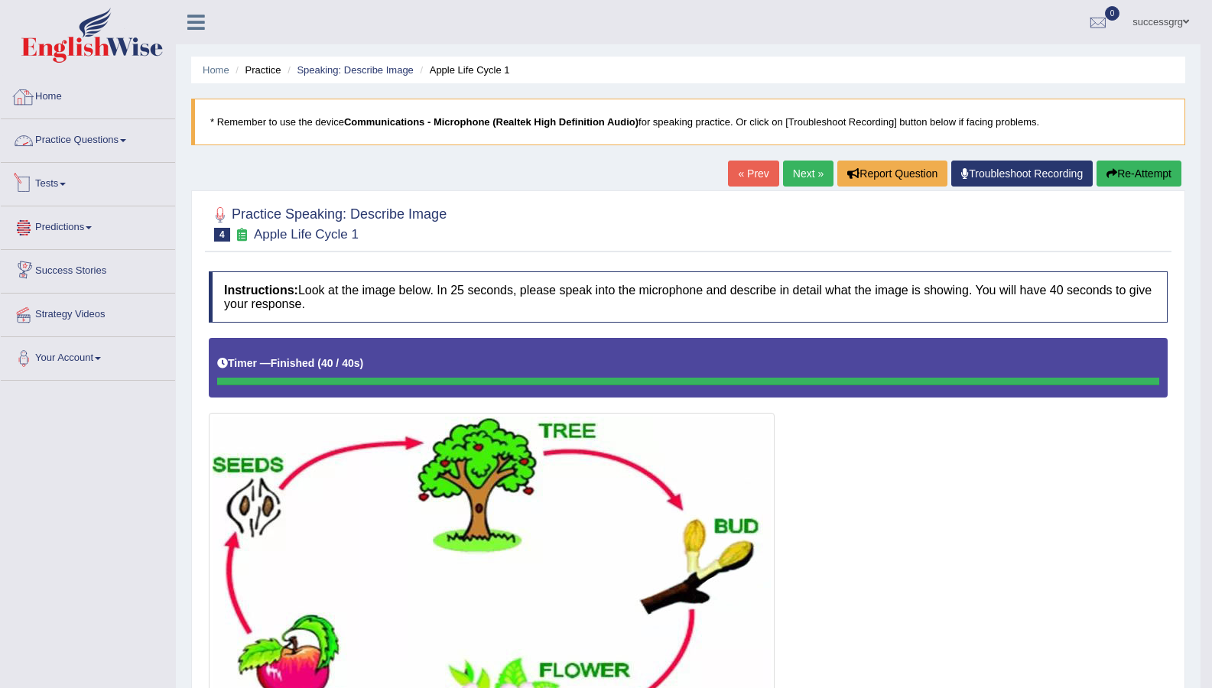
click at [83, 152] on link "Practice Questions" at bounding box center [88, 138] width 174 height 38
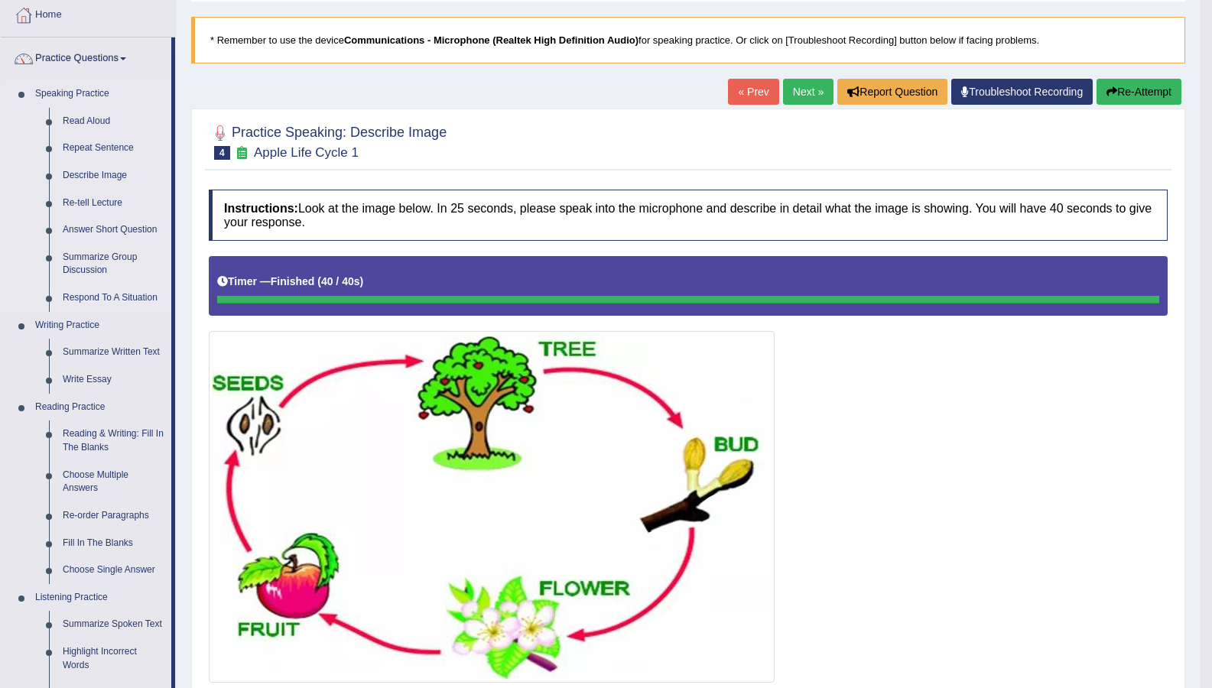
scroll to position [76, 0]
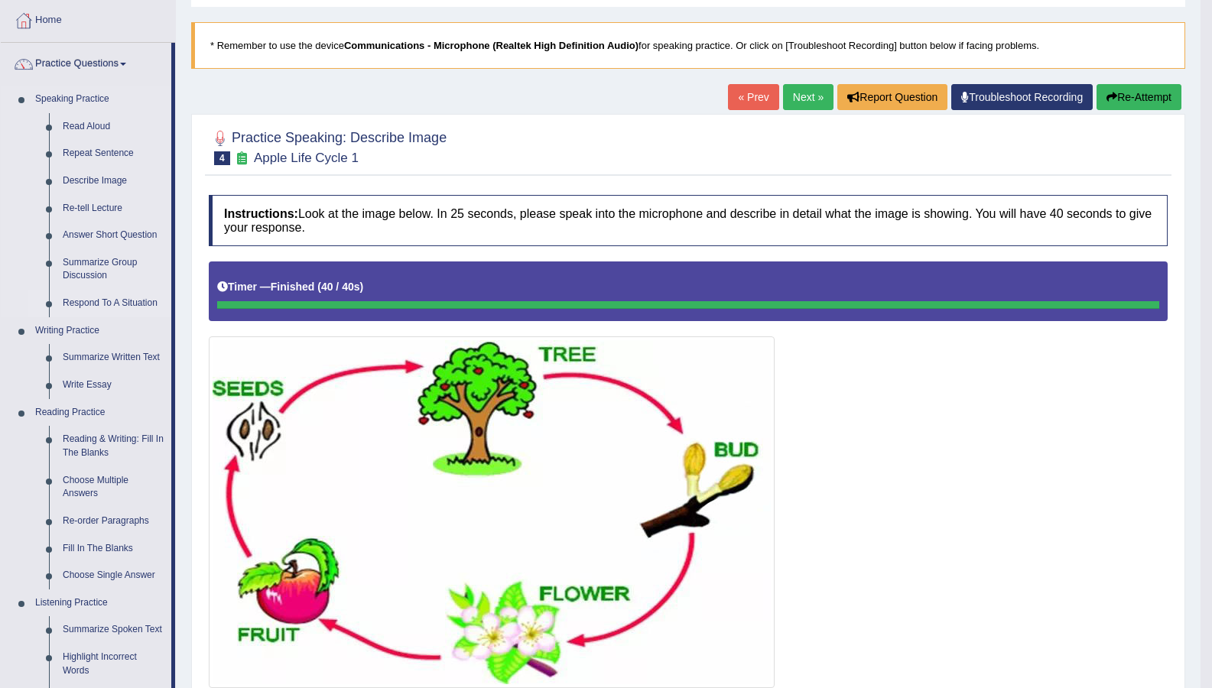
click at [135, 296] on link "Respond To A Situation" at bounding box center [113, 304] width 115 height 28
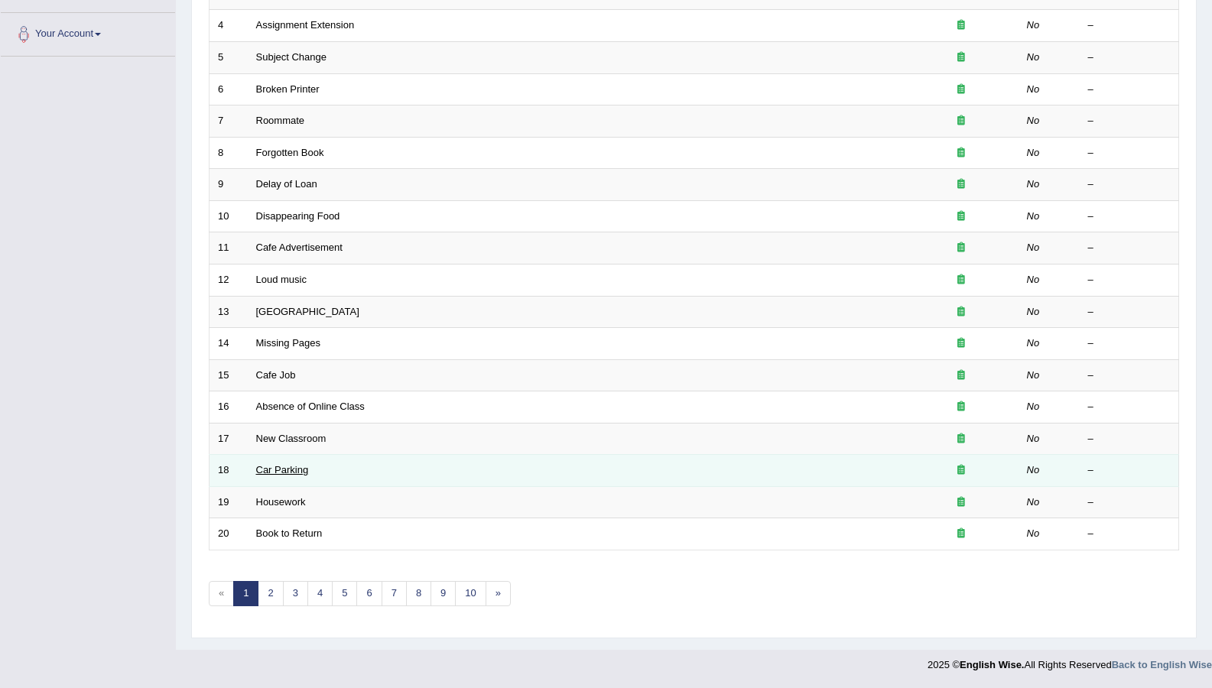
click at [278, 471] on link "Car Parking" at bounding box center [282, 469] width 53 height 11
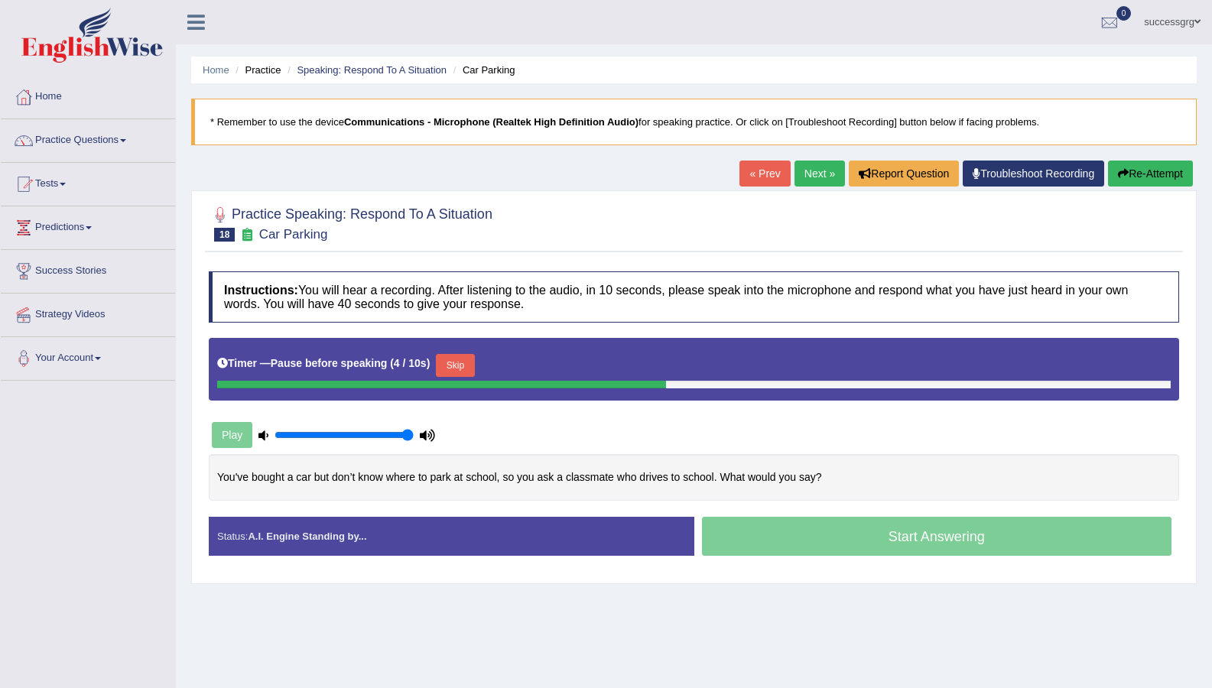
click at [462, 368] on button "Skip" at bounding box center [455, 365] width 38 height 23
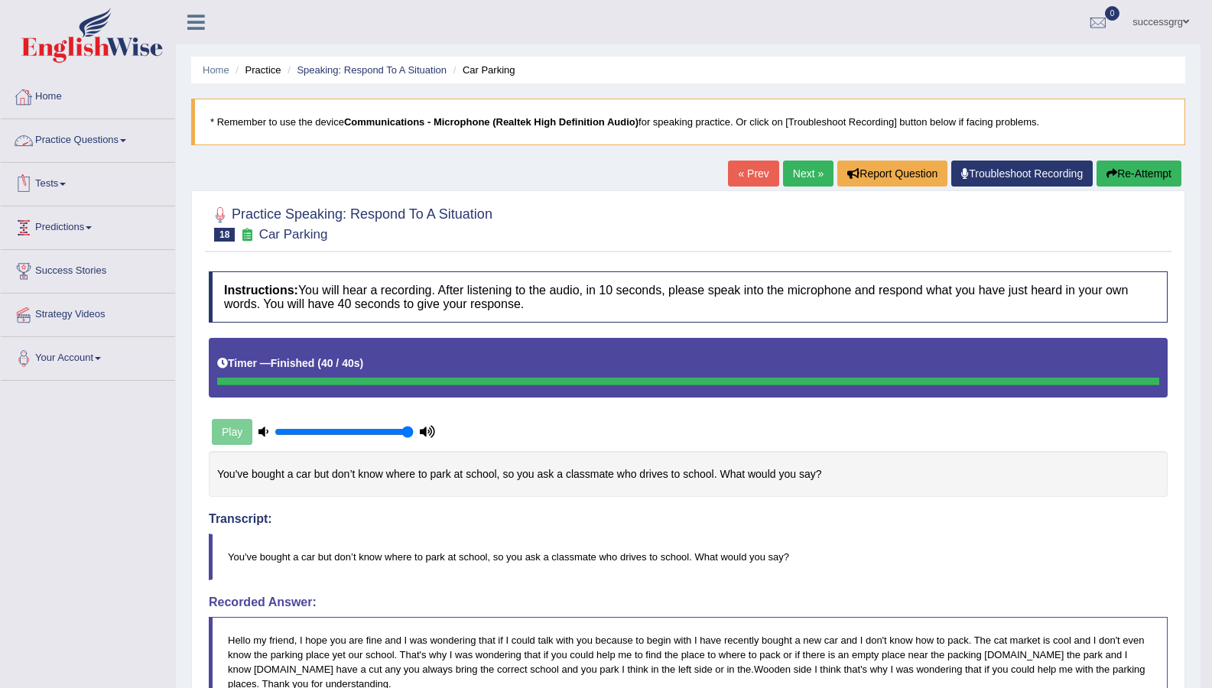
click at [119, 138] on link "Practice Questions" at bounding box center [88, 138] width 174 height 38
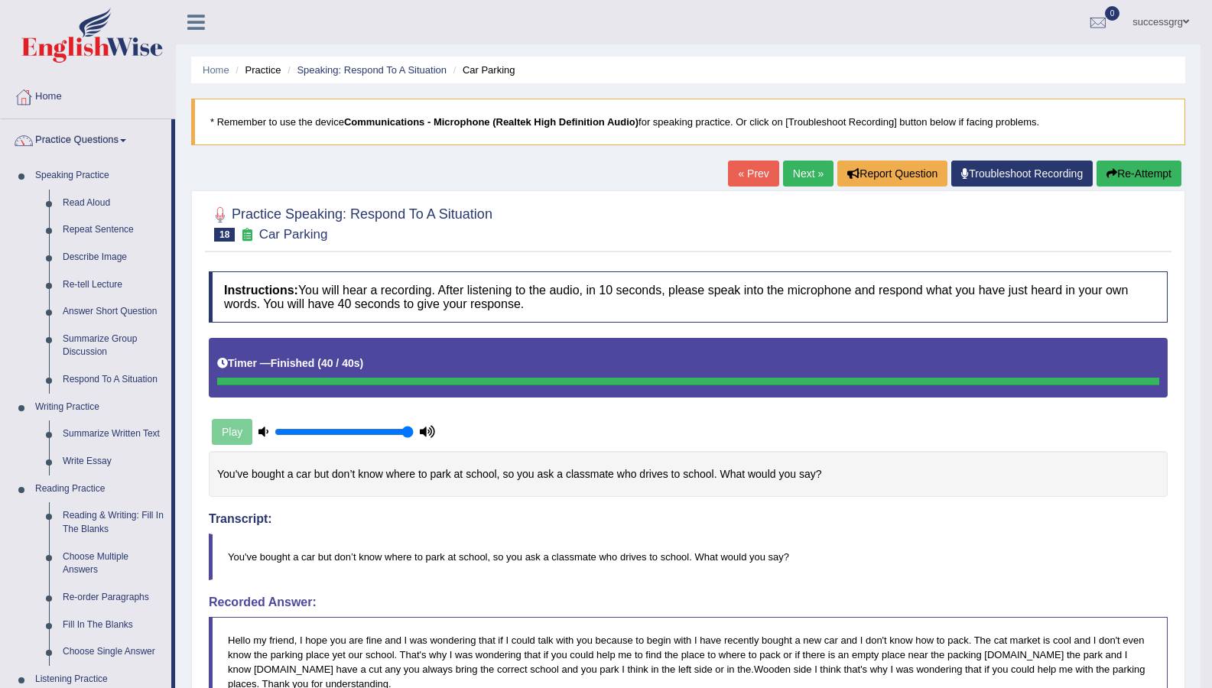
click at [825, 162] on link "Next »" at bounding box center [808, 174] width 50 height 26
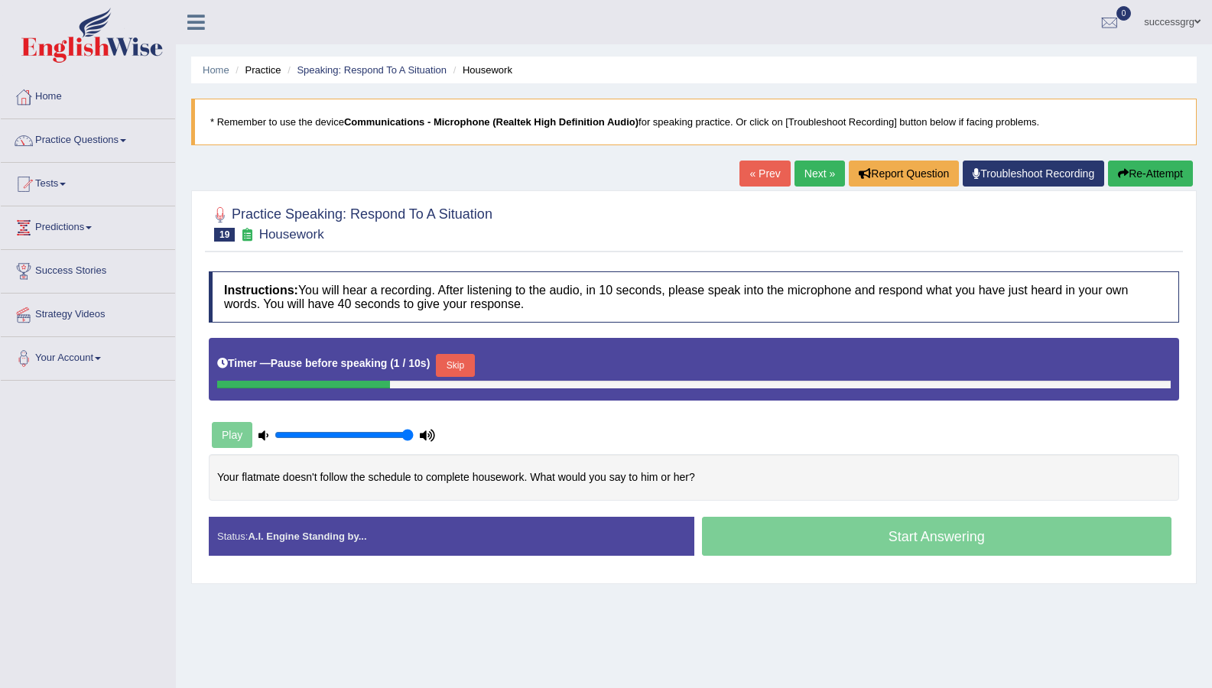
click at [453, 365] on button "Skip" at bounding box center [455, 365] width 38 height 23
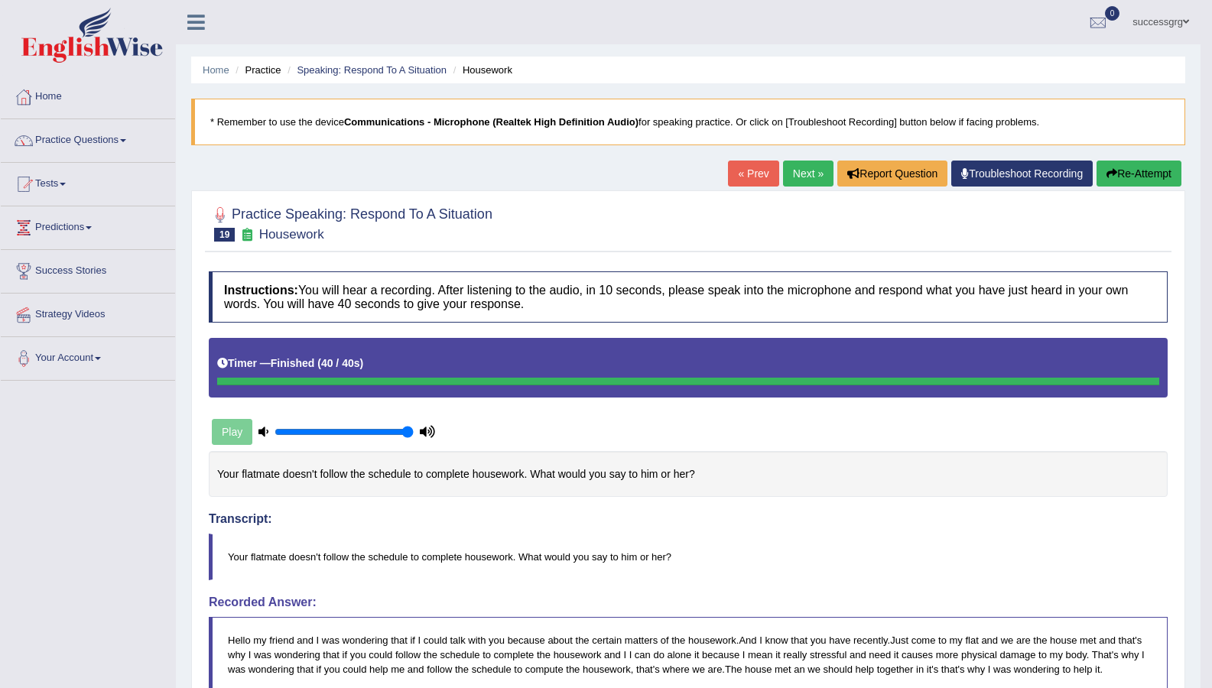
click at [797, 171] on link "Next »" at bounding box center [808, 174] width 50 height 26
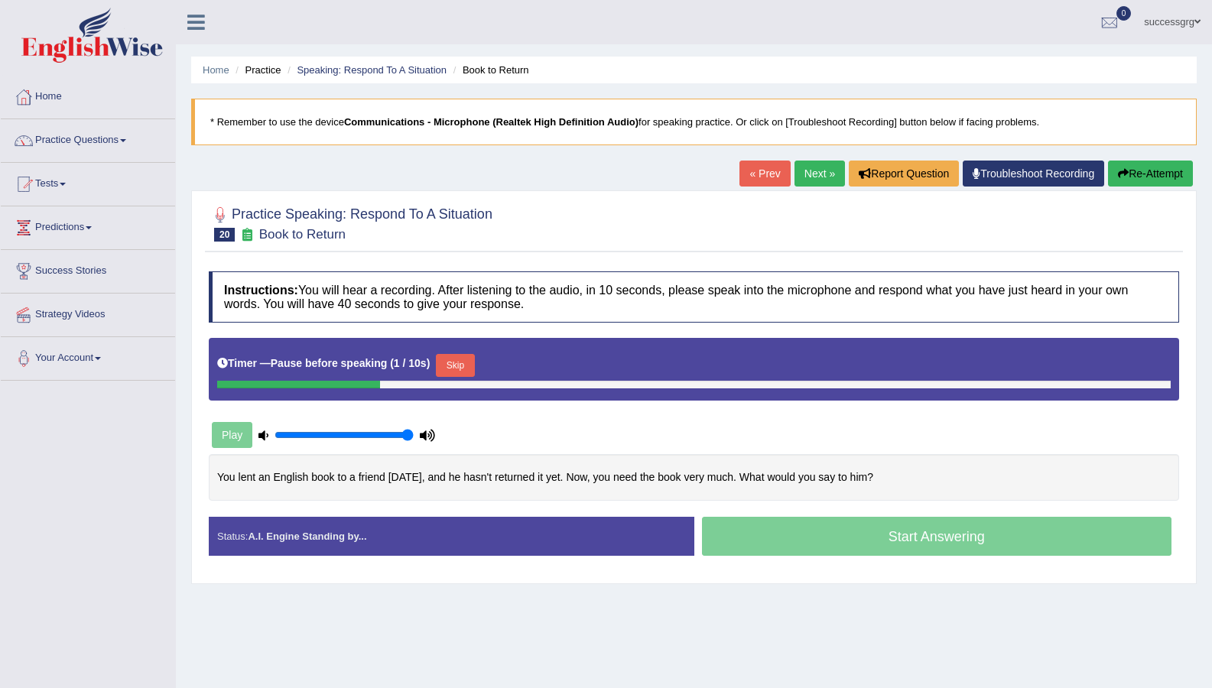
click at [446, 367] on button "Skip" at bounding box center [455, 365] width 38 height 23
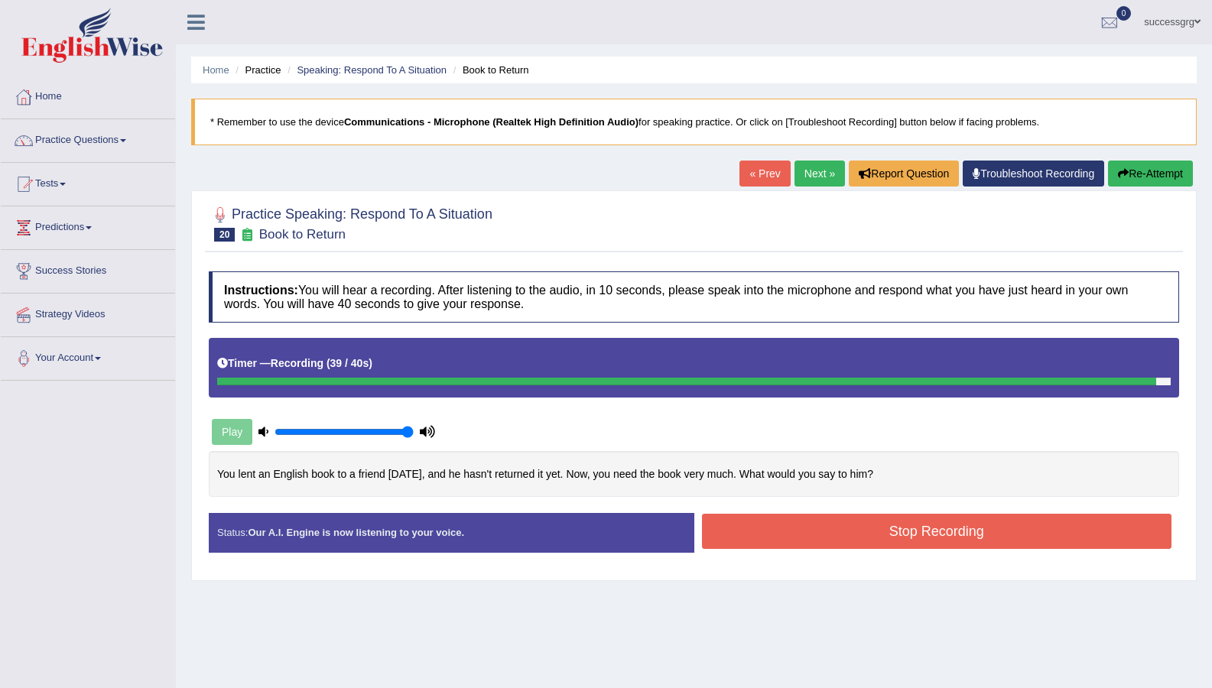
click at [833, 518] on button "Stop Recording" at bounding box center [937, 531] width 470 height 35
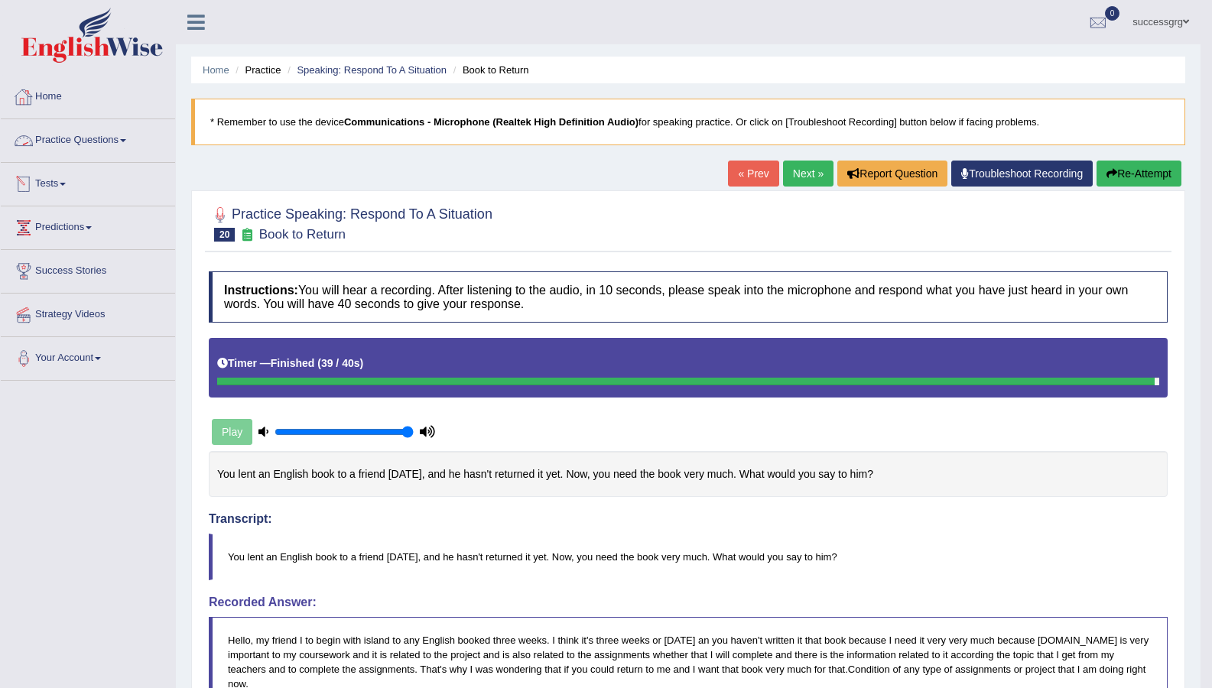
click at [101, 148] on link "Practice Questions" at bounding box center [88, 138] width 174 height 38
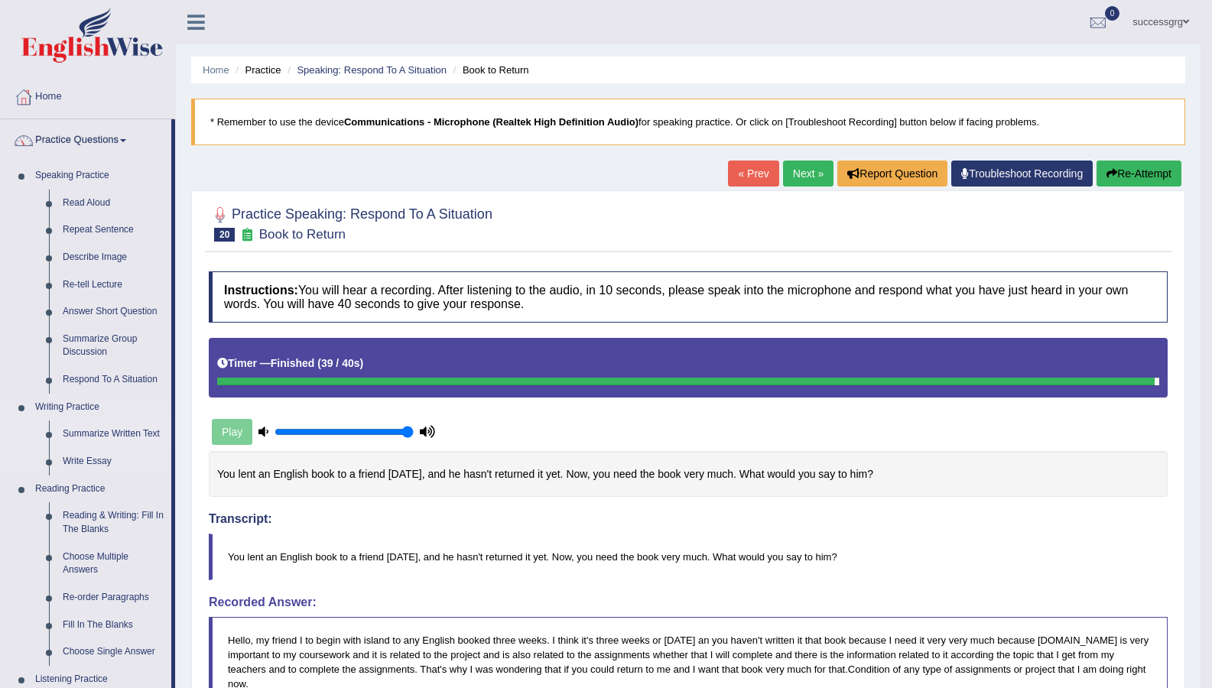
click at [87, 430] on link "Summarize Written Text" at bounding box center [113, 435] width 115 height 28
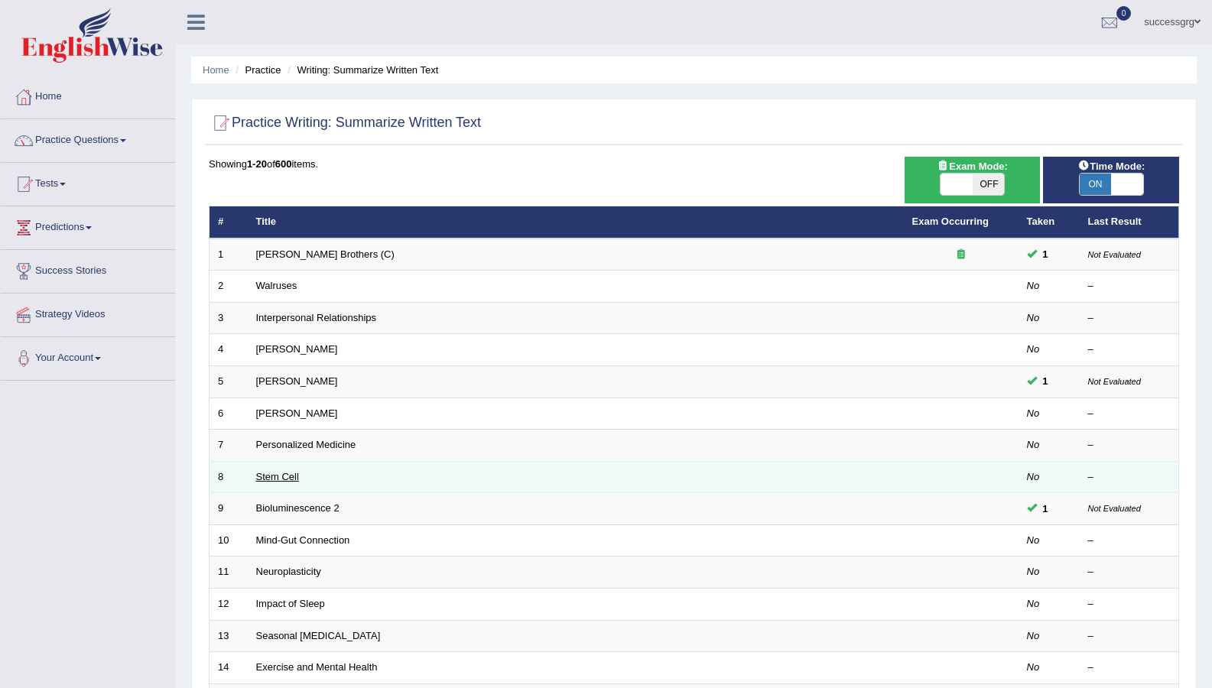
click at [261, 476] on link "Stem Cell" at bounding box center [277, 476] width 43 height 11
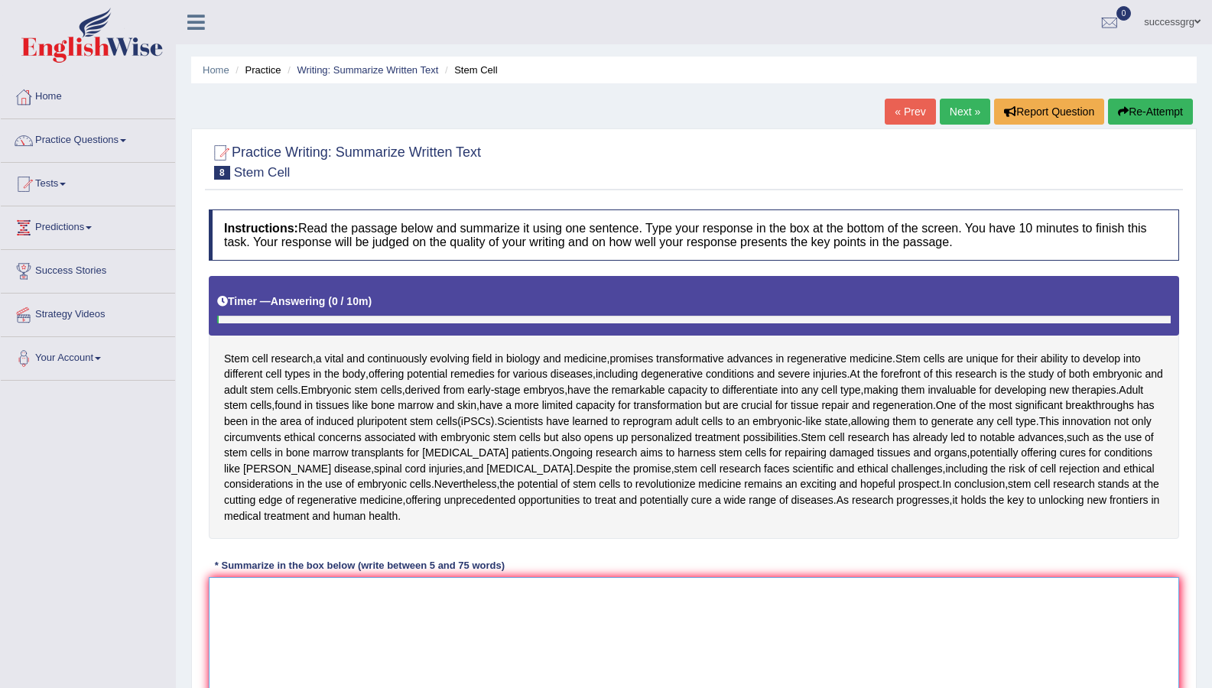
click at [326, 586] on textarea at bounding box center [694, 651] width 970 height 148
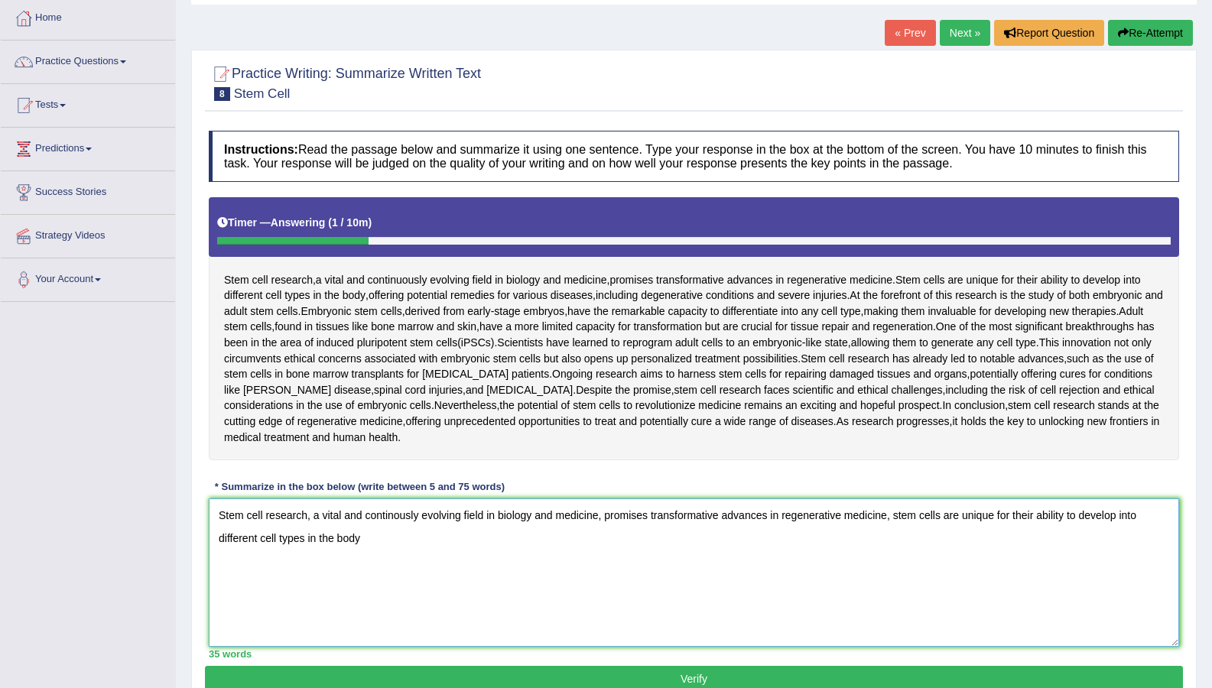
scroll to position [148, 0]
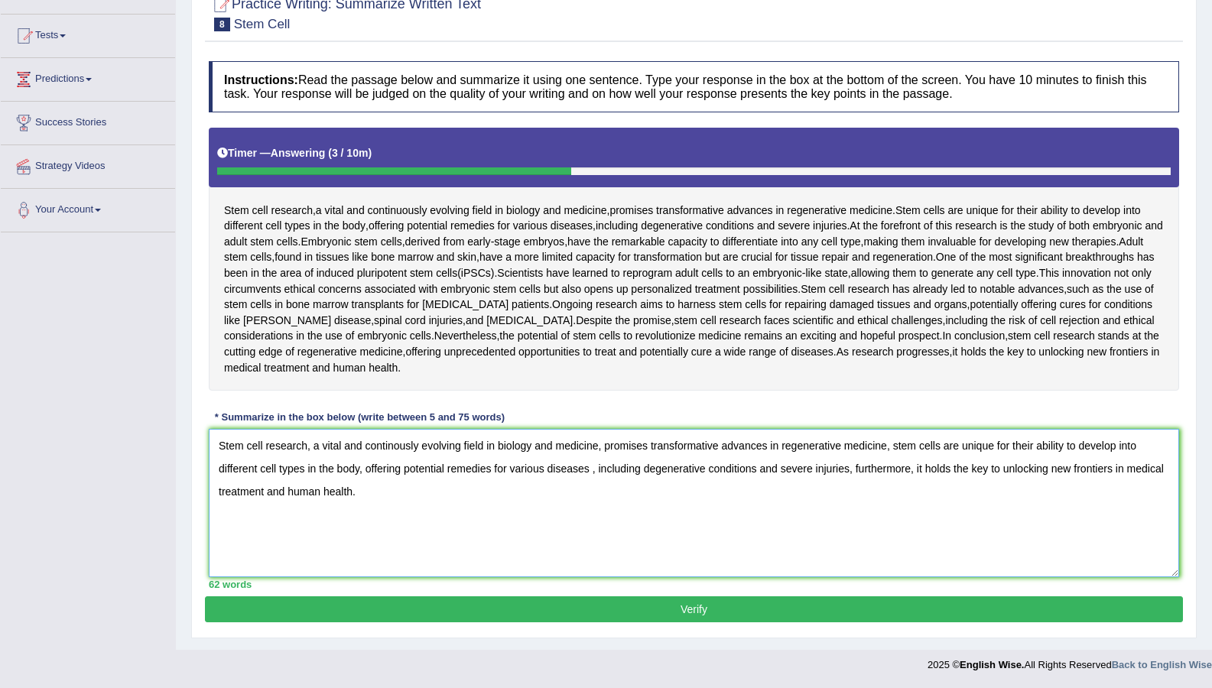
type textarea "Stem cell research, a vital and continously evolving field in biology and medic…"
click at [397, 609] on button "Verify" at bounding box center [694, 609] width 978 height 26
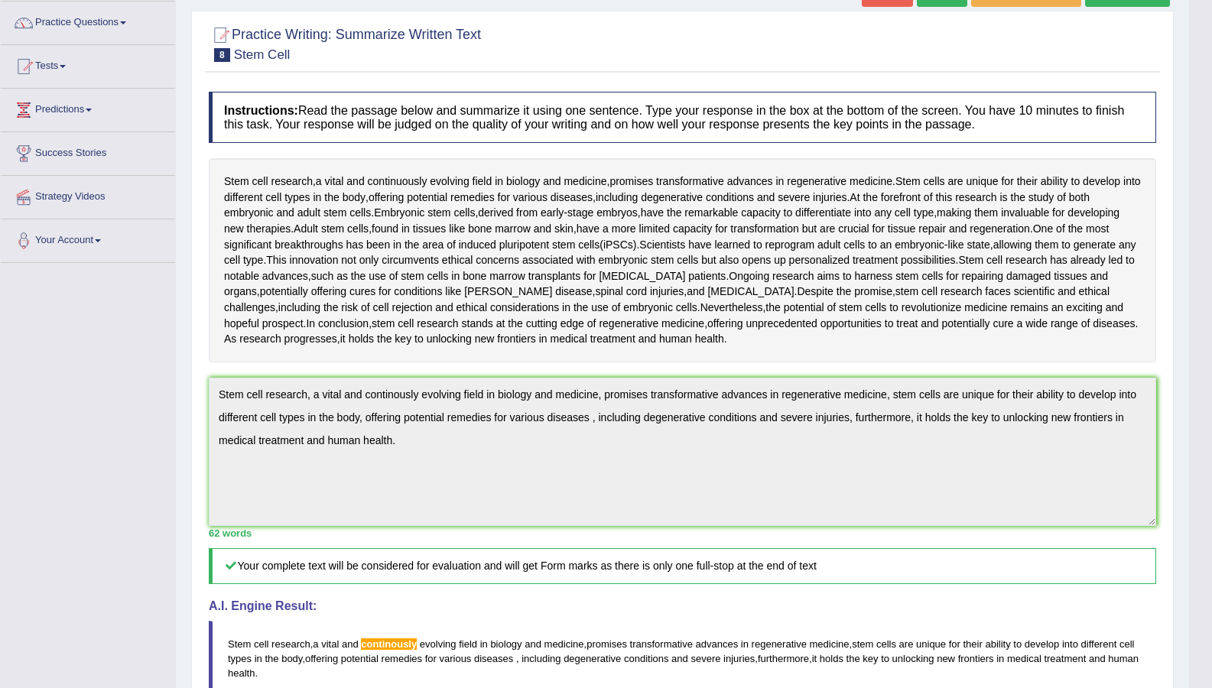
scroll to position [110, 0]
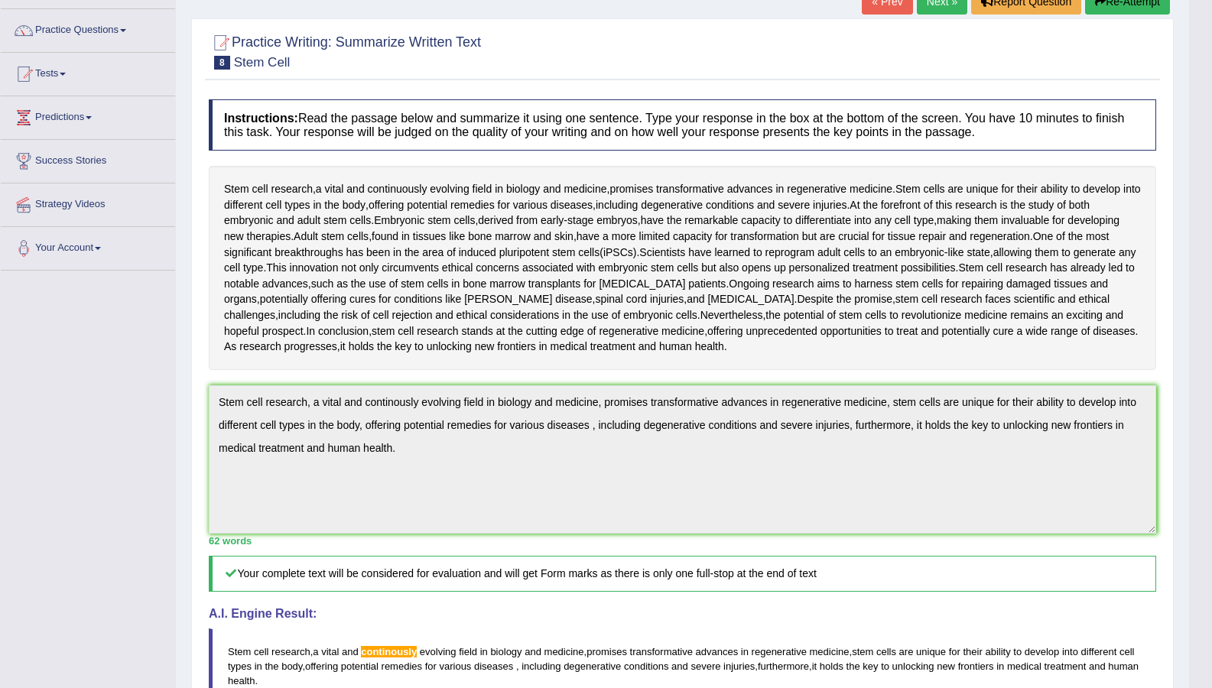
drag, startPoint x: 239, startPoint y: 0, endPoint x: 257, endPoint y: 0, distance: 18.3
click at [255, 0] on div "Home Practice Writing: Summarize Written Text Stem Cell « Prev Next » Report Qu…" at bounding box center [682, 423] width 1013 height 1066
click at [273, 0] on div "Home Practice Writing: Summarize Written Text Stem Cell « Prev Next » Report Qu…" at bounding box center [682, 423] width 1013 height 1066
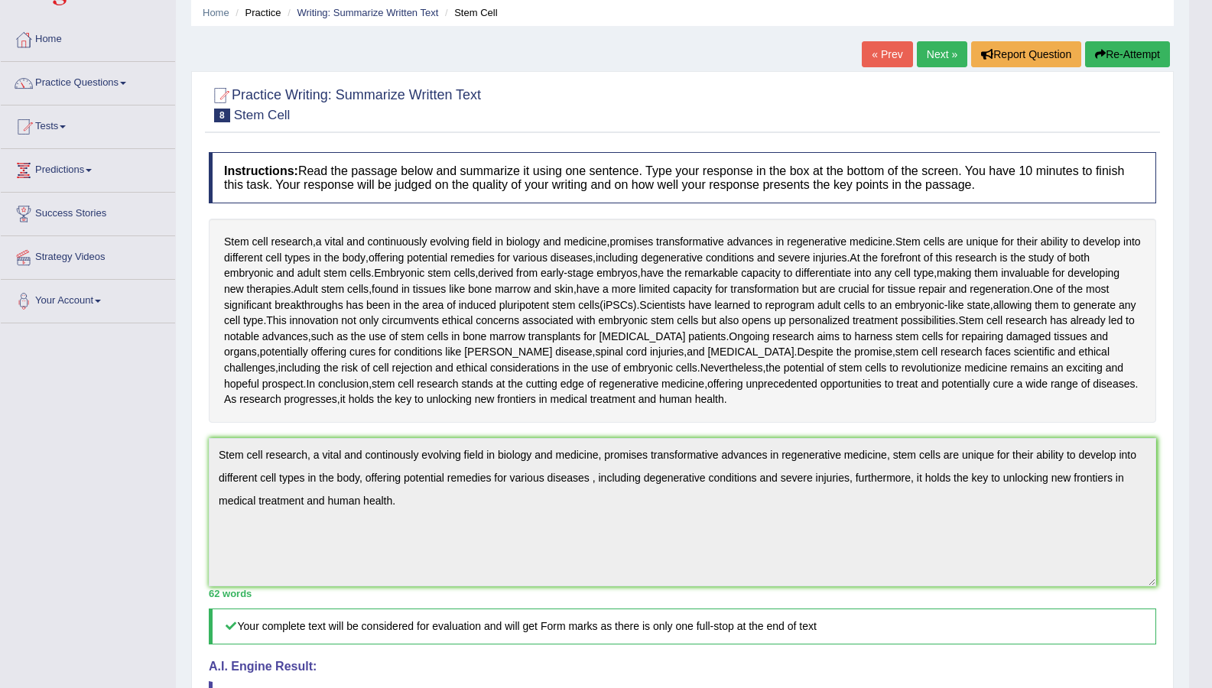
drag, startPoint x: 289, startPoint y: 0, endPoint x: 313, endPoint y: 0, distance: 23.7
